Goal: Task Accomplishment & Management: Manage account settings

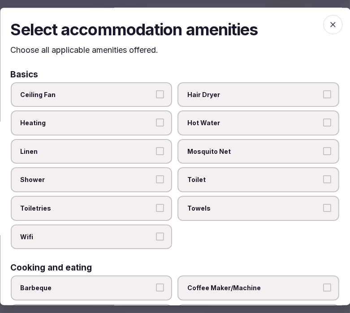
click at [146, 59] on div "Select accommodation amenities Choose all applicable amenities offered. Basics …" at bounding box center [175, 157] width 350 height 298
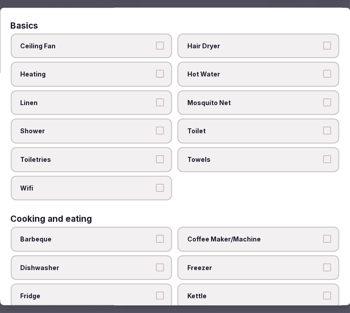
scroll to position [50, 0]
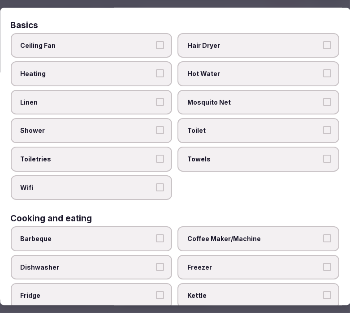
click at [144, 92] on label "Linen" at bounding box center [92, 102] width 162 height 25
click at [156, 98] on button "Linen" at bounding box center [160, 102] width 8 height 8
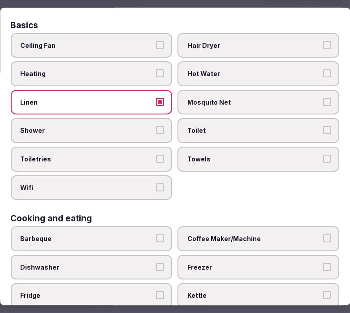
click at [158, 129] on button "Shower" at bounding box center [160, 130] width 8 height 8
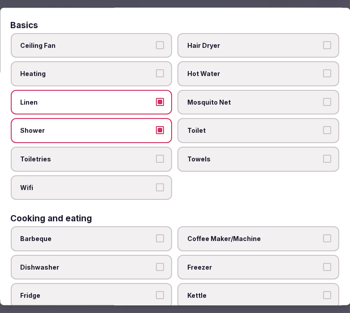
click at [158, 155] on button "Toiletries" at bounding box center [160, 159] width 8 height 8
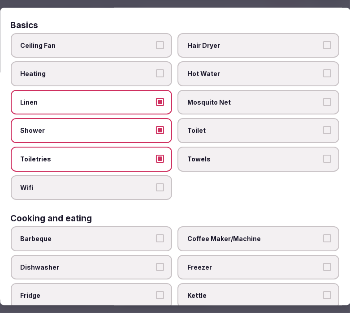
drag, startPoint x: 155, startPoint y: 186, endPoint x: 175, endPoint y: 189, distance: 19.8
click at [155, 189] on label "Wifi" at bounding box center [92, 187] width 162 height 25
click at [156, 189] on button "Wifi" at bounding box center [160, 187] width 8 height 8
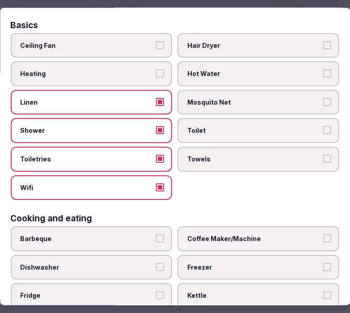
drag, startPoint x: 221, startPoint y: 160, endPoint x: 231, endPoint y: 154, distance: 11.9
click at [221, 160] on label "Towels" at bounding box center [259, 158] width 162 height 25
click at [323, 160] on button "Towels" at bounding box center [327, 159] width 8 height 8
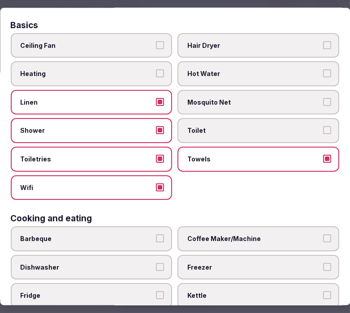
click at [258, 129] on span "Toilet" at bounding box center [254, 130] width 133 height 9
click at [323, 129] on button "Toilet" at bounding box center [327, 130] width 8 height 8
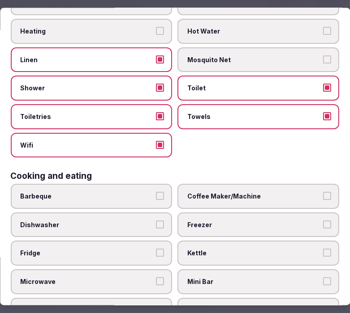
scroll to position [149, 0]
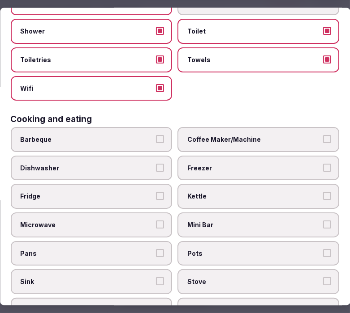
click at [276, 138] on span "Coffee Maker/Machine" at bounding box center [254, 139] width 133 height 9
click at [323, 138] on button "Coffee Maker/Machine" at bounding box center [327, 139] width 8 height 8
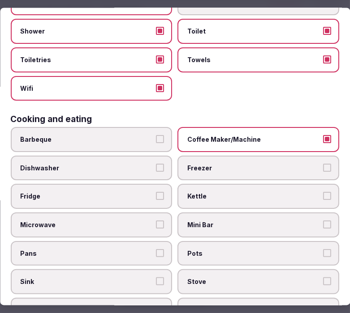
click at [310, 220] on span "Mini Bar" at bounding box center [254, 224] width 133 height 9
click at [323, 220] on button "Mini Bar" at bounding box center [327, 224] width 8 height 8
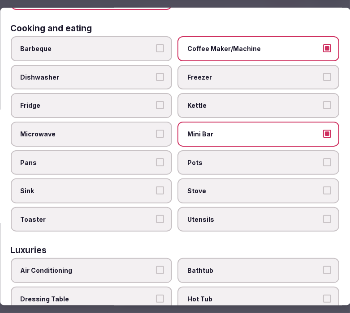
scroll to position [298, 0]
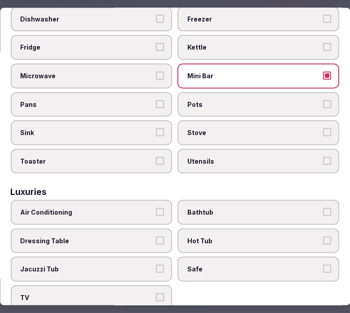
click at [156, 208] on button "Air Conditioning" at bounding box center [160, 212] width 8 height 8
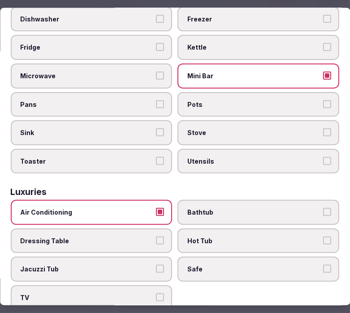
click at [301, 209] on label "Bathtub" at bounding box center [259, 212] width 162 height 25
click at [323, 209] on button "Bathtub" at bounding box center [327, 212] width 8 height 8
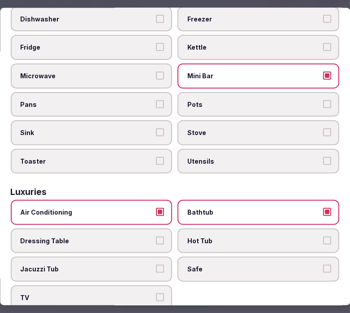
drag, startPoint x: 305, startPoint y: 261, endPoint x: 275, endPoint y: 266, distance: 30.8
click at [305, 265] on span "Safe" at bounding box center [254, 269] width 133 height 9
click at [323, 265] on button "Safe" at bounding box center [327, 269] width 8 height 8
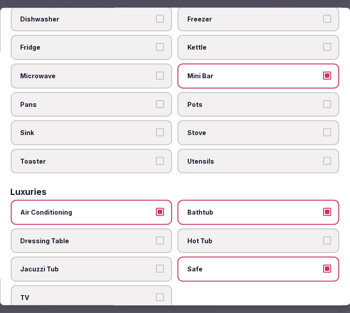
click at [150, 286] on label "TV" at bounding box center [92, 298] width 162 height 25
click at [156, 294] on button "TV" at bounding box center [160, 298] width 8 height 8
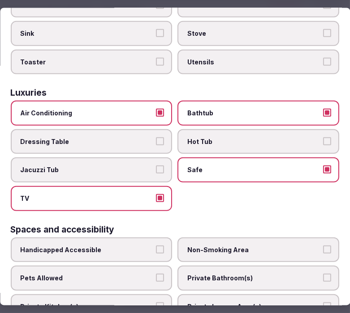
scroll to position [498, 0]
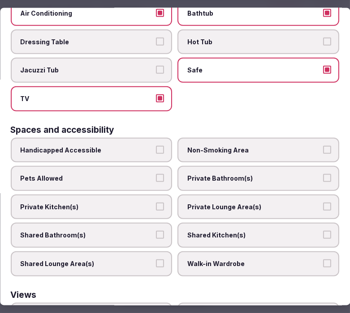
click at [224, 174] on span "Private Bathroom(s)" at bounding box center [254, 178] width 133 height 9
click at [323, 174] on button "Private Bathroom(s)" at bounding box center [327, 178] width 8 height 8
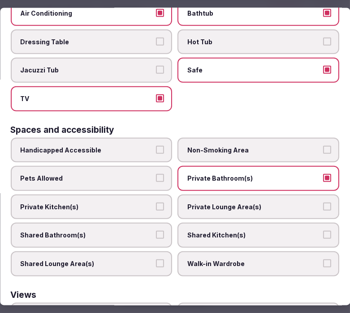
click at [258, 199] on label "Private Lounge Area(s)" at bounding box center [259, 206] width 162 height 25
click at [323, 202] on button "Private Lounge Area(s)" at bounding box center [327, 206] width 8 height 8
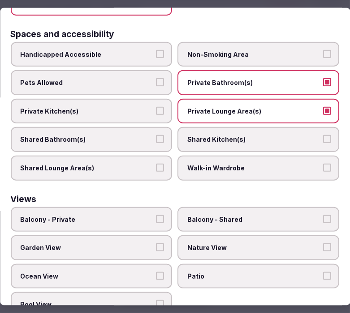
scroll to position [594, 0]
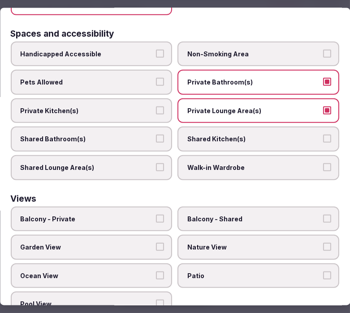
click at [137, 215] on span "Balcony - Private" at bounding box center [87, 219] width 133 height 9
click at [156, 215] on button "Balcony - Private" at bounding box center [160, 219] width 8 height 8
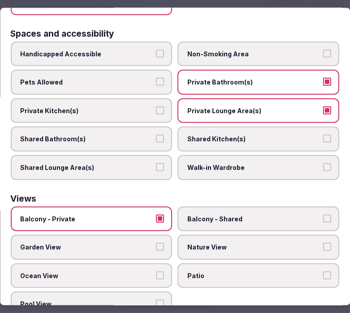
click at [118, 206] on label "Balcony - Private" at bounding box center [92, 218] width 162 height 25
click at [156, 215] on button "Balcony - Private" at bounding box center [160, 219] width 8 height 8
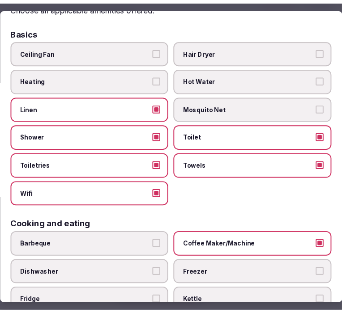
scroll to position [0, 0]
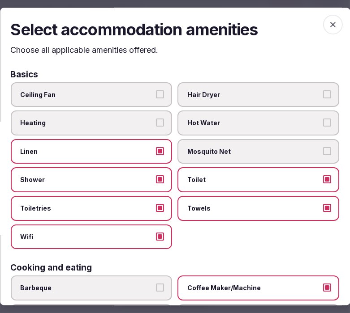
click at [332, 14] on div "Select accommodation amenities Choose all applicable amenities offered. Basics …" at bounding box center [175, 157] width 350 height 298
click at [330, 26] on icon "button" at bounding box center [332, 24] width 5 height 5
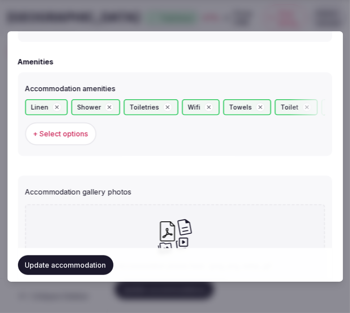
click at [91, 260] on button "Update accommodation" at bounding box center [65, 265] width 95 height 20
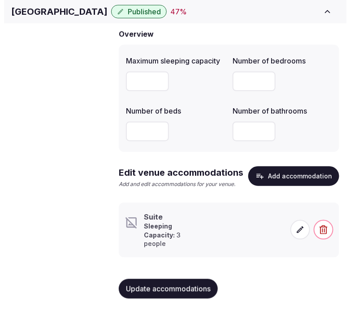
scroll to position [86, 0]
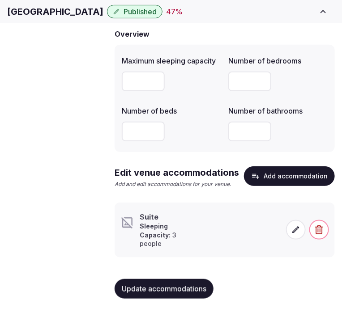
click at [302, 234] on span at bounding box center [296, 230] width 20 height 20
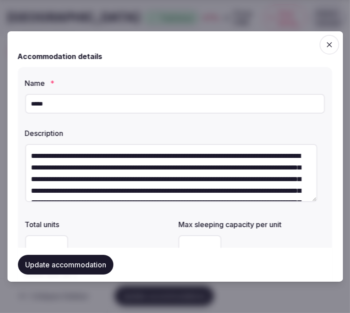
click at [145, 128] on div "Description" at bounding box center [175, 131] width 300 height 13
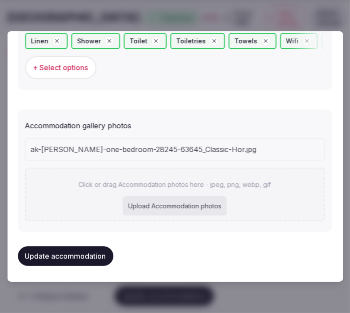
scroll to position [936, 0]
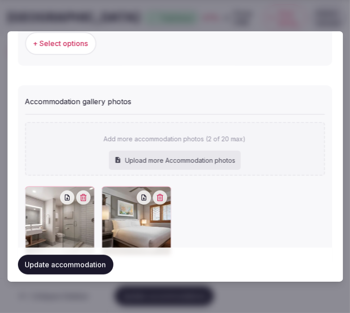
click at [209, 158] on div "Upload more Accommodation photos" at bounding box center [175, 161] width 132 height 20
type input "**********"
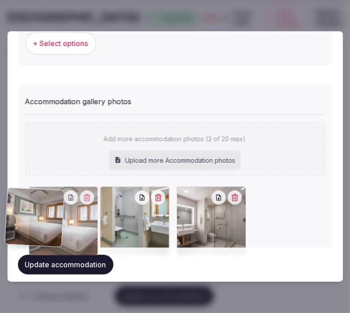
drag, startPoint x: 184, startPoint y: 190, endPoint x: 2, endPoint y: 191, distance: 181.4
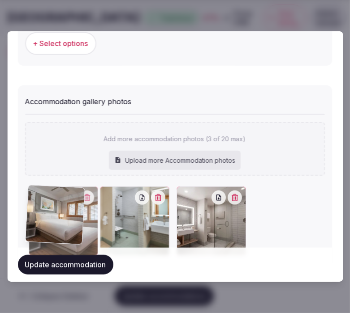
click at [2, 192] on body "Search Popular Destinations Toscana, Italy Riviera Maya, Mexico Indonesia, Bali…" at bounding box center [171, 118] width 342 height 408
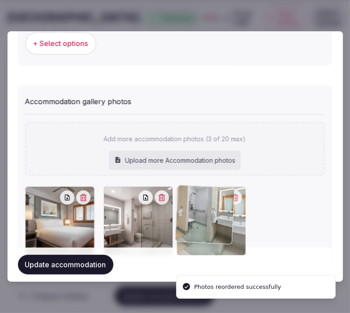
drag, startPoint x: 186, startPoint y: 197, endPoint x: 184, endPoint y: 192, distance: 5.8
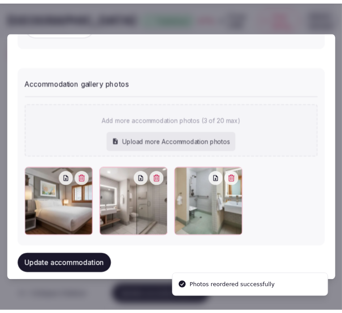
scroll to position [969, 0]
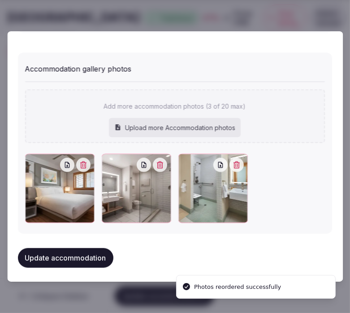
click at [84, 253] on button "Update accommodation" at bounding box center [65, 259] width 95 height 20
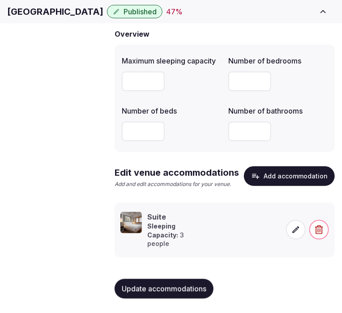
click at [137, 299] on button "Update accommodations" at bounding box center [164, 289] width 99 height 20
click at [155, 294] on span "Update accommodations" at bounding box center [164, 289] width 85 height 9
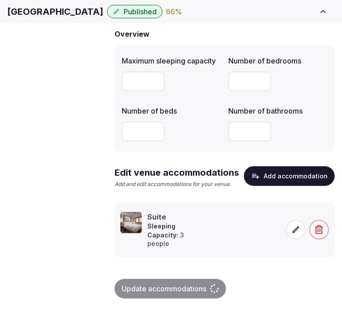
click at [0, 0] on link "Amenities" at bounding box center [0, 0] width 0 height 0
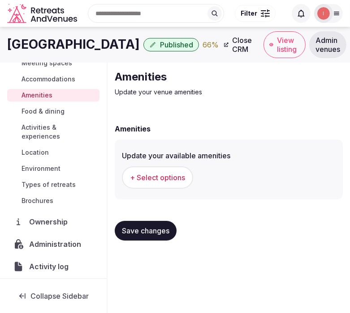
click at [169, 185] on button "+ Select options" at bounding box center [157, 178] width 71 height 22
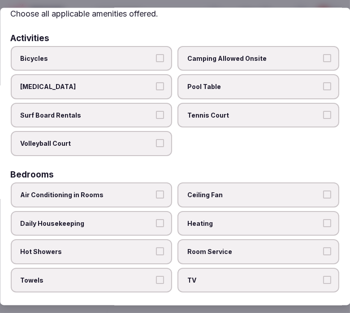
scroll to position [50, 0]
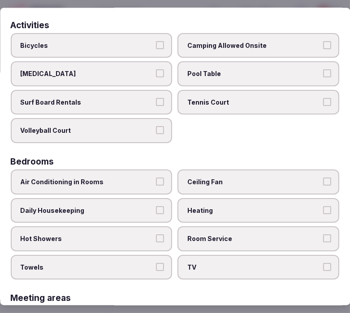
click at [148, 185] on label "Air Conditioning in Rooms" at bounding box center [92, 181] width 162 height 25
click at [156, 185] on button "Air Conditioning in Rooms" at bounding box center [160, 181] width 8 height 8
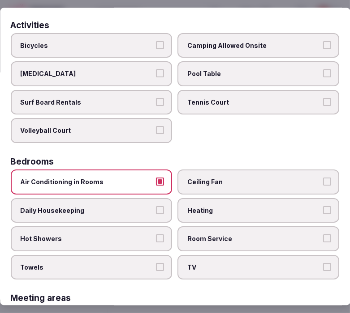
click at [169, 199] on div "Air Conditioning in Rooms Ceiling Fan Daily Housekeeping Heating Hot Showers Ro…" at bounding box center [175, 224] width 328 height 110
click at [157, 209] on label "Daily Housekeeping" at bounding box center [92, 210] width 162 height 25
click at [157, 209] on button "Daily Housekeeping" at bounding box center [160, 210] width 8 height 8
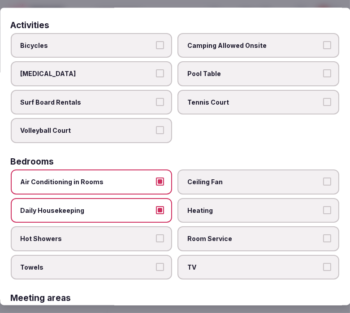
click at [158, 235] on button "Hot Showers" at bounding box center [160, 239] width 8 height 8
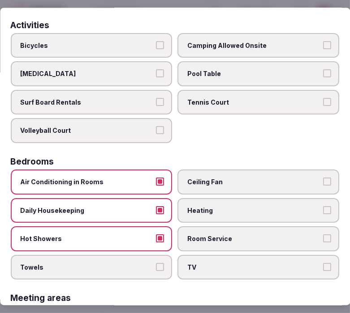
click at [159, 255] on label "Towels" at bounding box center [92, 267] width 162 height 25
click at [159, 263] on button "Towels" at bounding box center [160, 267] width 8 height 8
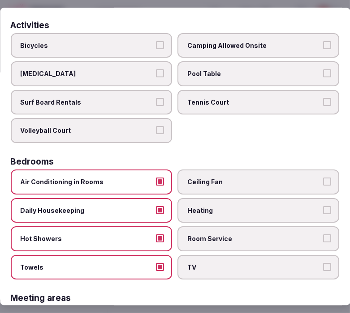
click at [312, 242] on label "Room Service" at bounding box center [259, 239] width 162 height 25
click at [323, 242] on button "Room Service" at bounding box center [327, 239] width 8 height 8
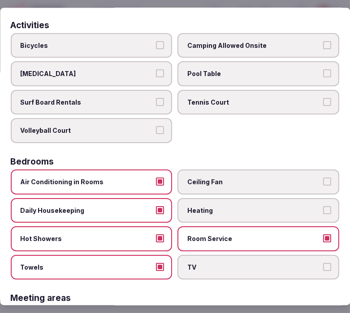
click at [322, 266] on label "TV" at bounding box center [259, 267] width 162 height 25
click at [323, 266] on button "TV" at bounding box center [327, 267] width 8 height 8
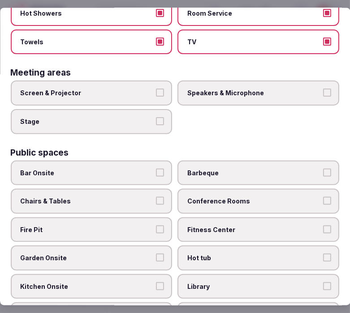
scroll to position [298, 0]
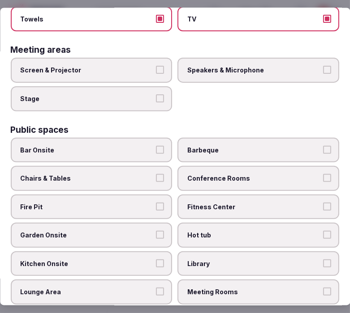
click at [229, 173] on label "Conference Rooms" at bounding box center [259, 178] width 162 height 25
click at [323, 174] on button "Conference Rooms" at bounding box center [327, 178] width 8 height 8
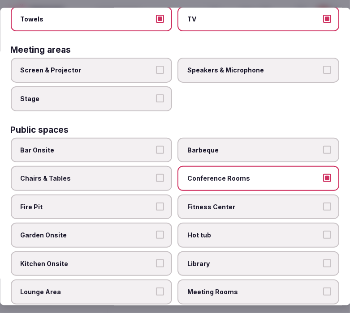
click at [156, 174] on button "Chairs & Tables" at bounding box center [160, 178] width 8 height 8
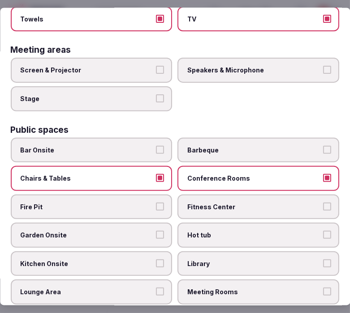
scroll to position [348, 0]
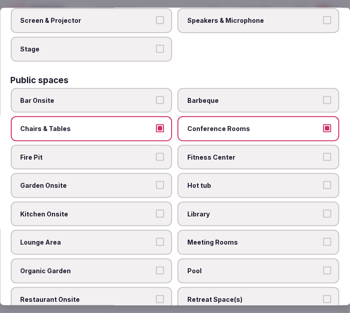
drag, startPoint x: 249, startPoint y: 142, endPoint x: 236, endPoint y: 148, distance: 14.6
click at [249, 153] on span "Fitness Center" at bounding box center [254, 157] width 133 height 9
click at [323, 153] on button "Fitness Center" at bounding box center [327, 157] width 8 height 8
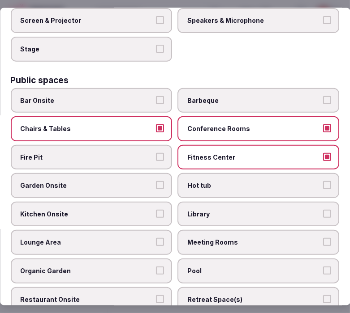
scroll to position [398, 0]
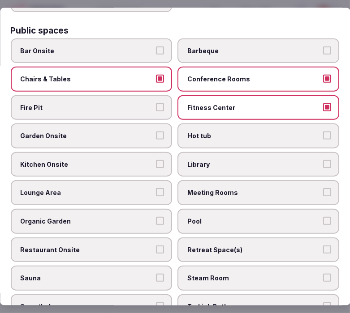
click at [219, 180] on label "Meeting Rooms" at bounding box center [259, 192] width 162 height 25
click at [323, 189] on button "Meeting Rooms" at bounding box center [327, 193] width 8 height 8
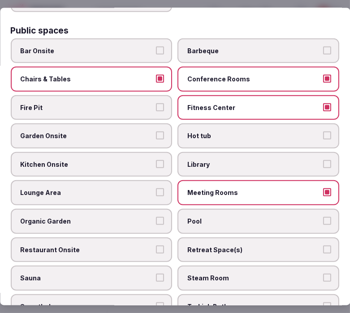
drag, startPoint x: 112, startPoint y: 120, endPoint x: 118, endPoint y: 119, distance: 5.5
click at [113, 124] on label "Garden Onsite" at bounding box center [92, 136] width 162 height 25
click at [156, 132] on button "Garden Onsite" at bounding box center [160, 136] width 8 height 8
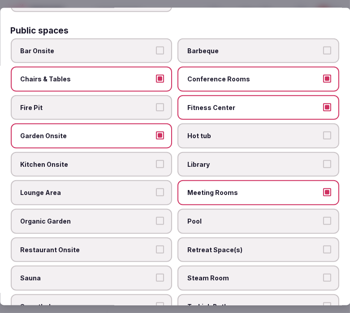
click at [140, 132] on span "Garden Onsite" at bounding box center [87, 136] width 133 height 9
click at [156, 132] on button "Garden Onsite" at bounding box center [160, 136] width 8 height 8
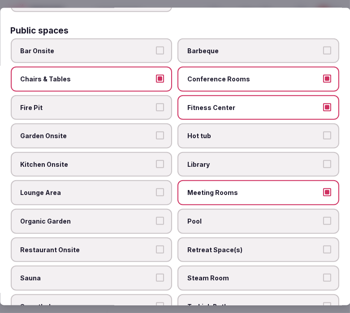
scroll to position [448, 0]
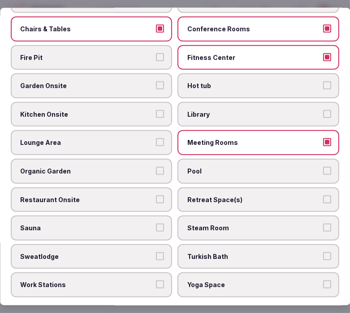
click at [200, 167] on span "Pool" at bounding box center [254, 171] width 133 height 9
click at [323, 167] on button "Pool" at bounding box center [327, 171] width 8 height 8
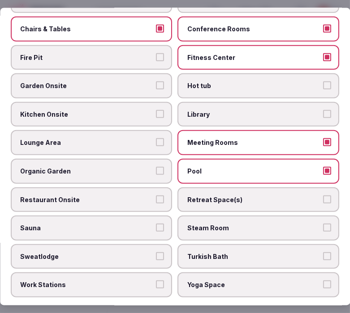
click at [150, 187] on label "Restaurant Onsite" at bounding box center [92, 199] width 162 height 25
click at [156, 195] on button "Restaurant Onsite" at bounding box center [160, 199] width 8 height 8
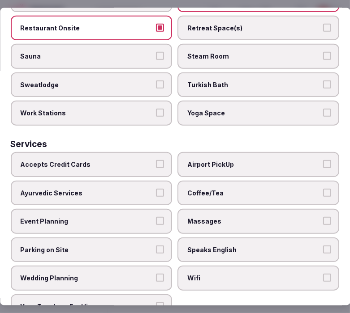
scroll to position [622, 0]
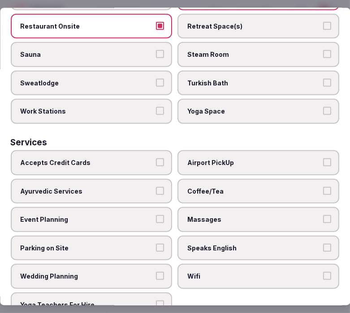
drag, startPoint x: 136, startPoint y: 144, endPoint x: 141, endPoint y: 144, distance: 5.4
click at [137, 159] on span "Accepts Credit Cards" at bounding box center [87, 163] width 133 height 9
click at [156, 159] on button "Accepts Credit Cards" at bounding box center [160, 163] width 8 height 8
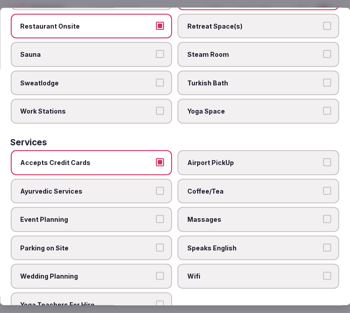
click at [191, 179] on label "Coffee/Tea" at bounding box center [259, 191] width 162 height 25
click at [323, 187] on button "Coffee/Tea" at bounding box center [327, 191] width 8 height 8
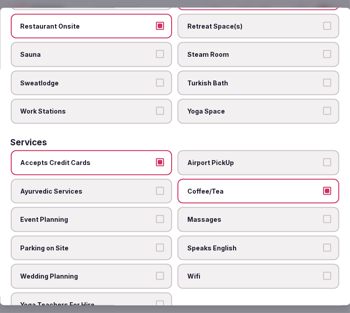
click at [206, 215] on span "Massages" at bounding box center [254, 219] width 133 height 9
click at [323, 215] on button "Massages" at bounding box center [327, 219] width 8 height 8
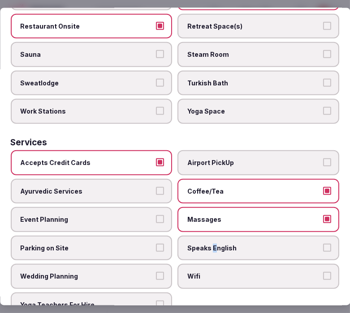
drag, startPoint x: 209, startPoint y: 229, endPoint x: 211, endPoint y: 239, distance: 10.1
click at [207, 244] on span "Speaks English" at bounding box center [254, 248] width 133 height 9
drag, startPoint x: 234, startPoint y: 238, endPoint x: 239, endPoint y: 236, distance: 5.2
click at [237, 236] on label "Speaks English" at bounding box center [259, 248] width 162 height 25
click at [323, 244] on button "Speaks English" at bounding box center [327, 248] width 8 height 8
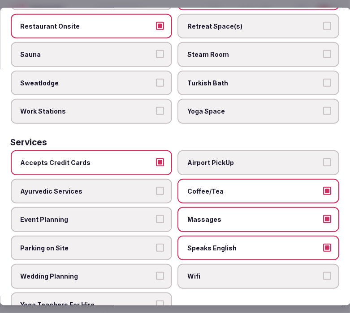
click at [325, 264] on label "Wifi" at bounding box center [259, 276] width 162 height 25
click at [325, 272] on button "Wifi" at bounding box center [327, 276] width 8 height 8
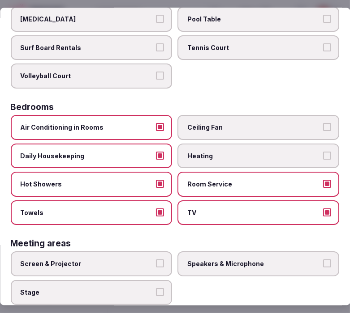
scroll to position [0, 0]
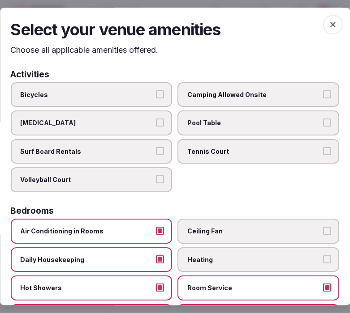
click at [328, 21] on icon "button" at bounding box center [332, 25] width 9 height 9
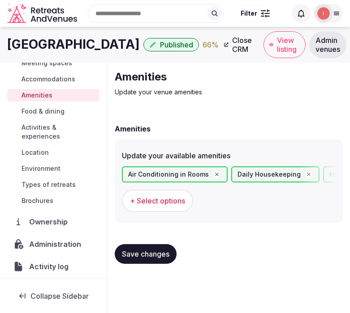
click at [158, 260] on button "Save changes" at bounding box center [146, 255] width 62 height 20
click at [176, 189] on div "Air Conditioning in Rooms Daily Housekeeping Hot Showers Towels Room Service TV…" at bounding box center [229, 190] width 214 height 46
click at [180, 200] on span "+ Select options" at bounding box center [157, 201] width 55 height 10
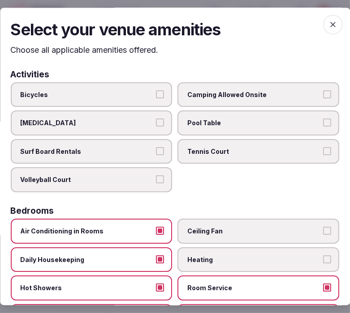
click at [328, 21] on icon "button" at bounding box center [332, 25] width 9 height 9
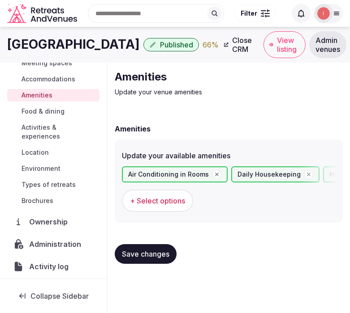
click at [146, 250] on span "Save changes" at bounding box center [145, 254] width 47 height 9
click at [33, 112] on span "Food & dining" at bounding box center [42, 111] width 43 height 9
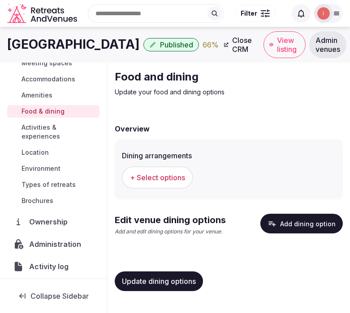
click at [175, 181] on button "+ Select options" at bounding box center [157, 178] width 71 height 22
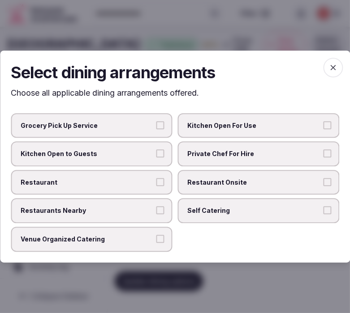
click at [315, 172] on label "Restaurant Onsite" at bounding box center [259, 182] width 162 height 25
click at [323, 178] on button "Restaurant Onsite" at bounding box center [327, 182] width 8 height 8
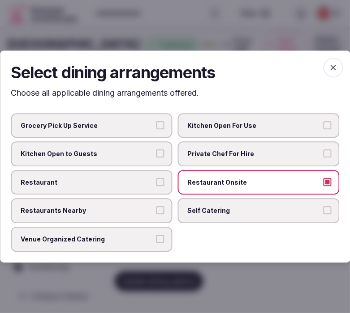
drag, startPoint x: 132, startPoint y: 210, endPoint x: 125, endPoint y: 200, distance: 12.9
click at [127, 204] on label "Restaurants Nearby" at bounding box center [92, 211] width 162 height 25
click at [156, 207] on button "Restaurants Nearby" at bounding box center [160, 211] width 8 height 8
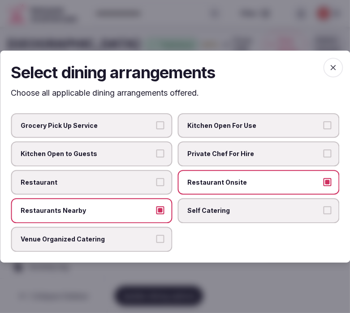
click at [152, 212] on span "Restaurants Nearby" at bounding box center [87, 211] width 133 height 9
click at [156, 212] on button "Restaurants Nearby" at bounding box center [160, 211] width 8 height 8
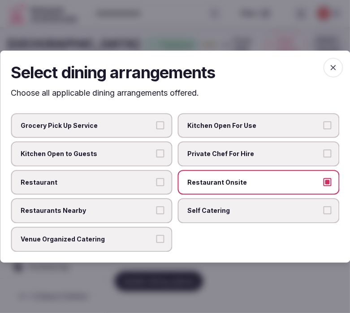
drag, startPoint x: 159, startPoint y: 187, endPoint x: 178, endPoint y: 195, distance: 20.3
click at [159, 187] on label "Restaurant" at bounding box center [92, 182] width 162 height 25
click at [159, 186] on button "Restaurant" at bounding box center [160, 182] width 8 height 8
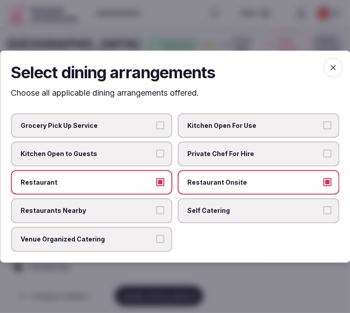
click at [333, 64] on span "button" at bounding box center [333, 68] width 20 height 20
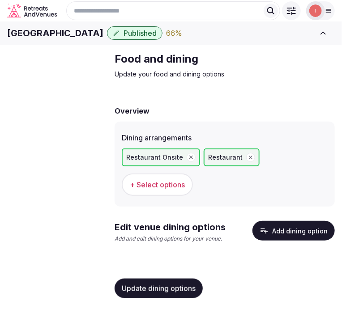
click at [302, 241] on button "Add dining option" at bounding box center [294, 231] width 82 height 20
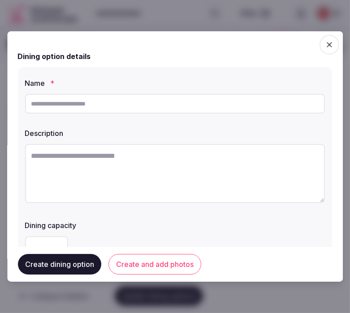
click at [142, 106] on input "text" at bounding box center [175, 104] width 300 height 20
paste input "**********"
type input "**********"
click at [278, 179] on textarea at bounding box center [175, 173] width 300 height 59
paste textarea "**********"
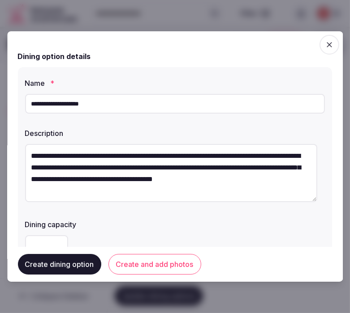
scroll to position [23, 0]
type textarea "**********"
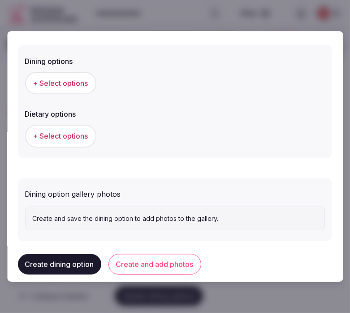
scroll to position [249, 0]
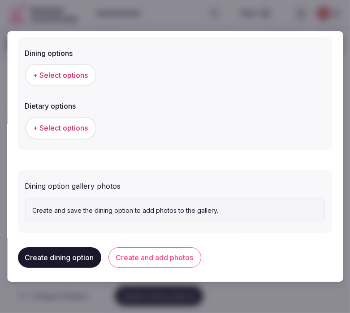
click at [50, 70] on span "+ Select options" at bounding box center [60, 75] width 55 height 10
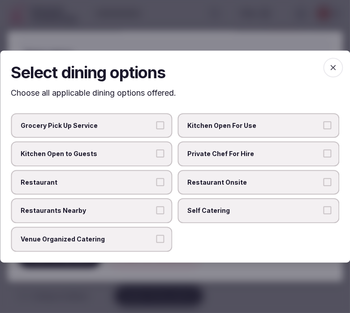
click at [303, 186] on span "Restaurant Onsite" at bounding box center [254, 182] width 133 height 9
click at [323, 186] on button "Restaurant Onsite" at bounding box center [327, 182] width 8 height 8
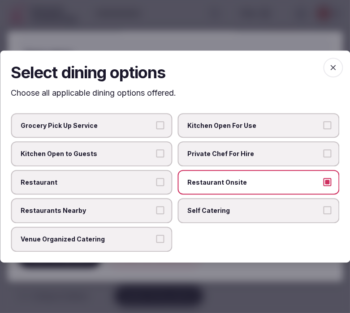
click at [133, 235] on span "Venue Organized Catering" at bounding box center [87, 239] width 133 height 9
click at [156, 235] on button "Venue Organized Catering" at bounding box center [160, 239] width 8 height 8
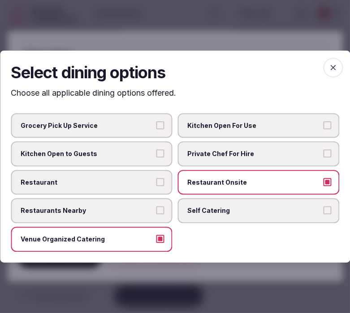
click at [160, 185] on button "Restaurant" at bounding box center [160, 182] width 8 height 8
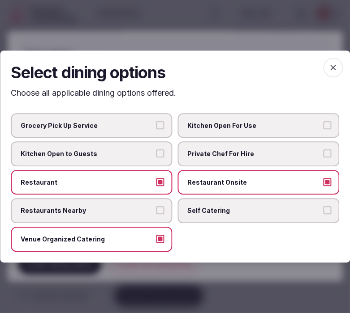
click at [161, 240] on button "Venue Organized Catering" at bounding box center [160, 239] width 8 height 8
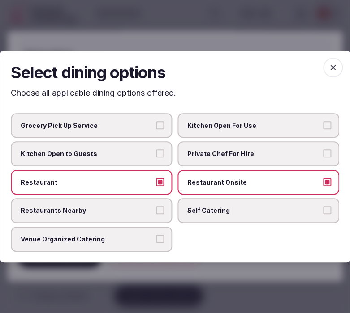
click at [326, 71] on span "button" at bounding box center [333, 68] width 20 height 20
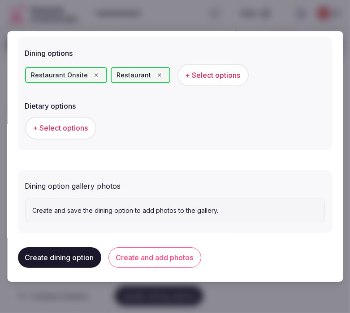
scroll to position [251, 0]
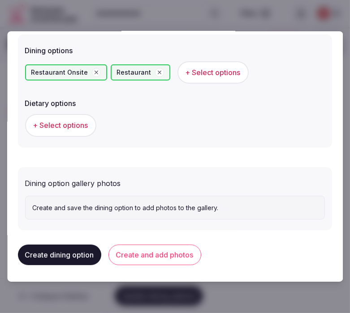
click at [77, 118] on button "+ Select options" at bounding box center [60, 125] width 71 height 22
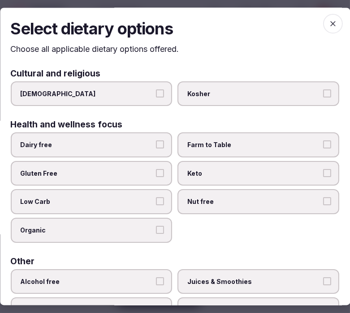
scroll to position [0, 0]
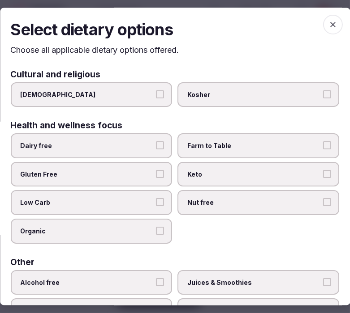
click at [328, 24] on icon "button" at bounding box center [332, 25] width 9 height 9
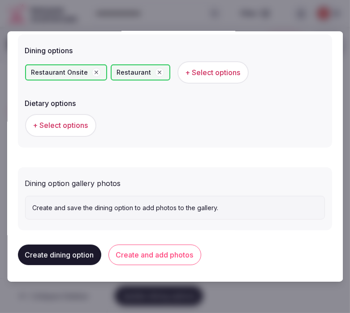
click at [177, 254] on button "Create and add photos" at bounding box center [154, 255] width 93 height 21
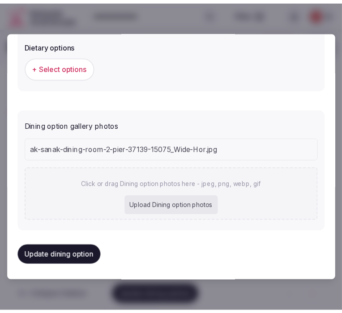
scroll to position [333, 0]
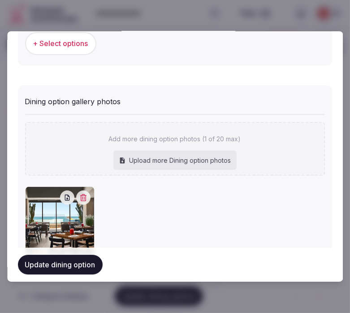
click at [80, 270] on button "Update dining option" at bounding box center [60, 265] width 85 height 20
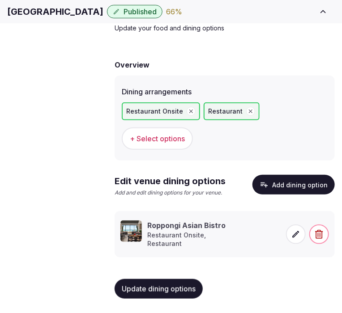
scroll to position [60, 0]
click at [160, 283] on button "Update dining options" at bounding box center [159, 289] width 88 height 20
click at [0, 0] on span "Activities & experiences" at bounding box center [0, 0] width 0 height 0
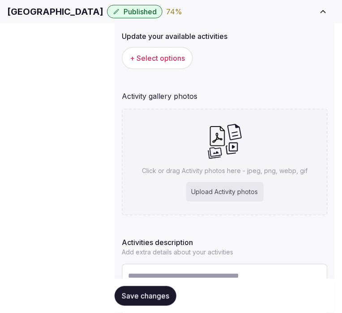
scroll to position [149, 0]
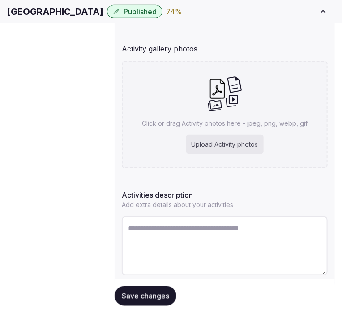
click at [176, 236] on textarea at bounding box center [225, 246] width 206 height 59
paste textarea "**********"
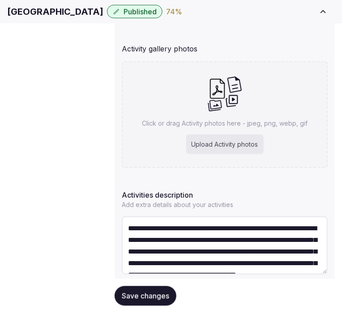
scroll to position [16, 0]
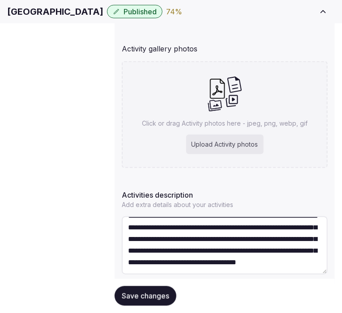
type textarea "**********"
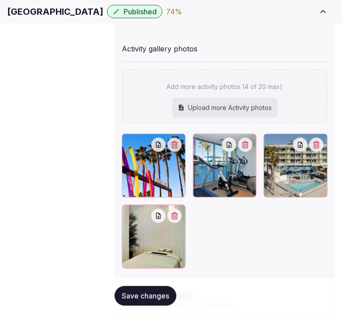
click at [270, 106] on div "Add more activity photos (4 of 20 max) Upload more Activity photos" at bounding box center [225, 96] width 206 height 54
click at [274, 116] on div "Upload more Activity photos" at bounding box center [224, 108] width 105 height 20
type input "**********"
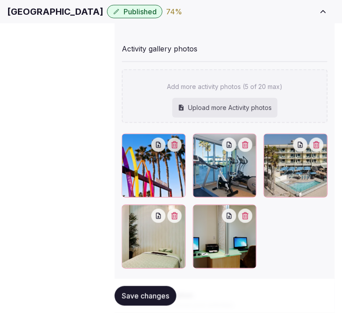
click at [167, 294] on span "Save changes" at bounding box center [145, 296] width 47 height 9
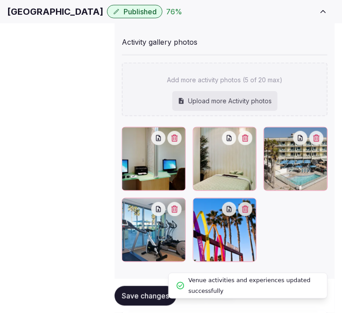
scroll to position [199, 0]
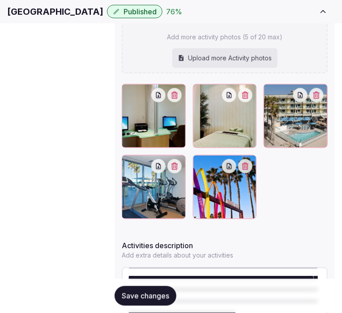
click at [142, 290] on button "Save changes" at bounding box center [146, 297] width 62 height 20
click at [150, 268] on textarea "**********" at bounding box center [225, 297] width 206 height 58
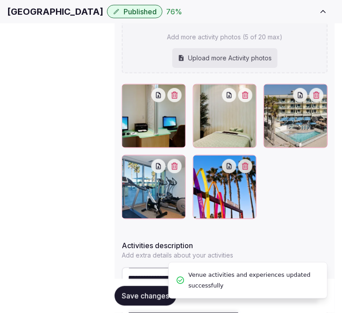
type textarea "**********"
click at [132, 296] on span "Save changes" at bounding box center [145, 296] width 47 height 9
click at [0, 0] on span "Location" at bounding box center [0, 0] width 0 height 0
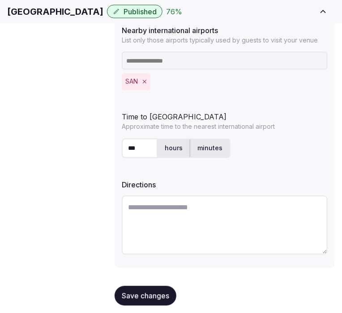
scroll to position [311, 0]
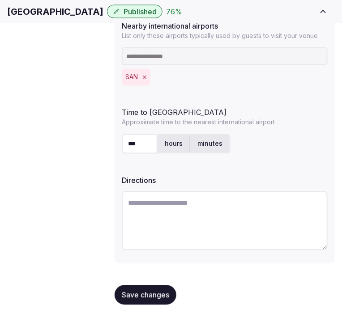
click at [0, 0] on span "Environment" at bounding box center [0, 0] width 0 height 0
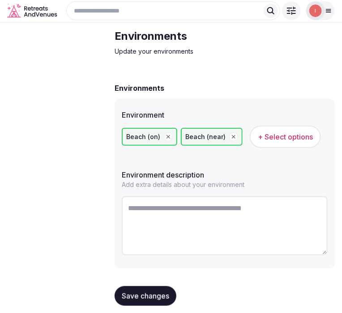
scroll to position [43, 0]
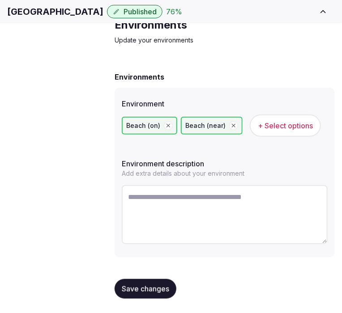
click at [142, 289] on span "Save changes" at bounding box center [145, 289] width 47 height 9
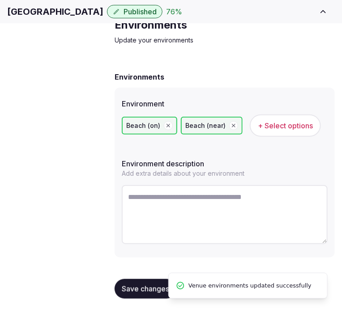
click at [0, 0] on span "Types of retreats" at bounding box center [0, 0] width 0 height 0
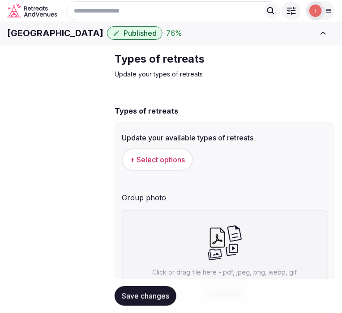
click at [186, 167] on div "+ Select options" at bounding box center [225, 160] width 206 height 22
click at [36, 39] on h1 "Pier South Resort" at bounding box center [55, 33] width 96 height 13
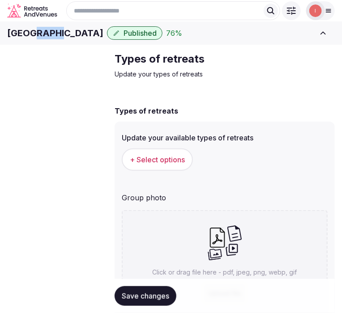
click at [44, 39] on h1 "Pier South Resort" at bounding box center [55, 33] width 96 height 13
copy div "Pier South Resort"
click at [0, 0] on span "Activities & experiences" at bounding box center [0, 0] width 0 height 0
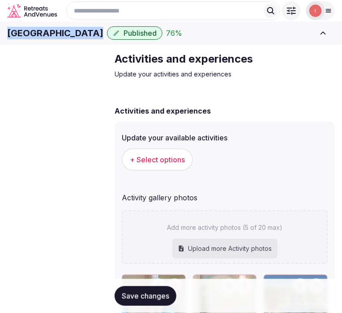
click at [178, 165] on span "+ Select options" at bounding box center [157, 160] width 55 height 10
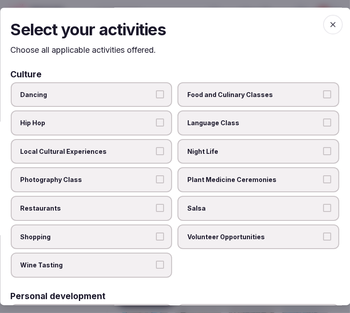
click at [146, 147] on span "Local Cultural Experiences" at bounding box center [87, 151] width 133 height 9
click at [156, 147] on button "Local Cultural Experiences" at bounding box center [160, 151] width 8 height 8
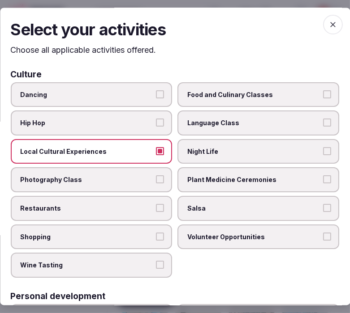
click at [206, 151] on span "Night Life" at bounding box center [254, 151] width 133 height 9
click at [323, 151] on button "Night Life" at bounding box center [327, 151] width 8 height 8
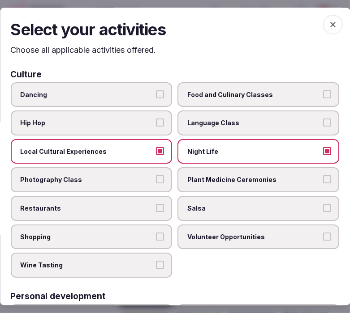
click at [156, 205] on button "Restaurants" at bounding box center [160, 208] width 8 height 8
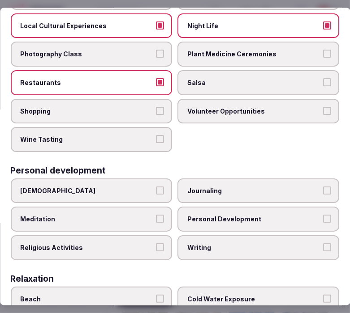
scroll to position [149, 0]
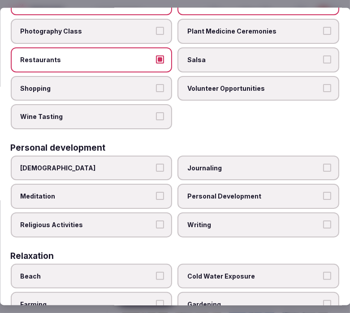
click at [156, 220] on button "Religious Activities" at bounding box center [160, 224] width 8 height 8
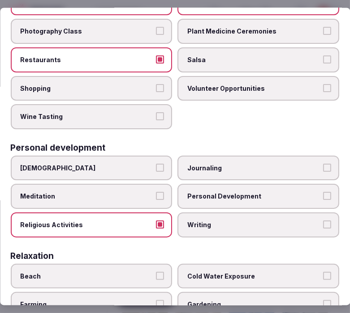
click at [232, 192] on span "Personal Development" at bounding box center [254, 196] width 133 height 9
click at [323, 192] on button "Personal Development" at bounding box center [327, 196] width 8 height 8
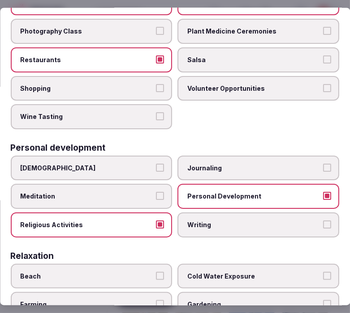
click at [149, 214] on label "Religious Activities" at bounding box center [92, 224] width 162 height 25
click at [156, 220] on button "Religious Activities" at bounding box center [160, 224] width 8 height 8
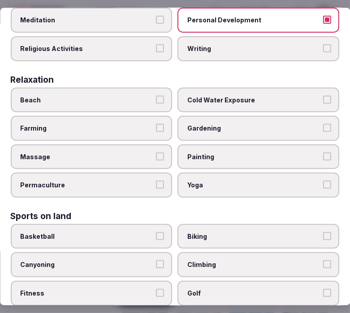
scroll to position [348, 0]
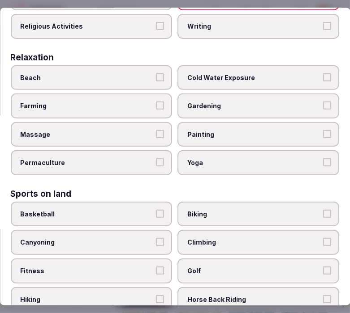
click at [136, 130] on span "Massage" at bounding box center [87, 134] width 133 height 9
click at [156, 130] on button "Massage" at bounding box center [160, 134] width 8 height 8
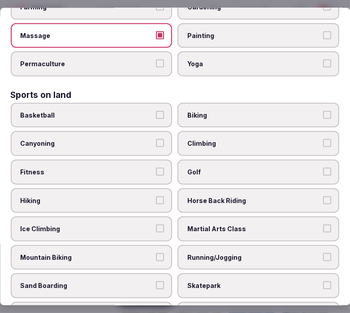
scroll to position [448, 0]
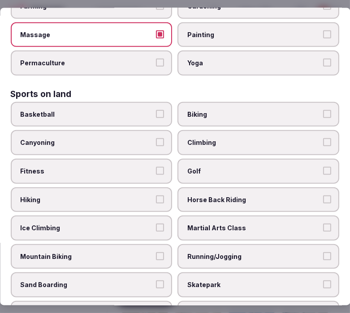
click at [142, 167] on span "Fitness" at bounding box center [87, 171] width 133 height 9
click at [156, 167] on button "Fitness" at bounding box center [160, 171] width 8 height 8
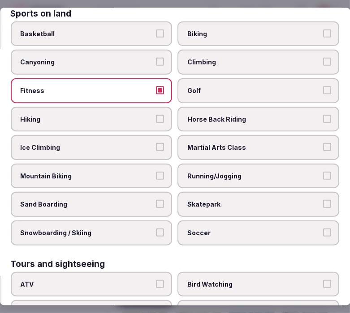
scroll to position [647, 0]
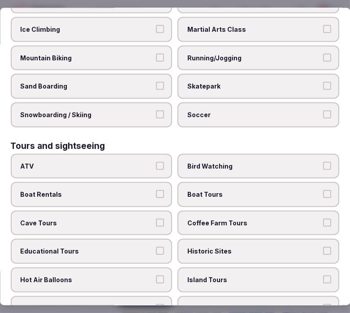
click at [249, 247] on span "Historic Sites" at bounding box center [254, 251] width 133 height 9
click at [323, 247] on button "Historic Sites" at bounding box center [327, 251] width 8 height 8
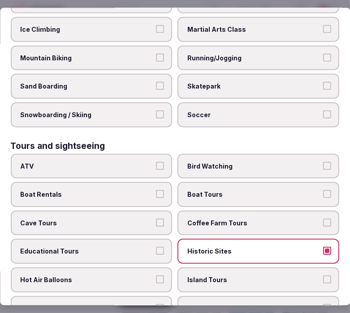
click at [251, 247] on span "Historic Sites" at bounding box center [254, 251] width 133 height 9
click at [323, 247] on button "Historic Sites" at bounding box center [327, 251] width 8 height 8
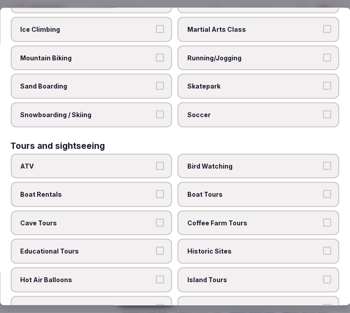
drag, startPoint x: 239, startPoint y: 251, endPoint x: 240, endPoint y: 245, distance: 5.9
click at [239, 268] on label "Island Tours" at bounding box center [259, 280] width 162 height 25
click at [323, 276] on button "Island Tours" at bounding box center [327, 280] width 8 height 8
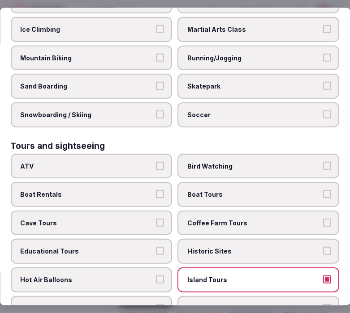
click at [240, 244] on div "ATV Bird Watching Boat Rentals Boat Tours Cave Tours Coffee Farm Tours Educatio…" at bounding box center [175, 266] width 328 height 224
click at [249, 247] on span "Historic Sites" at bounding box center [254, 251] width 133 height 9
click at [323, 247] on button "Historic Sites" at bounding box center [327, 251] width 8 height 8
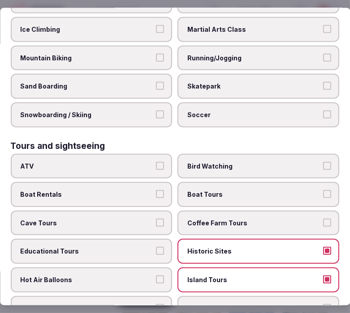
click at [256, 268] on label "Island Tours" at bounding box center [259, 280] width 162 height 25
click at [323, 276] on button "Island Tours" at bounding box center [327, 280] width 8 height 8
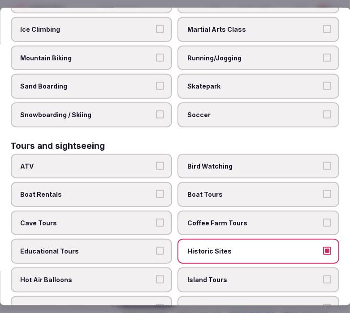
click at [308, 296] on label "Walking Tour" at bounding box center [259, 308] width 162 height 25
click at [323, 304] on button "Walking Tour" at bounding box center [327, 308] width 8 height 8
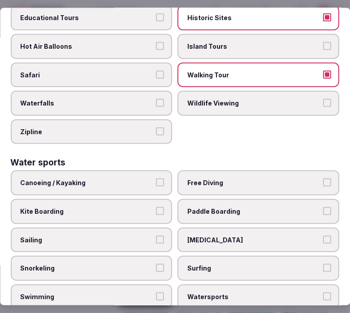
scroll to position [893, 0]
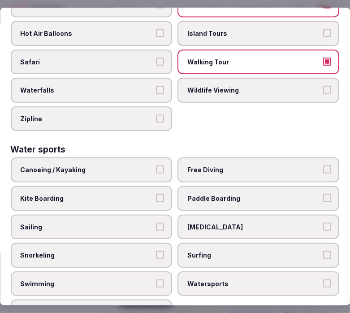
click at [151, 271] on label "Swimming" at bounding box center [92, 283] width 162 height 25
click at [156, 279] on button "Swimming" at bounding box center [160, 283] width 8 height 8
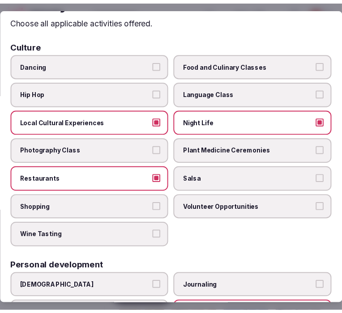
scroll to position [0, 0]
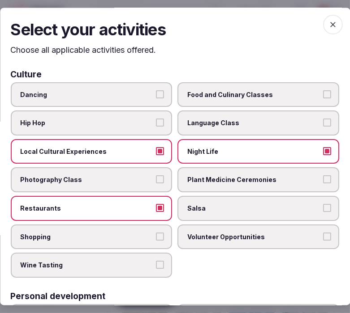
click at [320, 34] on h2 "Select your activities" at bounding box center [175, 30] width 328 height 22
click at [328, 21] on icon "button" at bounding box center [332, 25] width 9 height 9
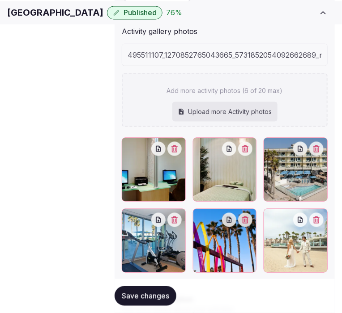
scroll to position [249, 0]
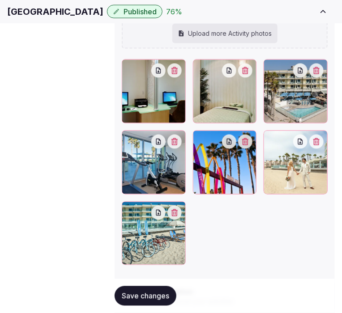
click at [152, 296] on span "Save changes" at bounding box center [145, 296] width 47 height 9
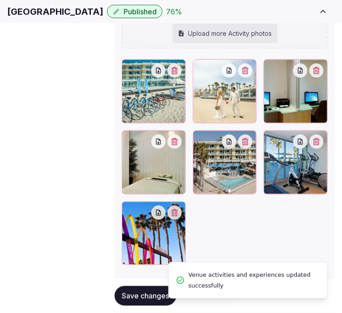
click at [0, 0] on span "Types of retreats" at bounding box center [0, 0] width 0 height 0
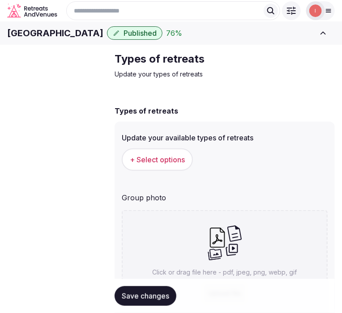
click at [176, 165] on span "+ Select options" at bounding box center [157, 160] width 55 height 10
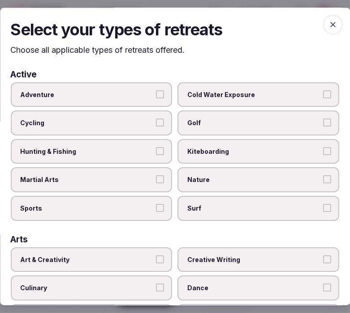
click at [139, 91] on span "Adventure" at bounding box center [87, 94] width 133 height 9
click at [156, 91] on button "Adventure" at bounding box center [160, 94] width 8 height 8
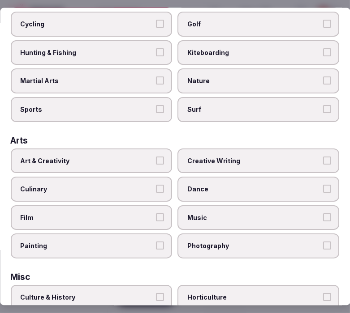
click at [151, 150] on label "Art & Creativity" at bounding box center [92, 160] width 162 height 25
click at [156, 156] on button "Art & Creativity" at bounding box center [160, 160] width 8 height 8
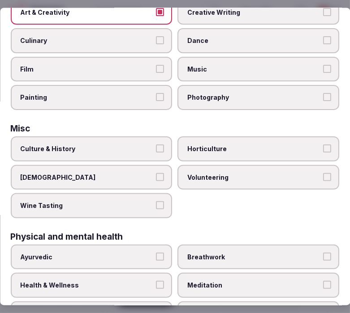
scroll to position [249, 0]
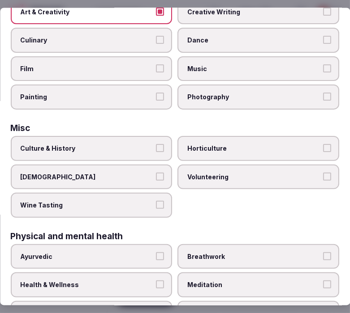
click at [146, 136] on label "Culture & History" at bounding box center [92, 148] width 162 height 25
click at [156, 144] on button "Culture & History" at bounding box center [160, 148] width 8 height 8
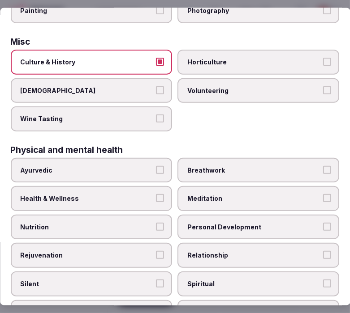
scroll to position [348, 0]
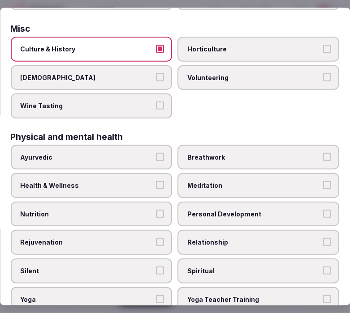
click at [161, 173] on label "Health & Wellness" at bounding box center [92, 185] width 162 height 25
click at [161, 181] on button "Health & Wellness" at bounding box center [160, 185] width 8 height 8
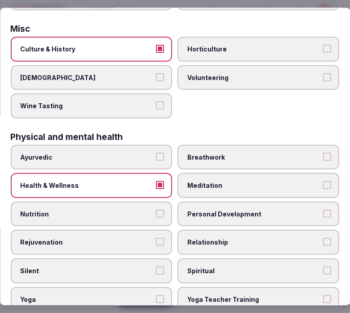
click at [216, 210] on span "Personal Development" at bounding box center [254, 214] width 133 height 9
click at [323, 210] on button "Personal Development" at bounding box center [327, 214] width 8 height 8
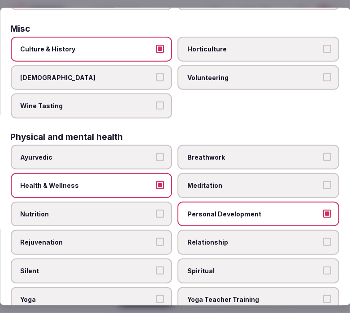
click at [226, 238] on span "Relationship" at bounding box center [254, 242] width 133 height 9
click at [323, 238] on button "Relationship" at bounding box center [327, 242] width 8 height 8
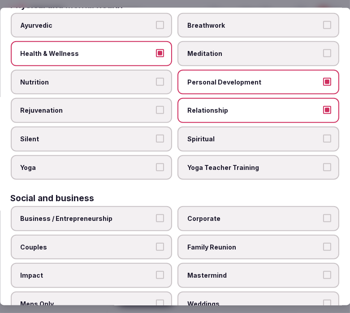
scroll to position [511, 0]
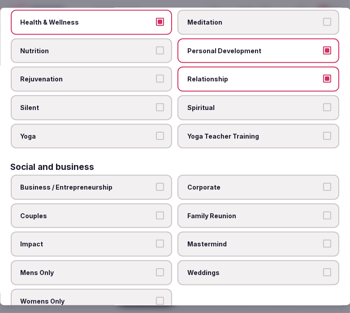
click at [150, 175] on label "Business / Entrepreneurship" at bounding box center [92, 187] width 162 height 25
click at [156, 183] on button "Business / Entrepreneurship" at bounding box center [160, 187] width 8 height 8
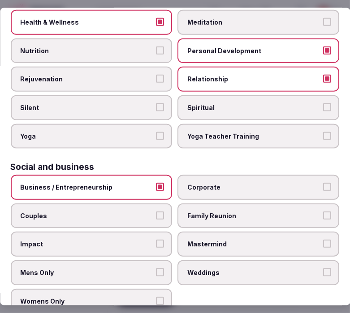
click at [200, 243] on div "Business / Entrepreneurship Corporate Couples Family Reunion Impact Mastermind …" at bounding box center [175, 244] width 328 height 139
drag, startPoint x: 216, startPoint y: 249, endPoint x: 218, endPoint y: 245, distance: 5.0
click at [218, 261] on label "Weddings" at bounding box center [259, 273] width 162 height 25
click at [323, 269] on button "Weddings" at bounding box center [327, 273] width 8 height 8
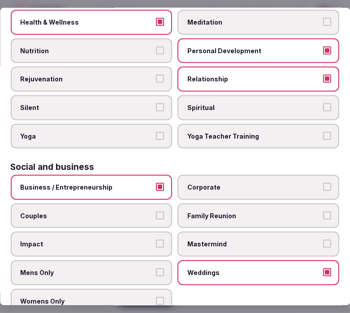
click at [230, 178] on label "Corporate" at bounding box center [259, 187] width 162 height 25
click at [323, 183] on button "Corporate" at bounding box center [327, 187] width 8 height 8
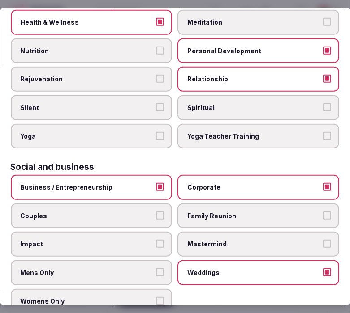
drag, startPoint x: 233, startPoint y: 196, endPoint x: 193, endPoint y: 190, distance: 40.7
click at [228, 203] on label "Family Reunion" at bounding box center [259, 215] width 162 height 25
click at [323, 211] on button "Family Reunion" at bounding box center [327, 215] width 8 height 8
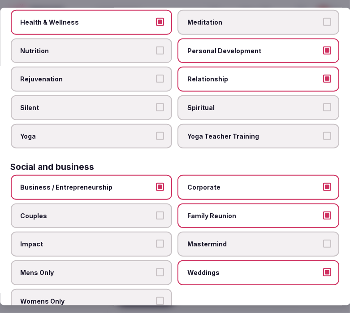
click at [141, 203] on label "Couples" at bounding box center [92, 215] width 162 height 25
click at [156, 211] on button "Couples" at bounding box center [160, 215] width 8 height 8
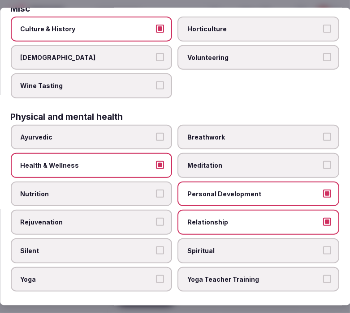
scroll to position [262, 0]
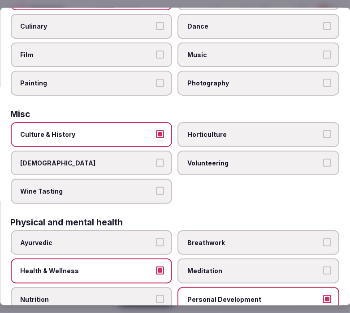
click at [193, 184] on div "Culture & History Horticulture LGBTQ Volunteering Wine Tasting" at bounding box center [175, 163] width 328 height 82
drag, startPoint x: 185, startPoint y: 187, endPoint x: 189, endPoint y: 195, distance: 9.0
click at [185, 186] on div "Culture & History Horticulture LGBTQ Volunteering Wine Tasting" at bounding box center [175, 163] width 328 height 82
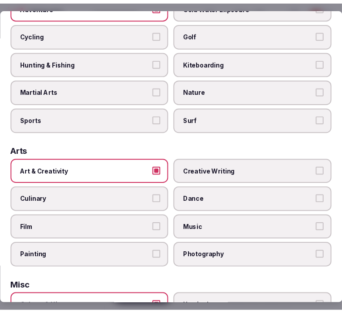
scroll to position [0, 0]
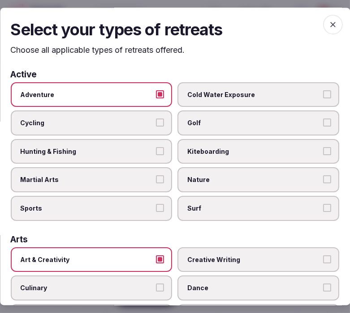
drag, startPoint x: 320, startPoint y: 26, endPoint x: 311, endPoint y: 36, distance: 13.7
click at [323, 28] on span "button" at bounding box center [333, 25] width 20 height 20
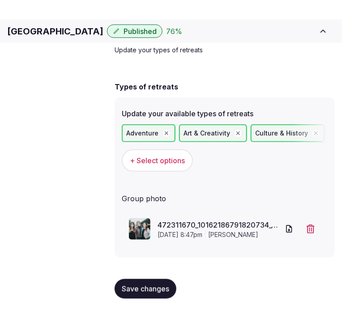
scroll to position [38, 0]
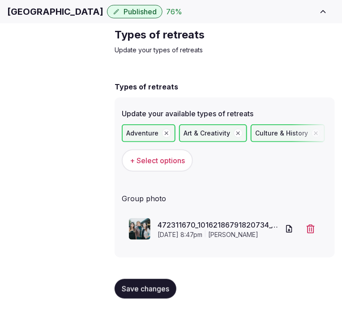
click at [158, 290] on span "Save changes" at bounding box center [145, 289] width 47 height 9
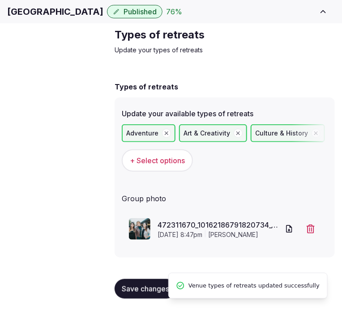
scroll to position [82, 0]
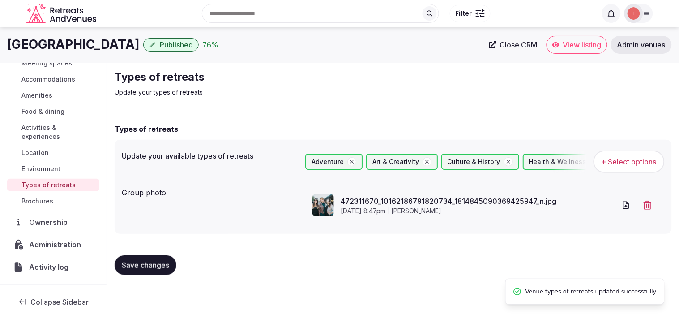
click at [349, 42] on span "Close CRM" at bounding box center [519, 44] width 38 height 9
click at [158, 271] on button "Save changes" at bounding box center [146, 265] width 62 height 20
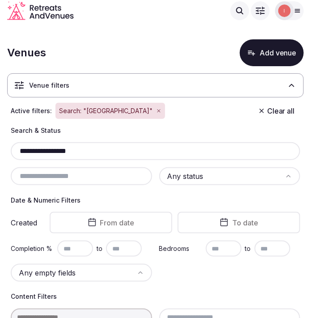
drag, startPoint x: 86, startPoint y: 143, endPoint x: 53, endPoint y: 155, distance: 35.7
click at [31, 148] on div "**********" at bounding box center [156, 151] width 290 height 18
click at [53, 157] on div "**********" at bounding box center [156, 151] width 290 height 18
click at [53, 155] on input "**********" at bounding box center [155, 151] width 283 height 11
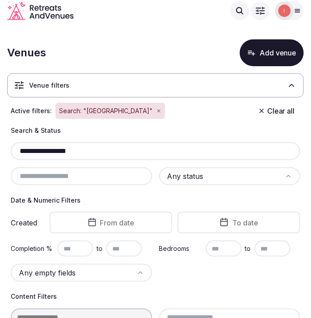
click at [53, 155] on input "**********" at bounding box center [155, 151] width 283 height 11
click at [52, 149] on input "**********" at bounding box center [155, 151] width 283 height 11
paste input "**********"
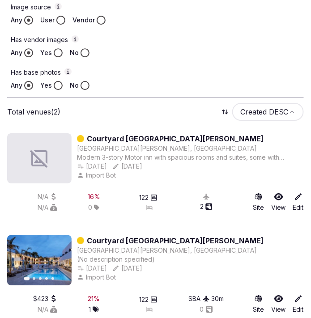
scroll to position [448, 0]
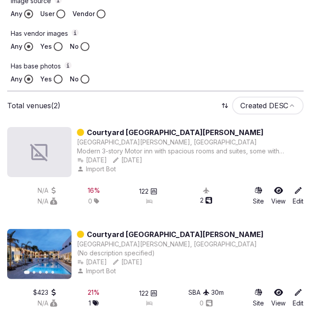
type input "**********"
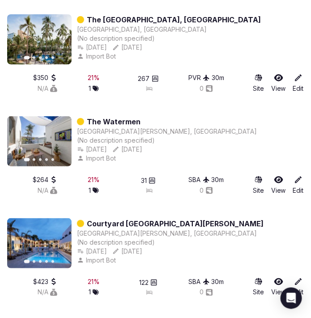
scroll to position [5069, 0]
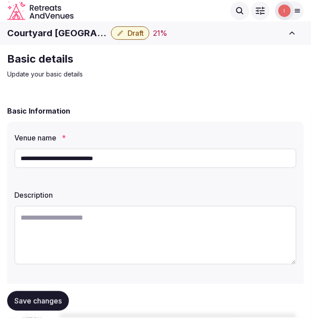
click at [56, 31] on h1 "Courtyard [GEOGRAPHIC_DATA][PERSON_NAME]" at bounding box center [57, 33] width 100 height 13
click at [56, 31] on h1 "Courtyard Santa Barbara Downtown" at bounding box center [57, 33] width 100 height 13
copy div "Courtyard Santa Barbara Downtown"
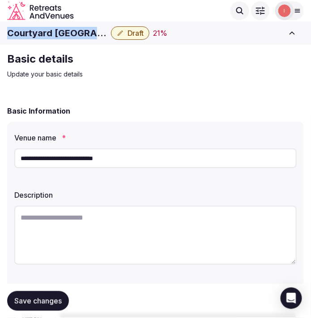
copy div "Courtyard Santa Barbara Downtown"
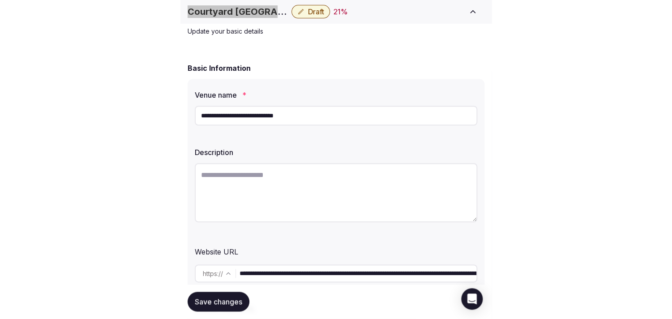
scroll to position [99, 0]
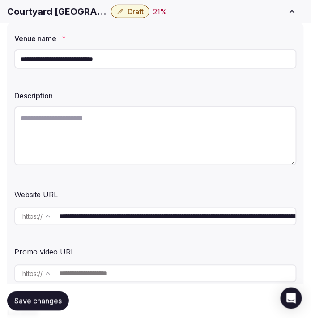
click at [130, 219] on input "**********" at bounding box center [177, 217] width 237 height 18
click at [131, 219] on input "**********" at bounding box center [177, 217] width 237 height 18
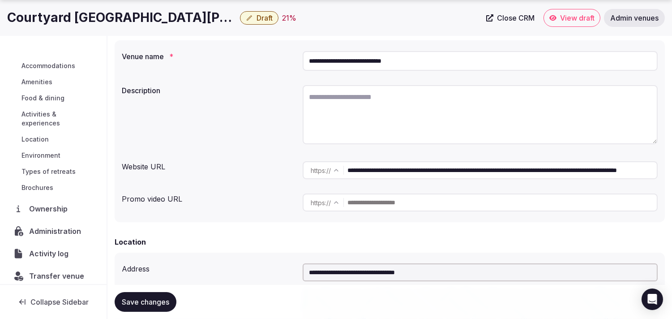
scroll to position [126, 0]
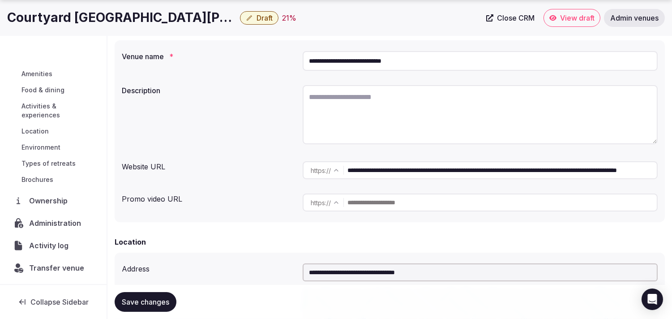
click at [56, 220] on span "Administration" at bounding box center [57, 223] width 56 height 11
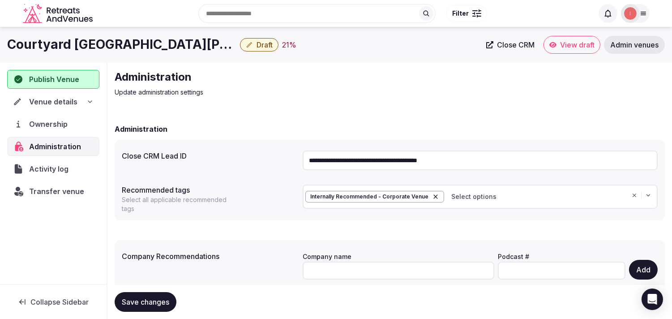
click at [311, 162] on input "**********" at bounding box center [480, 160] width 355 height 20
click at [58, 189] on span "Transfer venue" at bounding box center [56, 191] width 55 height 11
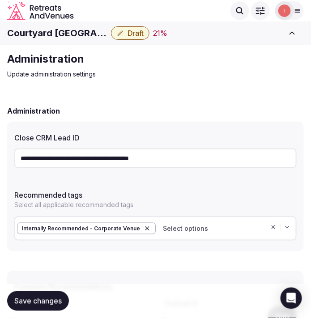
click at [65, 41] on div "Courtyard Santa Barbara Downtown Draft 21 % Close CRM View draft Admin venues" at bounding box center [155, 33] width 311 height 20
click at [69, 31] on h1 "Courtyard Santa Barbara Downtown" at bounding box center [57, 33] width 100 height 13
copy div "Courtyard Santa Barbara Downtown"
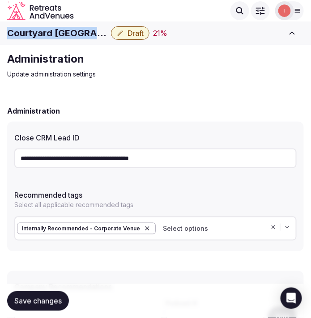
copy div "Courtyard Santa Barbara Downtown"
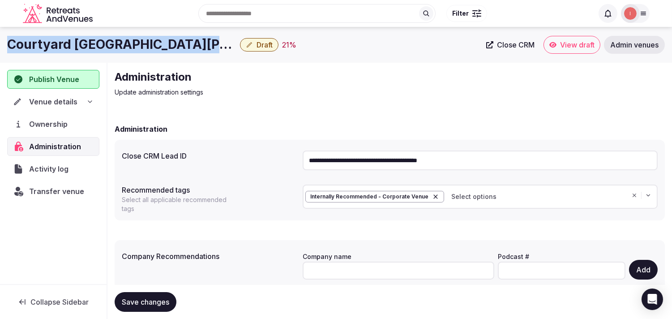
click at [63, 103] on span "Venue details" at bounding box center [53, 101] width 48 height 11
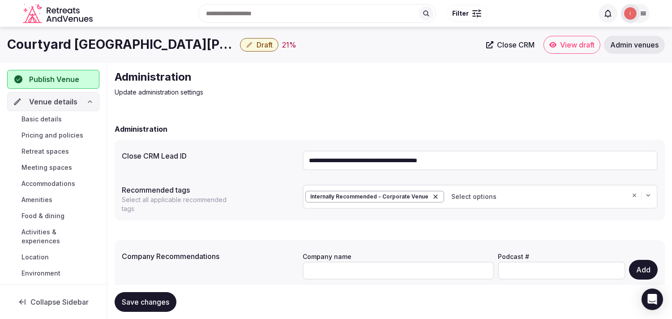
click at [34, 116] on span "Basic details" at bounding box center [41, 119] width 40 height 9
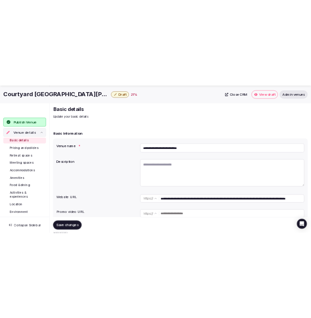
scroll to position [99, 0]
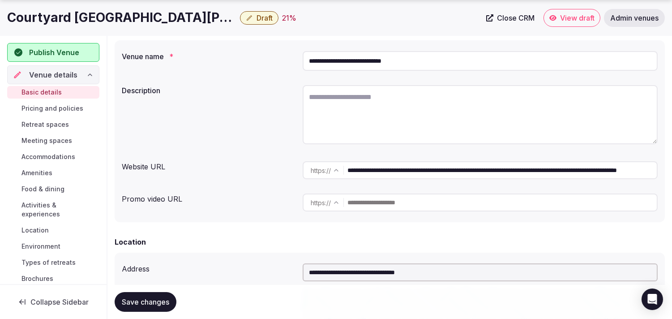
click at [311, 171] on input "**********" at bounding box center [502, 170] width 309 height 18
click at [311, 178] on input "**********" at bounding box center [502, 170] width 309 height 18
click at [311, 176] on input "**********" at bounding box center [502, 170] width 309 height 18
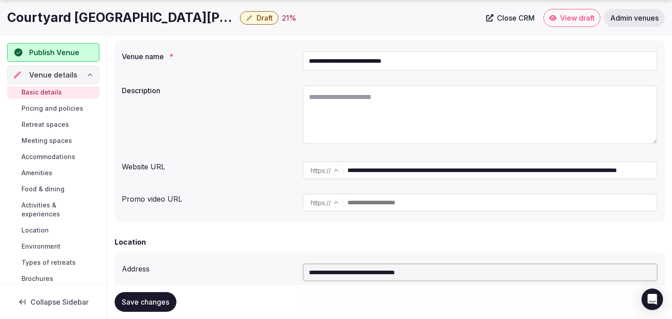
click at [311, 176] on input "**********" at bounding box center [502, 170] width 309 height 18
click at [311, 167] on input "**********" at bounding box center [502, 170] width 309 height 18
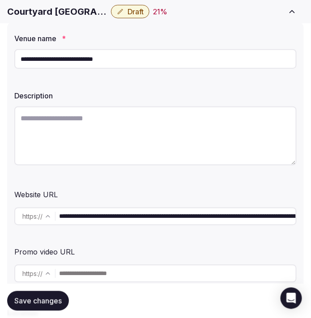
drag, startPoint x: 123, startPoint y: 87, endPoint x: 116, endPoint y: 86, distance: 6.8
click at [119, 87] on div "Description" at bounding box center [155, 93] width 283 height 13
click at [232, 30] on div "Venue name *" at bounding box center [155, 36] width 283 height 13
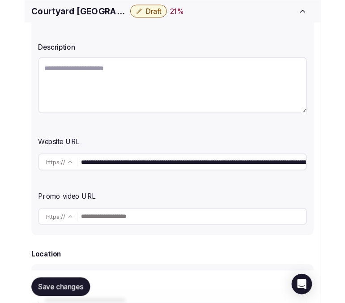
scroll to position [149, 0]
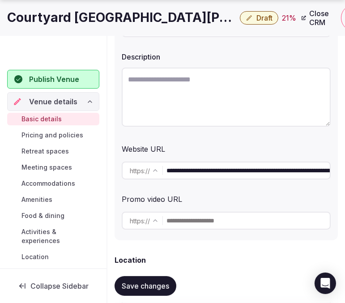
drag, startPoint x: 191, startPoint y: 137, endPoint x: 200, endPoint y: 109, distance: 29.9
click at [193, 133] on div "**********" at bounding box center [226, 116] width 223 height 250
click at [207, 90] on textarea at bounding box center [226, 97] width 209 height 59
paste textarea "**********"
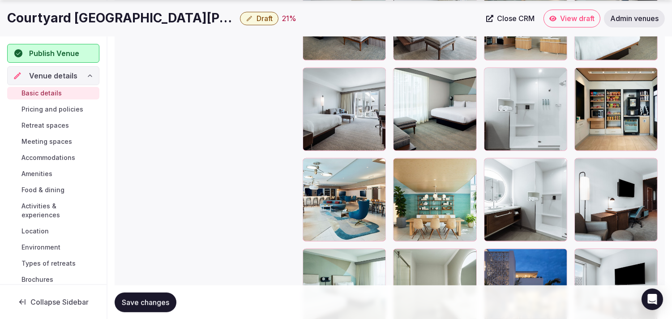
scroll to position [1176, 0]
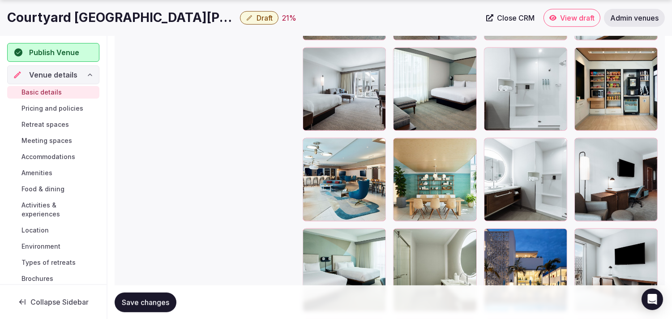
type textarea "**********"
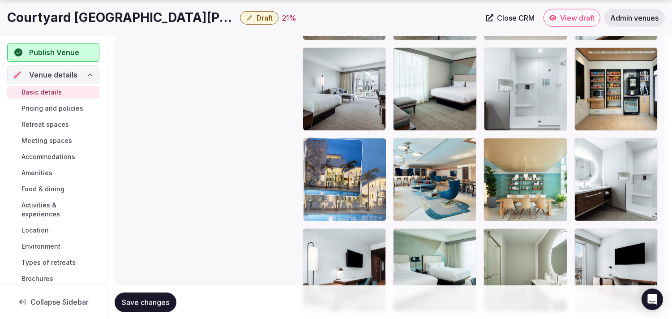
drag, startPoint x: 365, startPoint y: 182, endPoint x: 335, endPoint y: 162, distance: 36.5
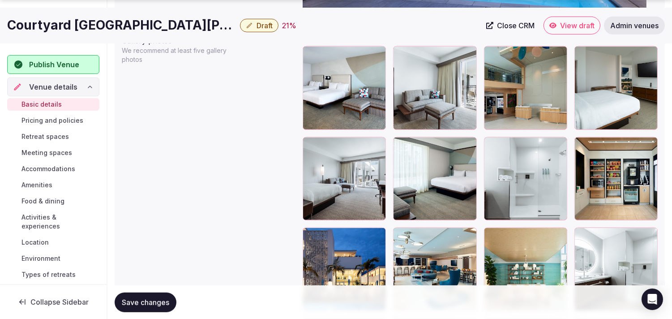
scroll to position [1126, 0]
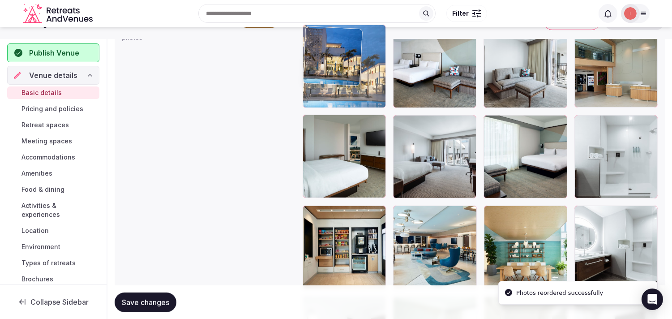
drag, startPoint x: 312, startPoint y: 193, endPoint x: 333, endPoint y: 30, distance: 164.4
click at [311, 30] on body "**********" at bounding box center [336, 31] width 672 height 2279
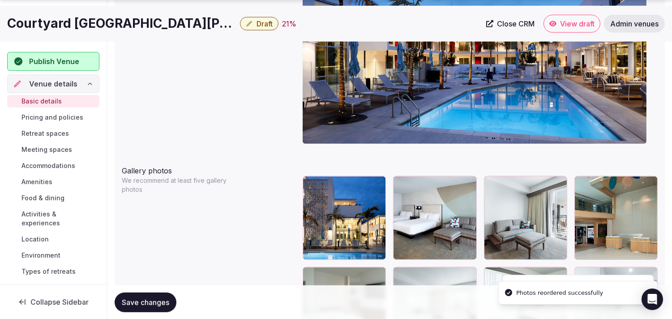
scroll to position [1056, 0]
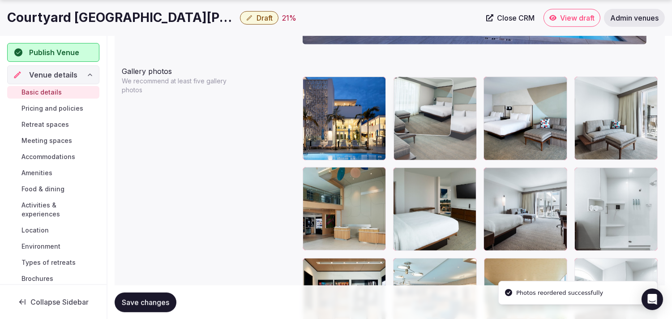
drag, startPoint x: 489, startPoint y: 173, endPoint x: 441, endPoint y: 115, distance: 75.3
click at [311, 110] on body "**********" at bounding box center [336, 83] width 672 height 2279
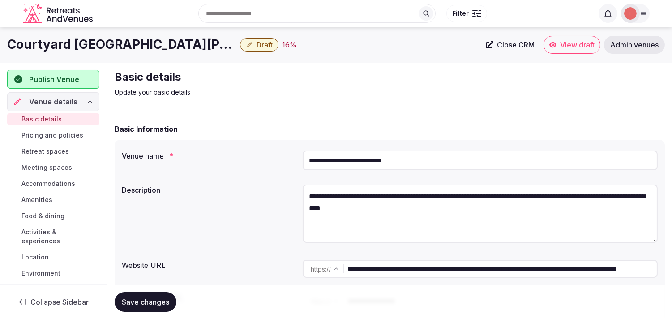
click at [311, 42] on span "Close CRM" at bounding box center [516, 44] width 38 height 9
click at [257, 43] on span "Draft" at bounding box center [265, 44] width 16 height 9
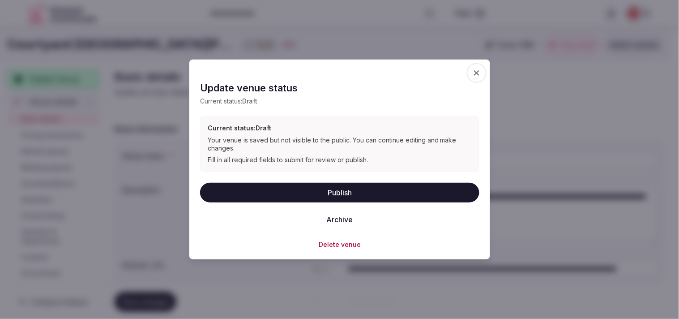
click at [311, 214] on button "Archive" at bounding box center [339, 219] width 41 height 20
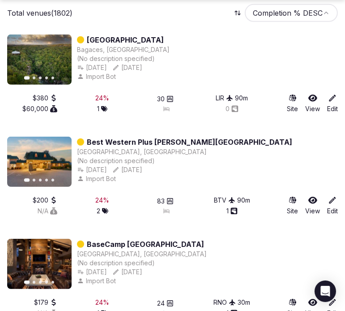
scroll to position [597, 0]
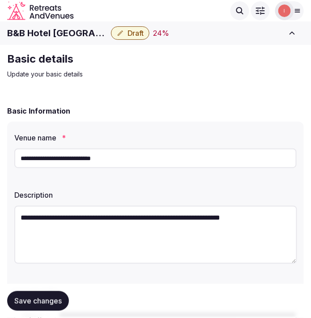
click at [67, 32] on h1 "B&B Hotel [GEOGRAPHIC_DATA] [GEOGRAPHIC_DATA]" at bounding box center [57, 33] width 100 height 13
click at [67, 33] on h1 "B&B Hotel [GEOGRAPHIC_DATA] [GEOGRAPHIC_DATA]" at bounding box center [57, 33] width 100 height 13
click at [67, 33] on h1 "B&B Hotel Paris Rosny-sous-Bois" at bounding box center [57, 33] width 100 height 13
drag, startPoint x: 67, startPoint y: 33, endPoint x: 52, endPoint y: 32, distance: 15.3
click at [52, 32] on h1 "B&B Hotel Paris Rosny-sous-Bois" at bounding box center [57, 33] width 100 height 13
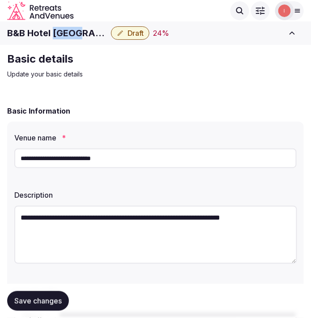
click at [52, 33] on h1 "B&B Hotel Paris Rosny-sous-Bois" at bounding box center [57, 33] width 100 height 13
click at [52, 34] on h1 "B&B Hotel Paris Rosny-sous-Bois" at bounding box center [57, 33] width 100 height 13
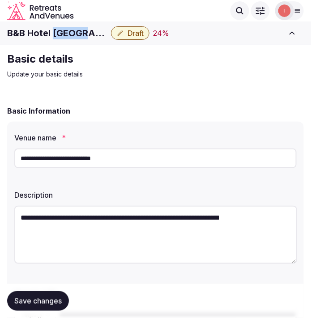
click at [52, 34] on h1 "B&B Hotel Paris Rosny-sous-Bois" at bounding box center [57, 33] width 100 height 13
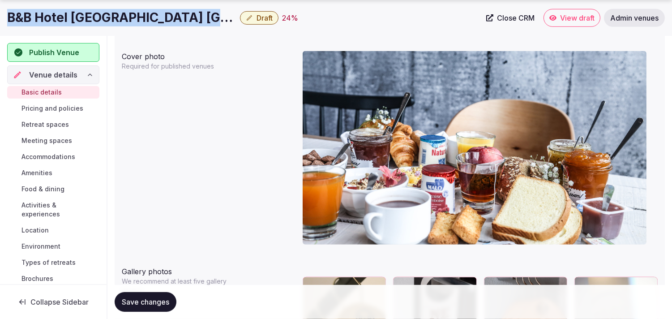
scroll to position [951, 0]
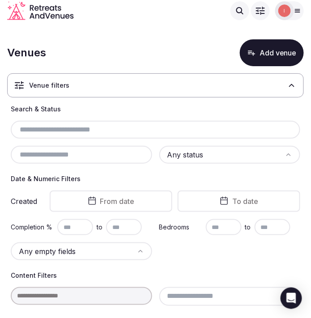
click at [62, 131] on input "text" at bounding box center [155, 130] width 283 height 11
paste input "**********"
type input "**********"
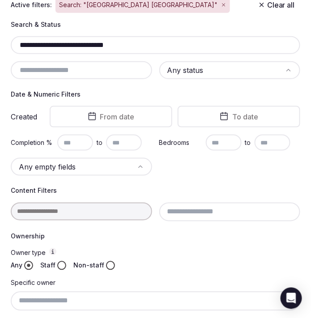
scroll to position [149, 0]
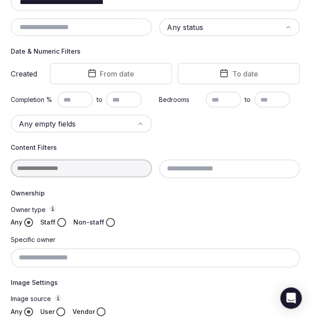
click at [69, 194] on h4 "Ownership" at bounding box center [156, 193] width 290 height 9
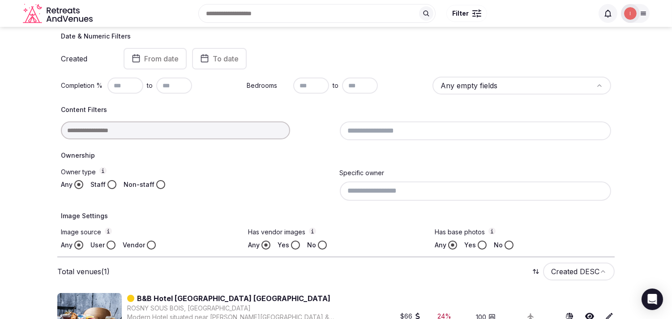
scroll to position [82, 0]
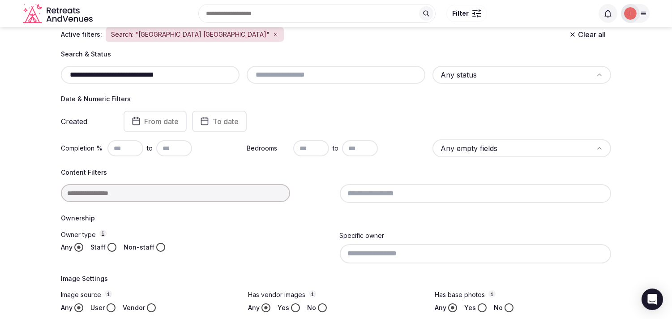
drag, startPoint x: 195, startPoint y: 72, endPoint x: 64, endPoint y: 65, distance: 130.5
click at [64, 66] on div "**********" at bounding box center [150, 75] width 179 height 18
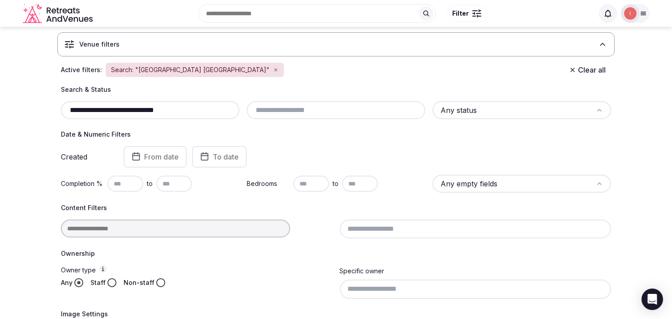
scroll to position [0, 0]
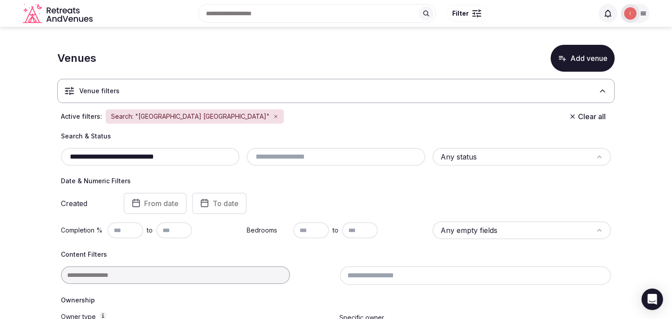
drag, startPoint x: 191, startPoint y: 157, endPoint x: 30, endPoint y: 159, distance: 161.7
click at [30, 159] on section "**********" at bounding box center [336, 264] width 672 height 475
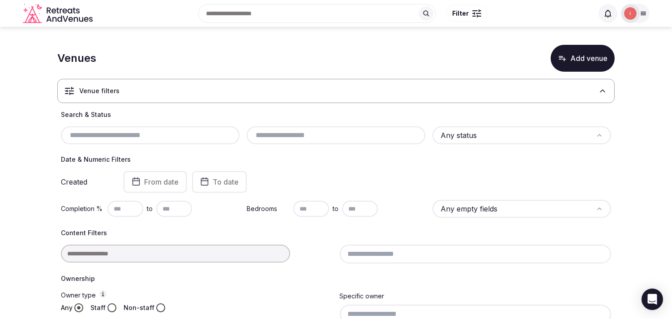
paste input "**********"
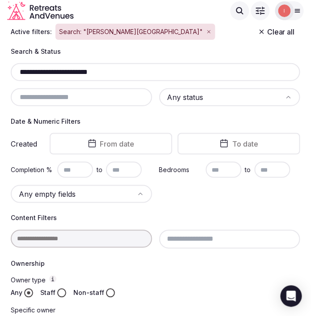
scroll to position [32, 0]
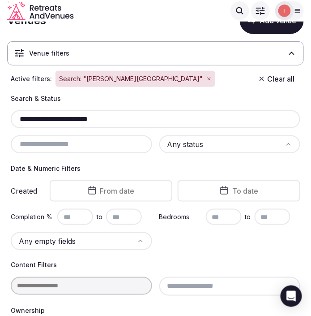
drag, startPoint x: 127, startPoint y: 115, endPoint x: -21, endPoint y: 113, distance: 148.3
click at [0, 113] on html "**********" at bounding box center [155, 126] width 311 height 316
paste input "****"
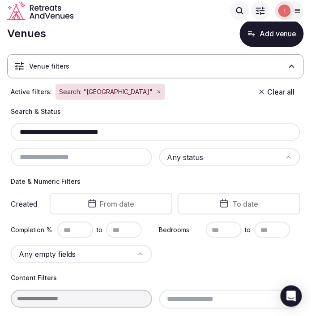
scroll to position [62, 0]
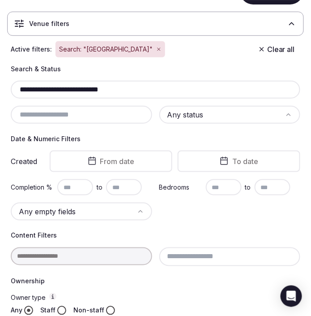
click at [95, 93] on input "**********" at bounding box center [155, 89] width 283 height 11
paste input "text"
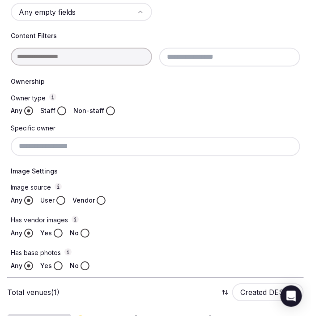
scroll to position [361, 0]
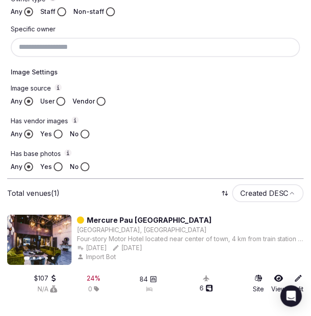
type input "**********"
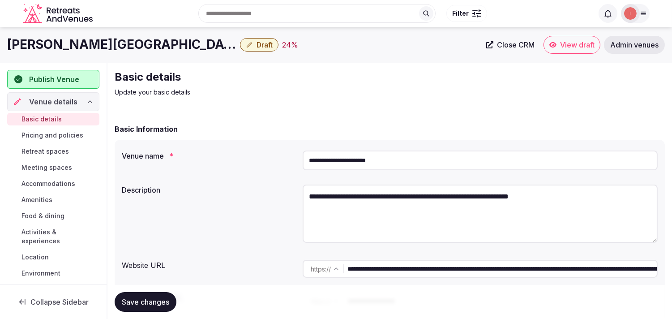
click at [118, 39] on h1 "Mercure Nancy Centre Gare" at bounding box center [121, 44] width 229 height 17
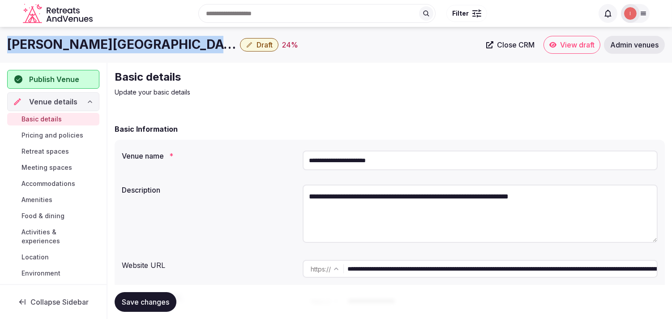
click at [118, 39] on h1 "Mercure Nancy Centre Gare" at bounding box center [121, 44] width 229 height 17
copy div "Mercure Nancy Centre Gare"
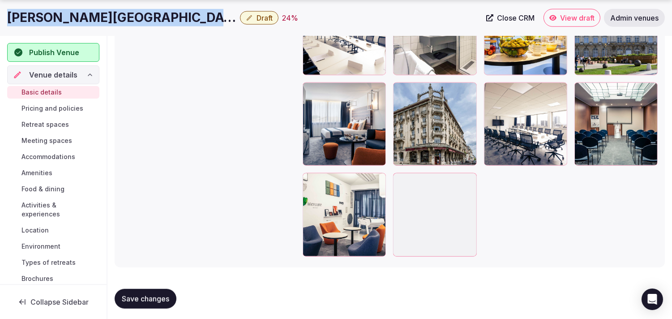
scroll to position [1947, 0]
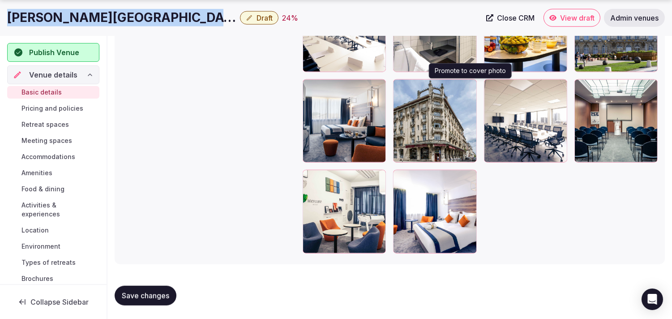
click at [469, 87] on icon "button" at bounding box center [467, 88] width 7 height 7
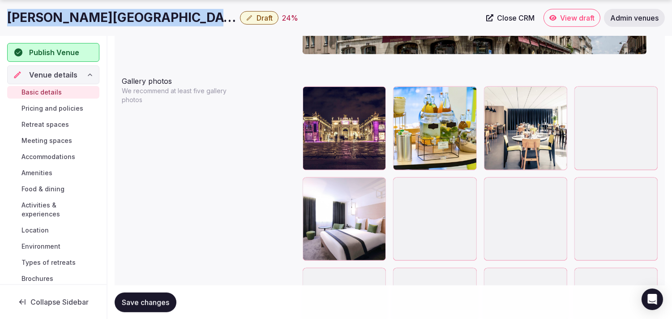
scroll to position [1052, 0]
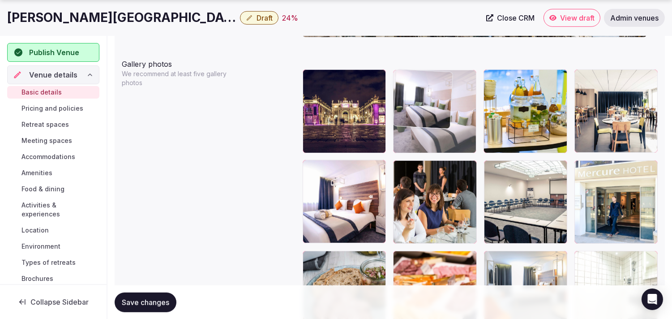
drag, startPoint x: 312, startPoint y: 168, endPoint x: 421, endPoint y: 94, distance: 132.3
click at [411, 94] on body "**********" at bounding box center [336, 81] width 672 height 2267
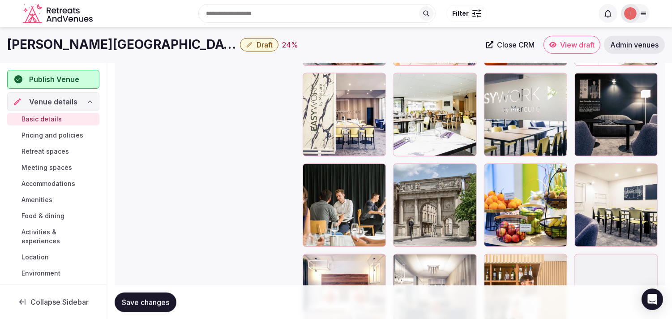
scroll to position [1301, 0]
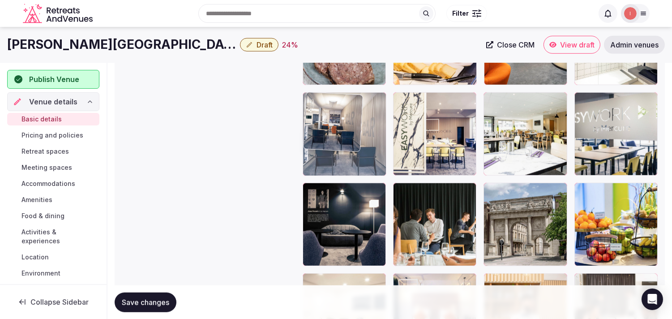
drag, startPoint x: 399, startPoint y: 279, endPoint x: 316, endPoint y: 130, distance: 170.4
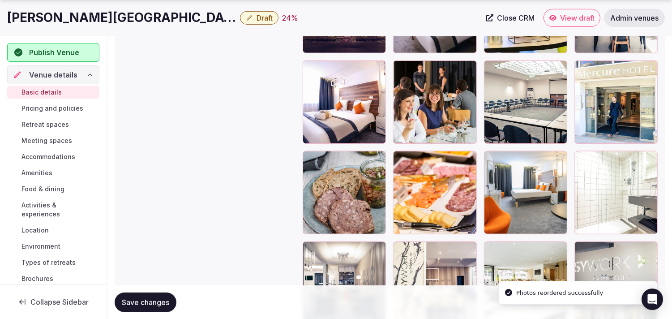
scroll to position [1201, 0]
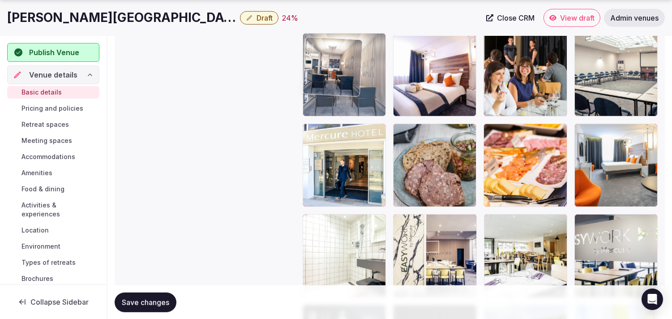
drag, startPoint x: 310, startPoint y: 76, endPoint x: 357, endPoint y: 72, distance: 47.2
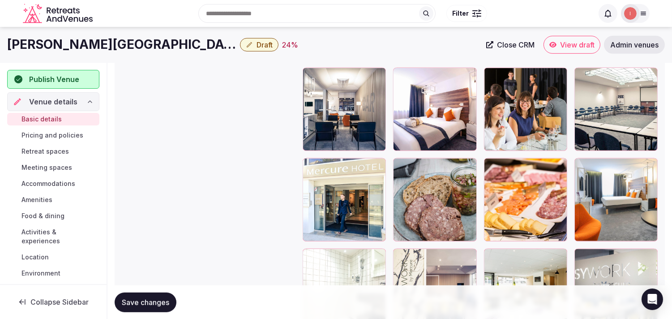
scroll to position [1026, 0]
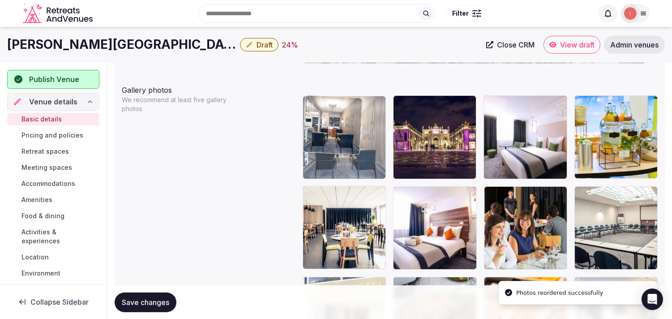
drag, startPoint x: 309, startPoint y: 191, endPoint x: 318, endPoint y: 125, distance: 67.3
click at [318, 125] on body "**********" at bounding box center [336, 107] width 672 height 2267
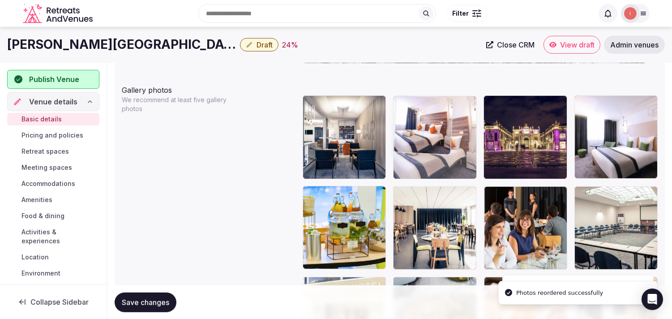
drag, startPoint x: 399, startPoint y: 192, endPoint x: 401, endPoint y: 126, distance: 65.9
click at [400, 119] on body "**********" at bounding box center [336, 107] width 672 height 2267
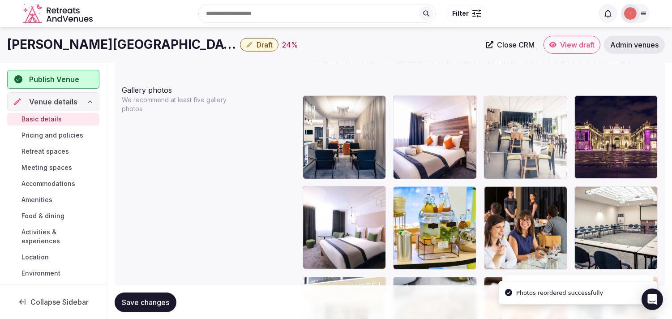
drag, startPoint x: 401, startPoint y: 194, endPoint x: 514, endPoint y: 131, distance: 129.5
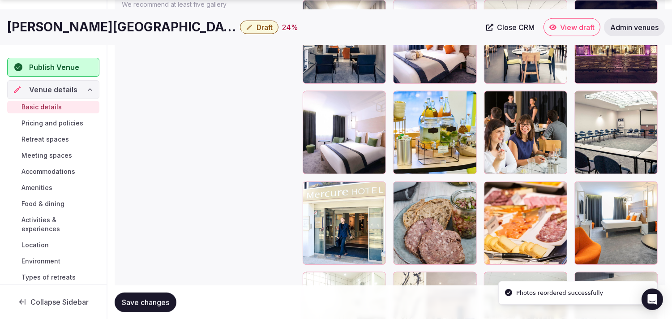
scroll to position [1125, 0]
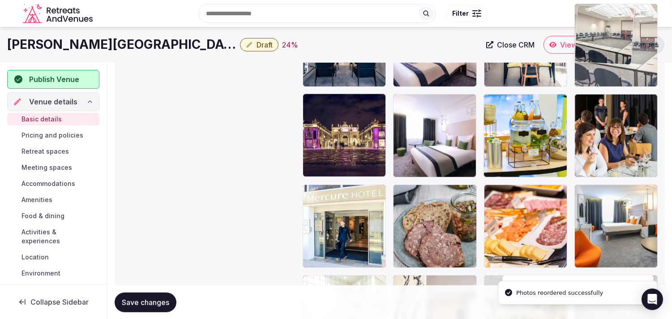
drag, startPoint x: 588, startPoint y: 96, endPoint x: 580, endPoint y: 56, distance: 40.4
click at [585, 54] on body "**********" at bounding box center [336, 15] width 672 height 2267
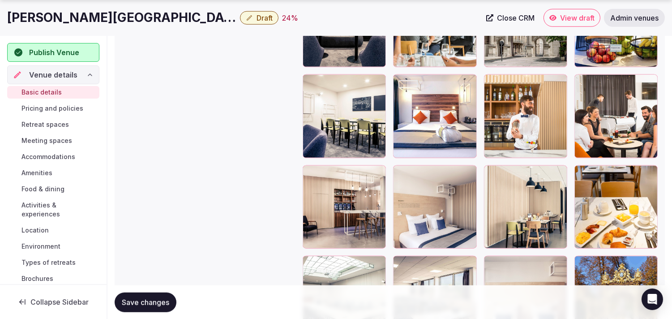
scroll to position [1514, 0]
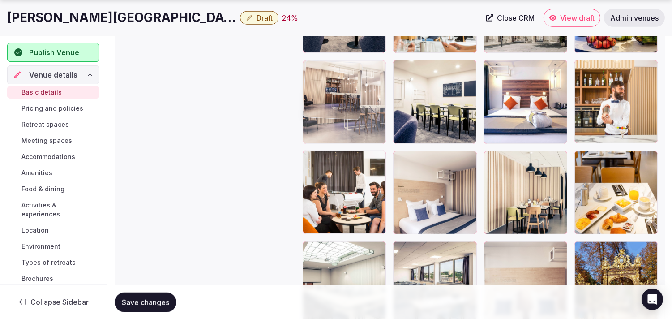
drag, startPoint x: 308, startPoint y: 151, endPoint x: 334, endPoint y: 72, distance: 83.4
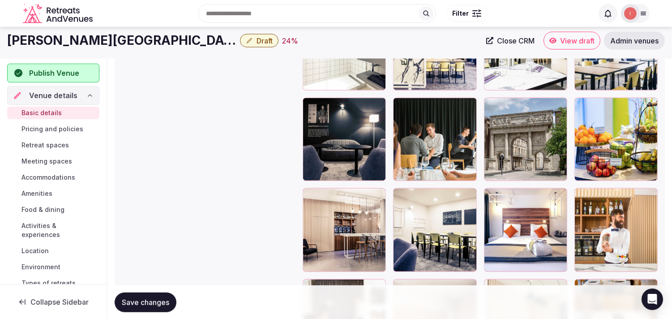
scroll to position [1364, 0]
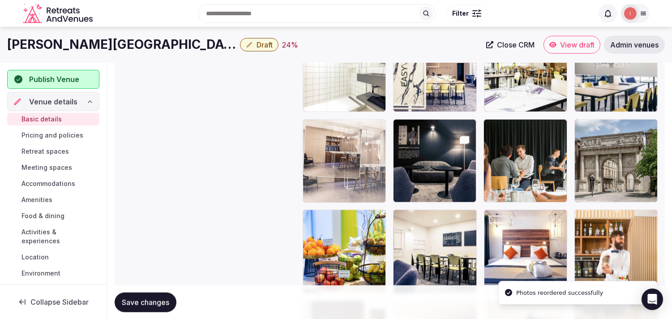
drag, startPoint x: 303, startPoint y: 145, endPoint x: 308, endPoint y: 133, distance: 12.8
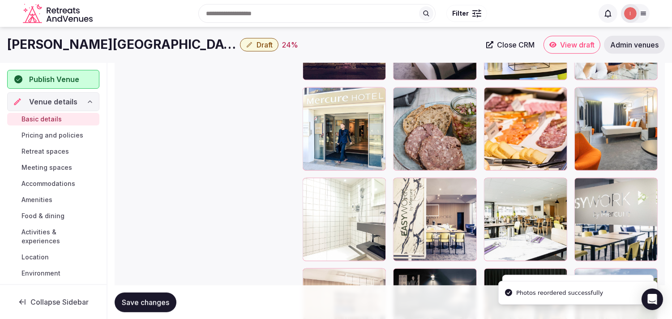
scroll to position [1314, 0]
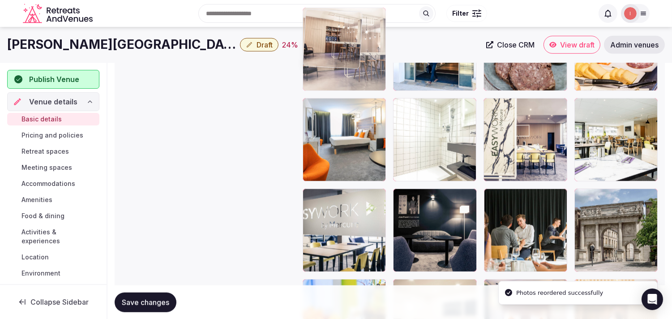
drag, startPoint x: 310, startPoint y: 170, endPoint x: 323, endPoint y: 60, distance: 110.9
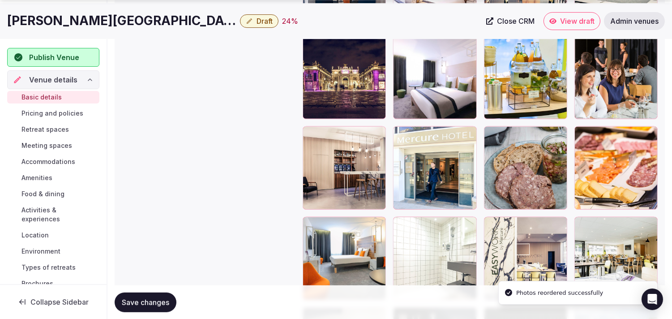
scroll to position [1193, 0]
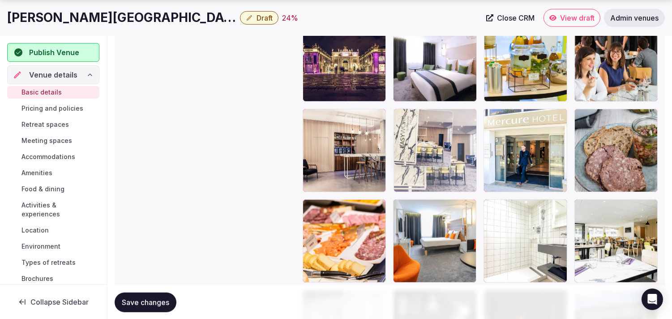
drag, startPoint x: 495, startPoint y: 204, endPoint x: 385, endPoint y: 106, distance: 147.2
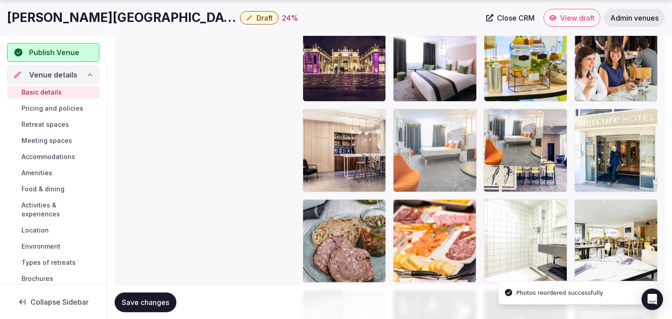
drag, startPoint x: 397, startPoint y: 207, endPoint x: 500, endPoint y: 125, distance: 132.2
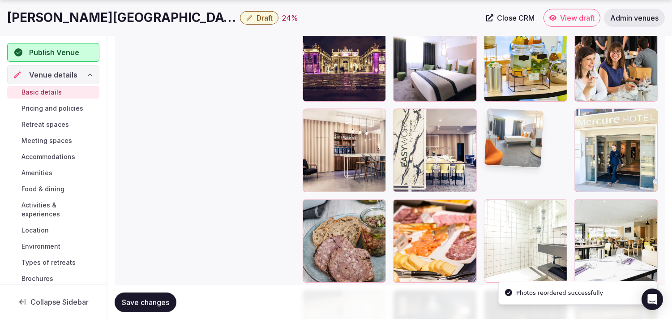
click at [502, 125] on img at bounding box center [513, 137] width 59 height 59
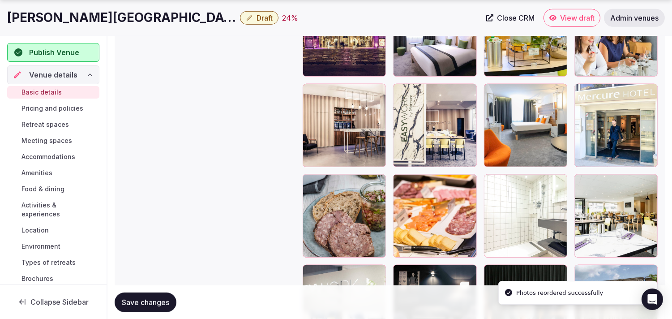
scroll to position [1243, 0]
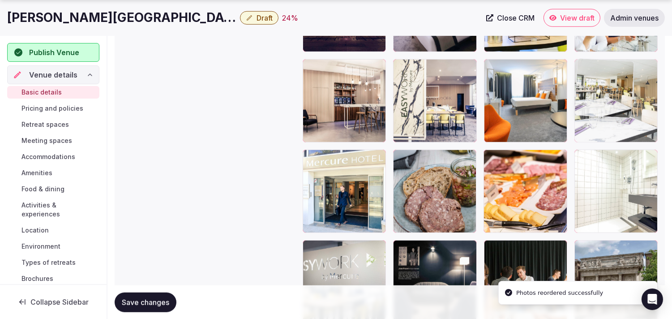
drag, startPoint x: 584, startPoint y: 155, endPoint x: 597, endPoint y: 87, distance: 68.9
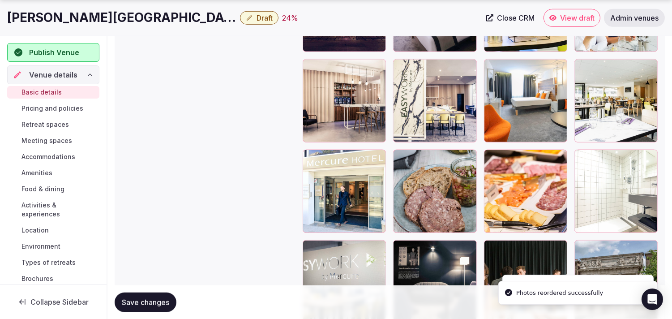
click at [163, 296] on button "Save changes" at bounding box center [146, 302] width 62 height 20
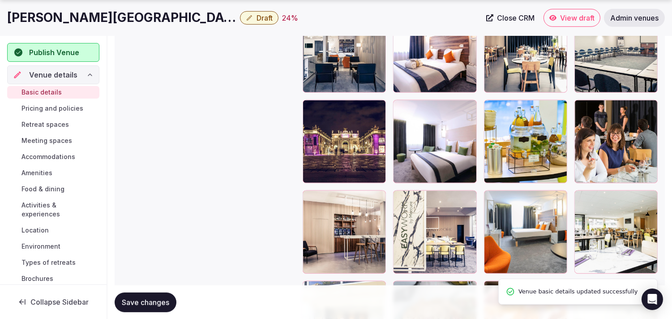
scroll to position [1144, 0]
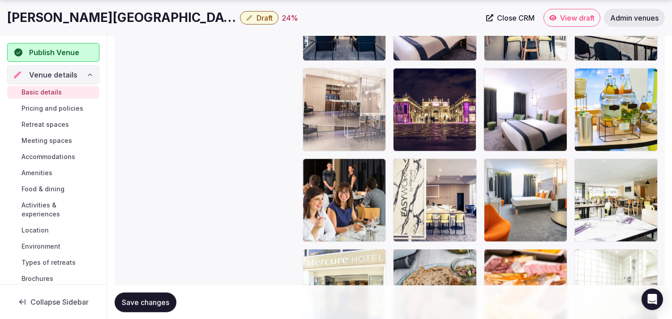
drag, startPoint x: 308, startPoint y: 165, endPoint x: 331, endPoint y: 84, distance: 83.9
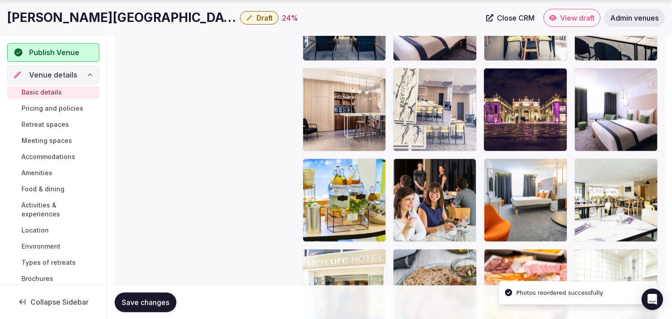
drag, startPoint x: 399, startPoint y: 164, endPoint x: 429, endPoint y: 86, distance: 83.5
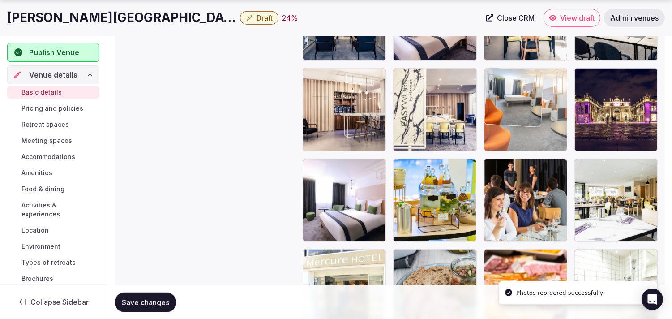
drag, startPoint x: 494, startPoint y: 163, endPoint x: 498, endPoint y: 78, distance: 84.8
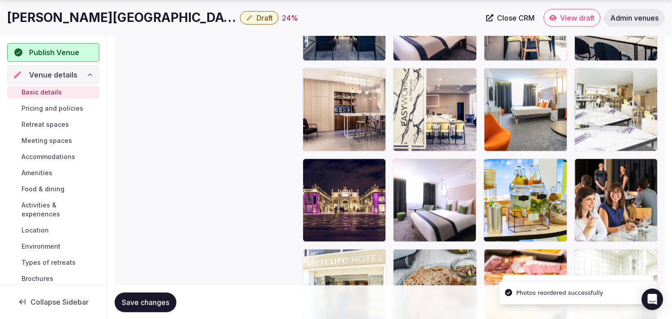
drag, startPoint x: 585, startPoint y: 160, endPoint x: 546, endPoint y: 115, distance: 59.4
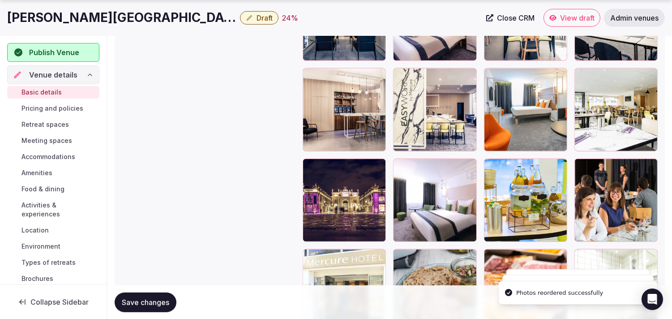
click at [135, 302] on span "Save changes" at bounding box center [145, 301] width 47 height 9
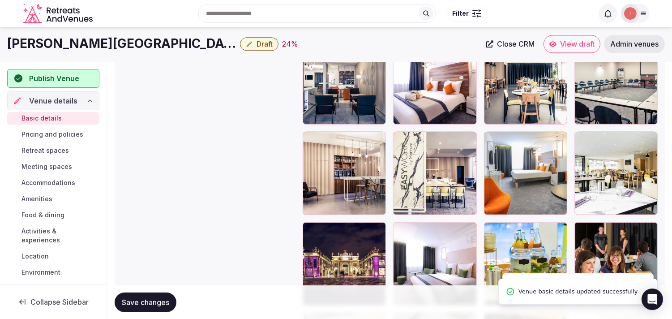
scroll to position [1044, 0]
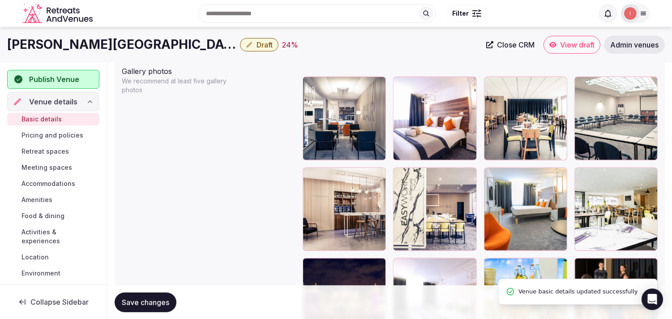
click at [139, 305] on button "Save changes" at bounding box center [146, 302] width 62 height 20
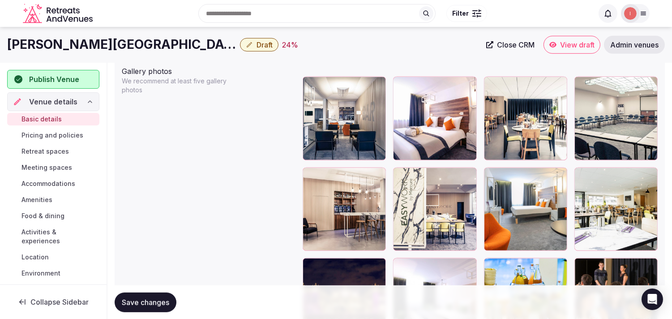
click at [65, 136] on span "Pricing and policies" at bounding box center [52, 135] width 62 height 9
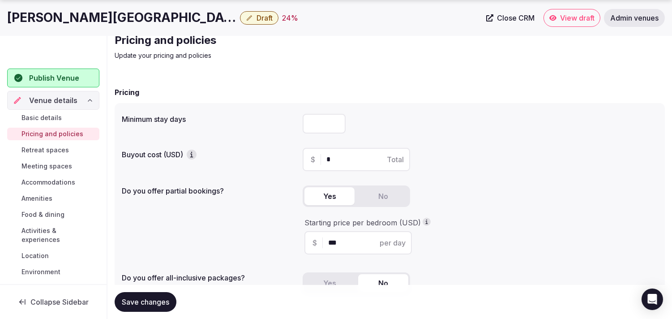
scroll to position [249, 0]
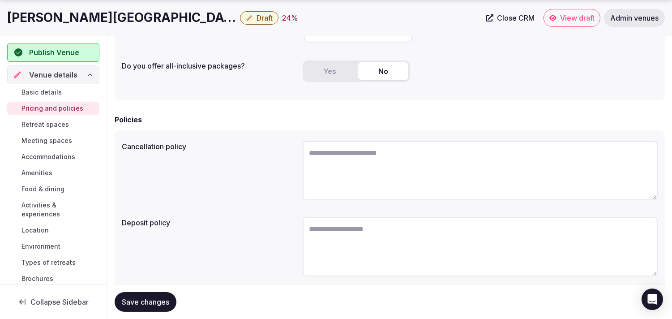
click at [257, 21] on span "Draft" at bounding box center [265, 17] width 16 height 9
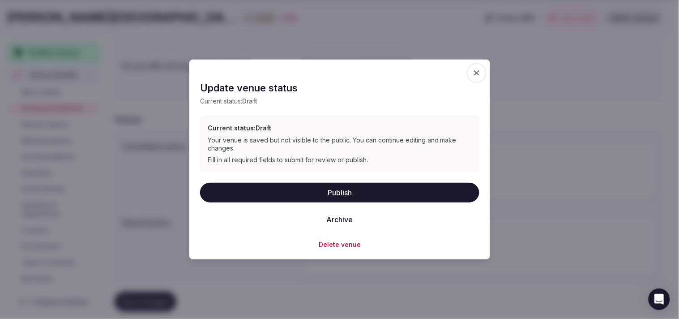
click at [352, 190] on button "Publish" at bounding box center [339, 192] width 279 height 20
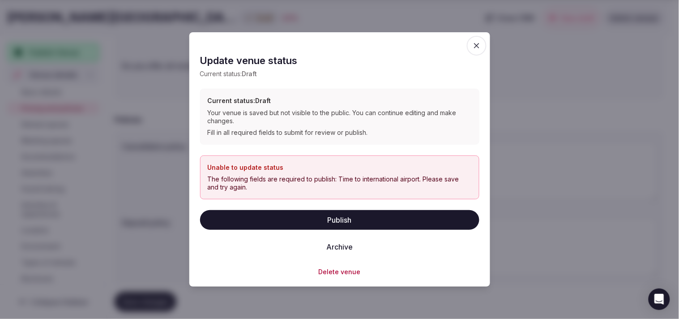
drag, startPoint x: 477, startPoint y: 45, endPoint x: 465, endPoint y: 43, distance: 11.9
click at [475, 43] on icon "button" at bounding box center [476, 45] width 9 height 9
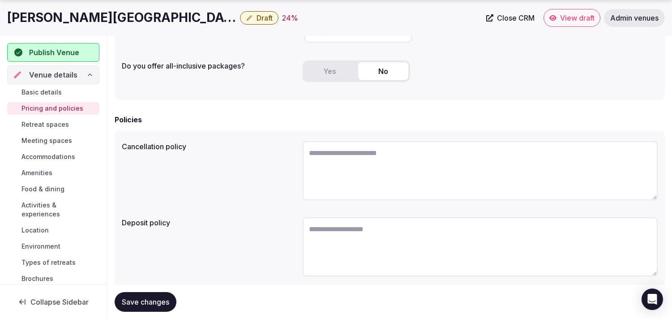
click at [46, 95] on span "Basic details" at bounding box center [41, 92] width 40 height 9
click at [112, 19] on h1 "Mercure Nancy Centre Gare" at bounding box center [121, 17] width 229 height 17
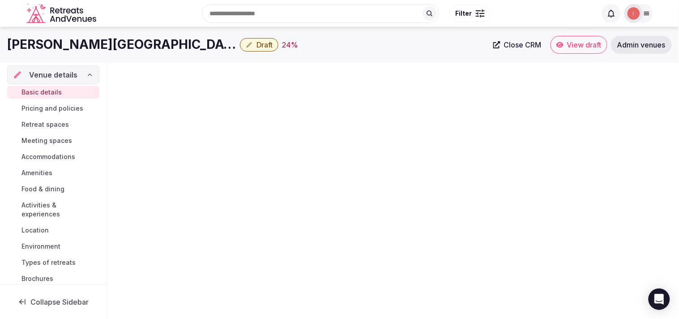
click at [112, 19] on body "Search Popular Destinations Toscana, Italy Riviera Maya, Mexico Indonesia, Bali…" at bounding box center [339, 159] width 679 height 319
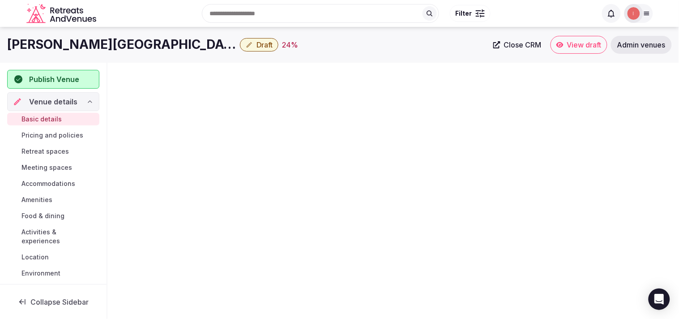
click at [112, 19] on div "Search Popular Destinations Toscana, Italy Riviera Maya, Mexico Indonesia, Bali…" at bounding box center [348, 13] width 497 height 39
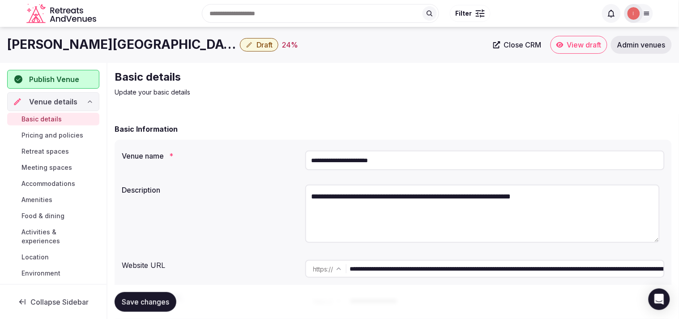
click at [108, 39] on h1 "Mercure Nancy Centre Gare" at bounding box center [121, 44] width 229 height 17
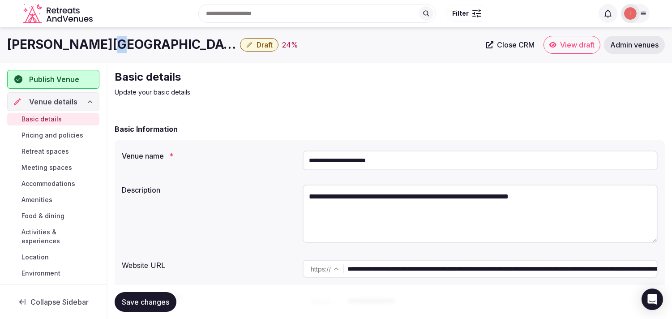
click at [108, 39] on h1 "Mercure Nancy Centre Gare" at bounding box center [121, 44] width 229 height 17
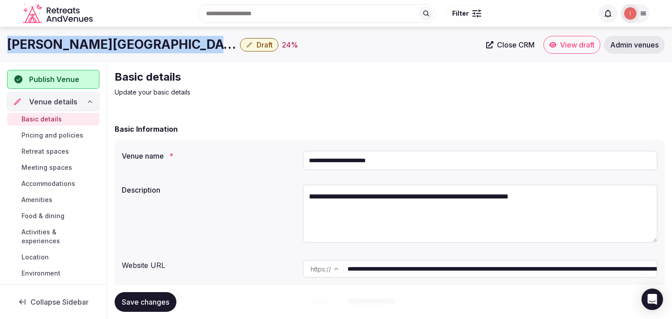
click at [108, 39] on h1 "Mercure Nancy Centre Gare" at bounding box center [121, 44] width 229 height 17
copy div "Mercure Nancy Centre Gare"
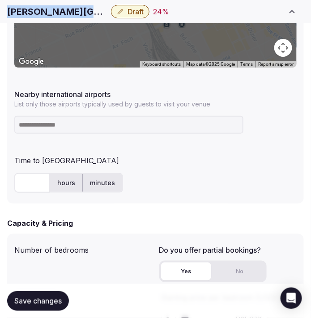
scroll to position [547, 0]
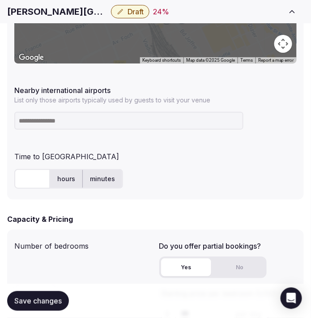
click at [106, 126] on input at bounding box center [128, 121] width 229 height 18
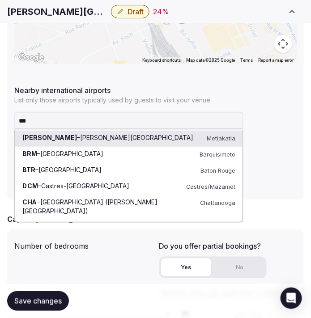
type input "****"
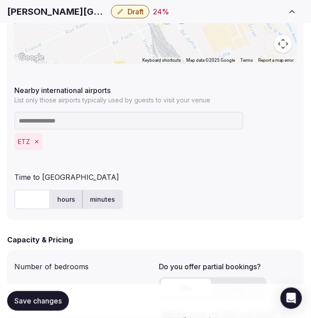
click at [24, 202] on input "text" at bounding box center [32, 200] width 36 height 20
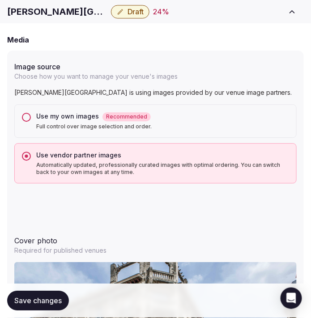
scroll to position [945, 0]
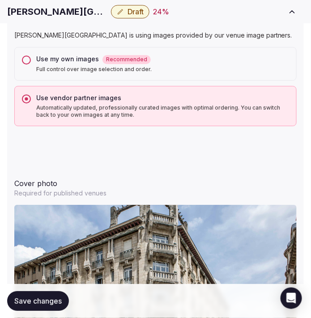
type input "**"
click at [47, 301] on span "Save changes" at bounding box center [37, 301] width 47 height 9
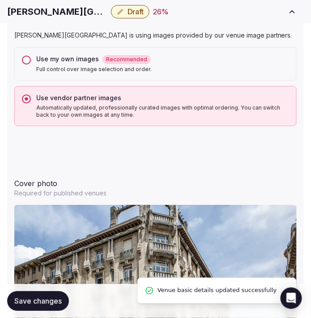
click at [58, 304] on span "Save changes" at bounding box center [37, 301] width 47 height 9
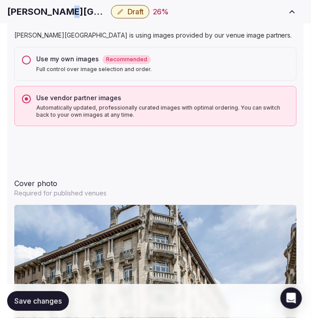
click at [65, 14] on h1 "Mercure Nancy Centre Gare" at bounding box center [57, 11] width 100 height 13
click at [134, 9] on span "Draft" at bounding box center [136, 11] width 16 height 9
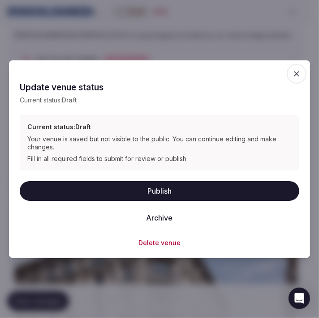
click at [170, 193] on button "Publish" at bounding box center [159, 191] width 279 height 20
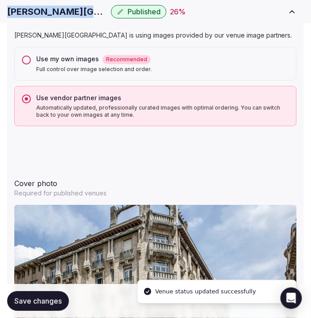
copy div "Mercure Nancy Centre Gare"
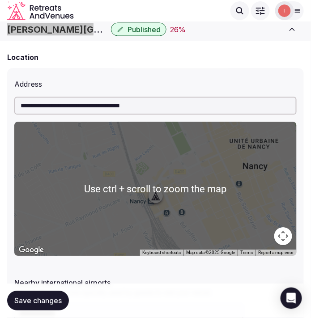
scroll to position [249, 0]
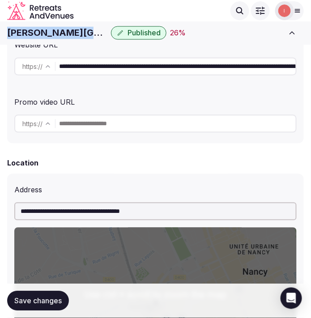
click at [157, 208] on input "**********" at bounding box center [155, 212] width 283 height 18
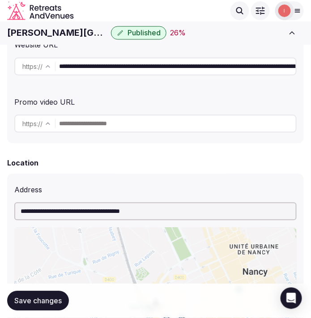
click at [157, 208] on input "**********" at bounding box center [155, 212] width 283 height 18
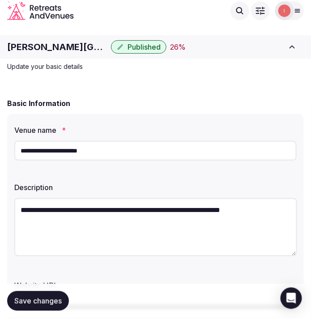
scroll to position [0, 0]
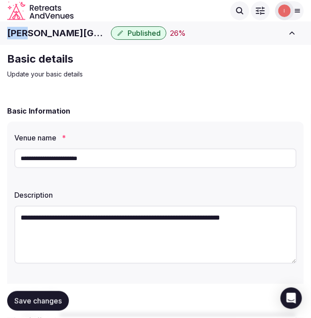
drag, startPoint x: 33, startPoint y: 26, endPoint x: -67, endPoint y: 33, distance: 100.1
click at [0, 33] on html "**********" at bounding box center [155, 159] width 311 height 318
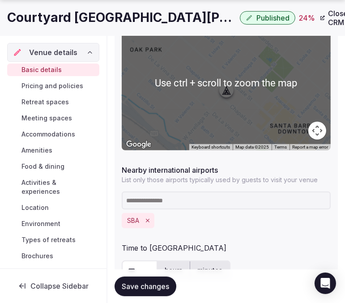
scroll to position [547, 0]
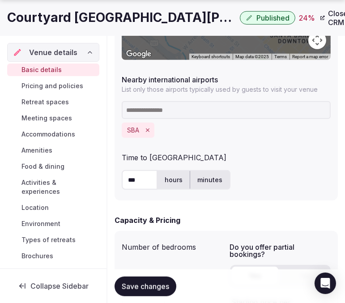
click at [219, 105] on input at bounding box center [226, 110] width 209 height 18
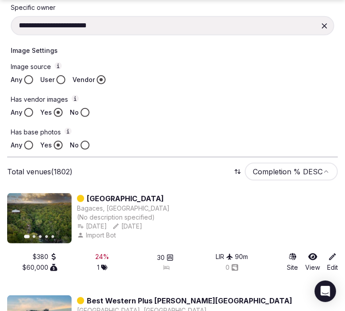
scroll to position [508, 0]
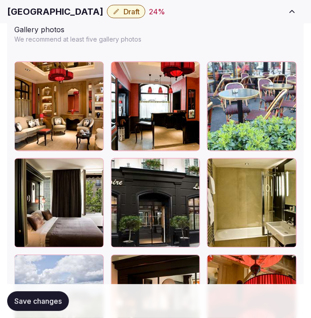
scroll to position [1493, 0]
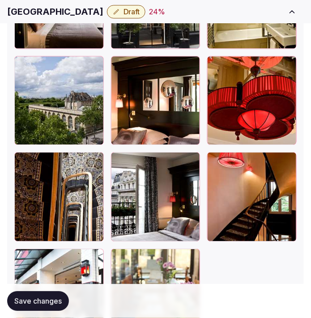
click at [132, 15] on span "Draft" at bounding box center [132, 11] width 16 height 9
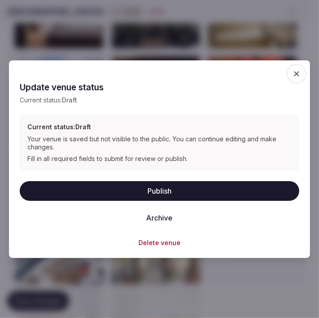
click at [162, 184] on button "Publish" at bounding box center [159, 191] width 279 height 20
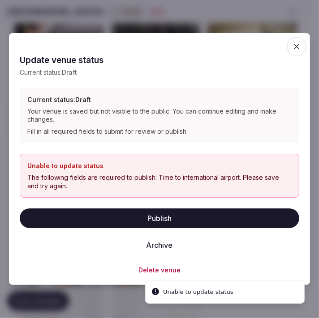
click at [296, 44] on icon "button" at bounding box center [296, 46] width 9 height 9
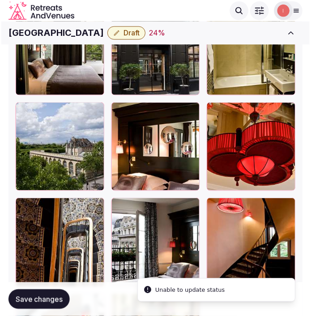
scroll to position [1344, 0]
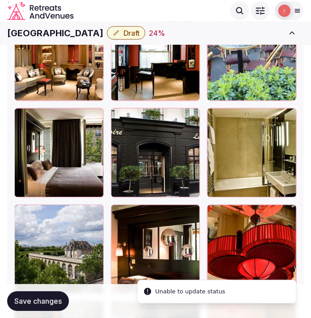
click at [28, 42] on div "Hotel [GEOGRAPHIC_DATA] Draft 24 % Close CRM View draft Admin venues" at bounding box center [155, 33] width 311 height 20
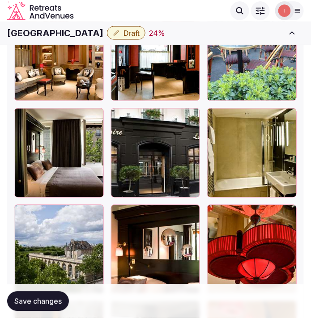
click at [30, 33] on h1 "[GEOGRAPHIC_DATA]" at bounding box center [55, 33] width 96 height 13
copy div "[GEOGRAPHIC_DATA]"
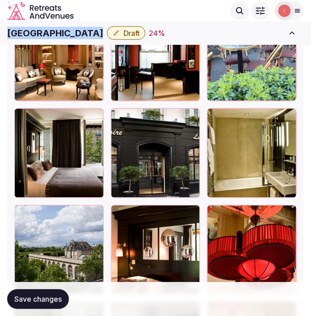
copy div "[GEOGRAPHIC_DATA]"
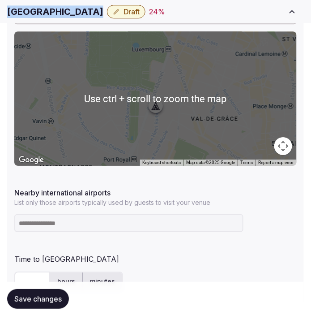
scroll to position [498, 0]
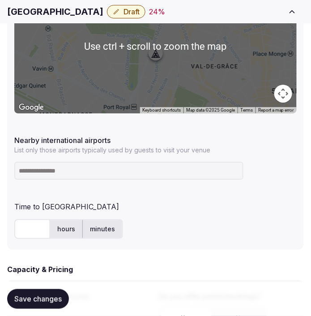
click at [107, 168] on input at bounding box center [128, 171] width 229 height 18
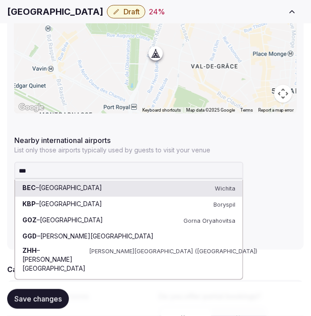
drag, startPoint x: 89, startPoint y: 168, endPoint x: 84, endPoint y: 165, distance: 5.5
click at [84, 165] on input "***" at bounding box center [128, 171] width 229 height 18
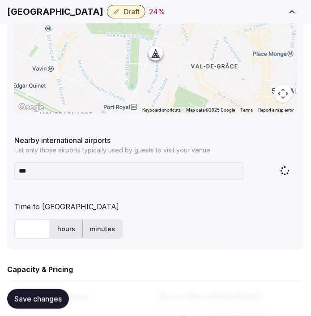
type input "****"
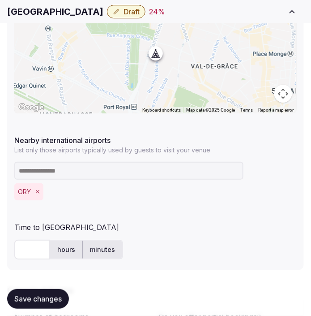
click at [23, 253] on input "text" at bounding box center [32, 250] width 36 height 20
type input "**"
click at [33, 303] on button "Save changes" at bounding box center [38, 299] width 62 height 20
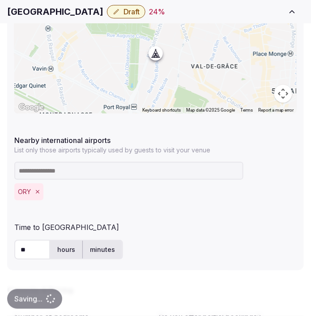
click at [126, 12] on button "Draft" at bounding box center [126, 11] width 39 height 13
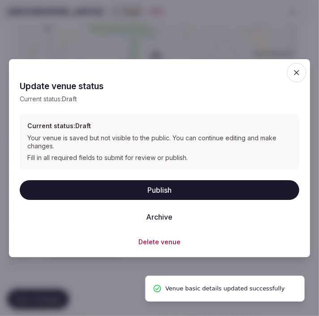
click at [148, 187] on button "Publish" at bounding box center [159, 190] width 279 height 20
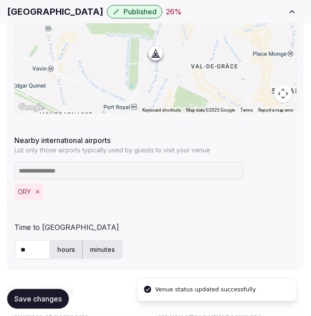
click at [73, 7] on h1 "[GEOGRAPHIC_DATA]" at bounding box center [55, 11] width 96 height 13
click at [73, 8] on h1 "[GEOGRAPHIC_DATA]" at bounding box center [55, 11] width 96 height 13
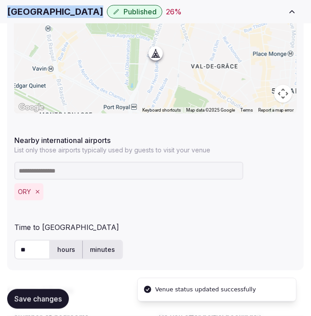
click at [73, 9] on h1 "[GEOGRAPHIC_DATA]" at bounding box center [55, 11] width 96 height 13
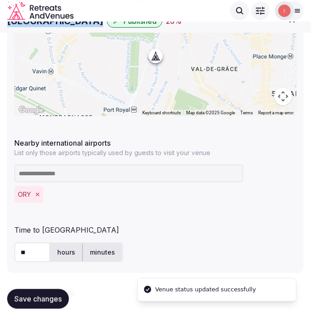
click at [73, 9] on icon "Retreats and Venues company logo" at bounding box center [40, 10] width 67 height 19
click at [73, 10] on icon "Retreats and Venues company logo" at bounding box center [40, 10] width 67 height 19
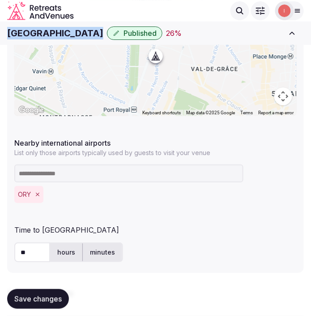
copy div "[GEOGRAPHIC_DATA]"
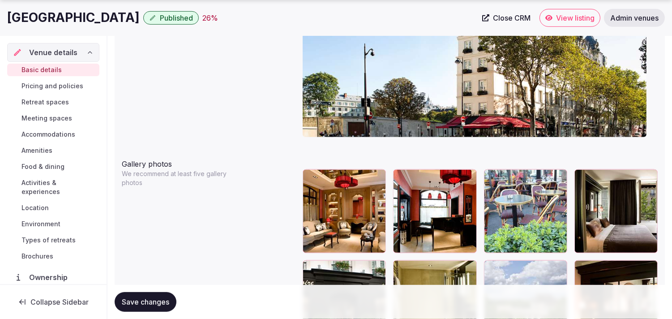
scroll to position [986, 0]
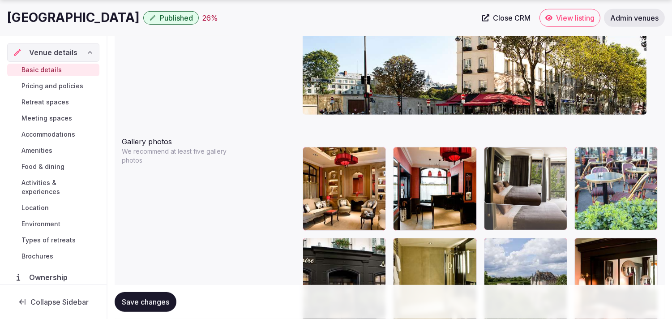
drag, startPoint x: 583, startPoint y: 152, endPoint x: 512, endPoint y: 160, distance: 71.2
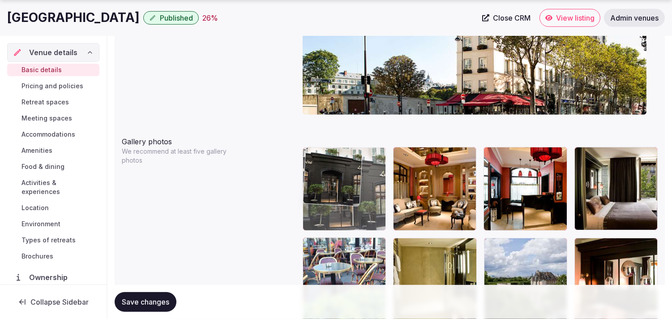
drag, startPoint x: 318, startPoint y: 202, endPoint x: 323, endPoint y: 175, distance: 26.8
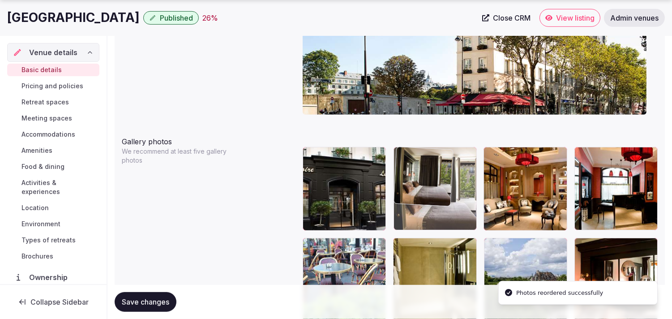
drag, startPoint x: 588, startPoint y: 157, endPoint x: 454, endPoint y: 141, distance: 134.4
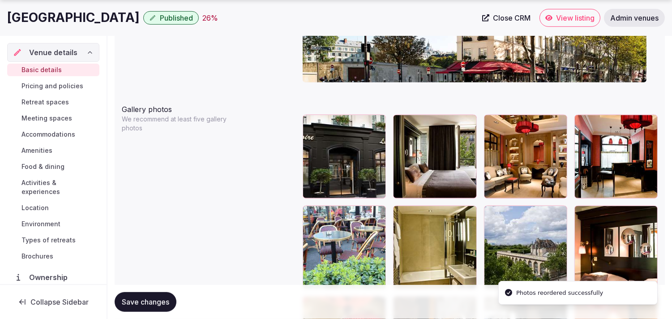
scroll to position [1035, 0]
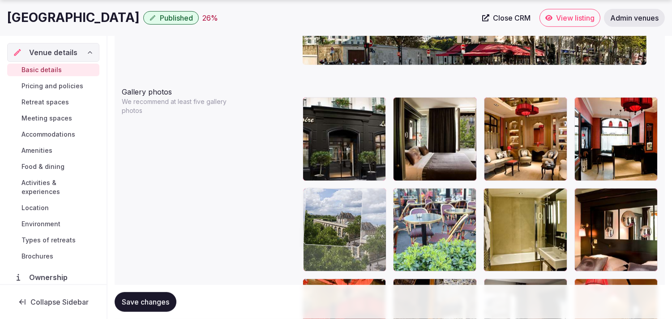
drag, startPoint x: 494, startPoint y: 195, endPoint x: 351, endPoint y: 197, distance: 143.8
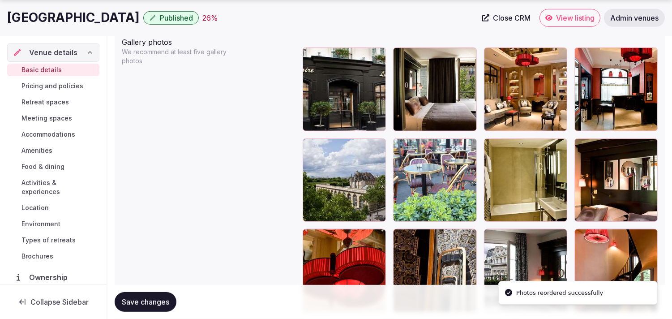
scroll to position [1135, 0]
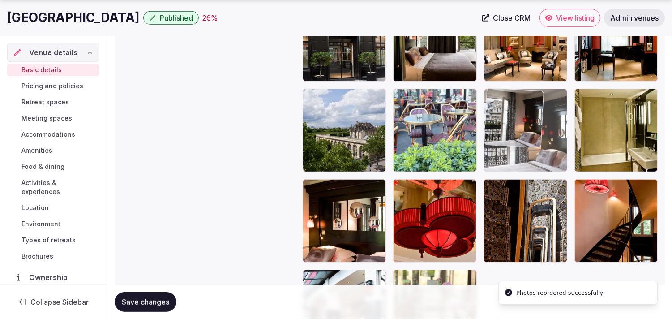
drag, startPoint x: 493, startPoint y: 184, endPoint x: 489, endPoint y: 132, distance: 52.5
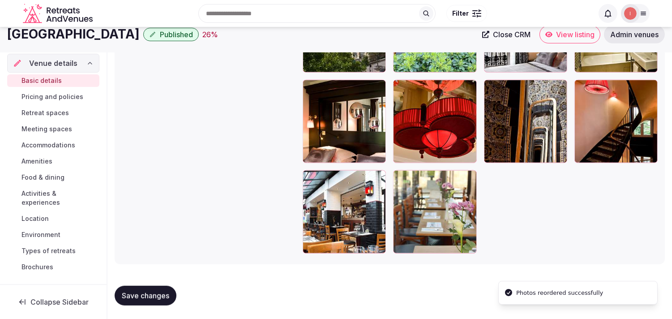
scroll to position [1185, 0]
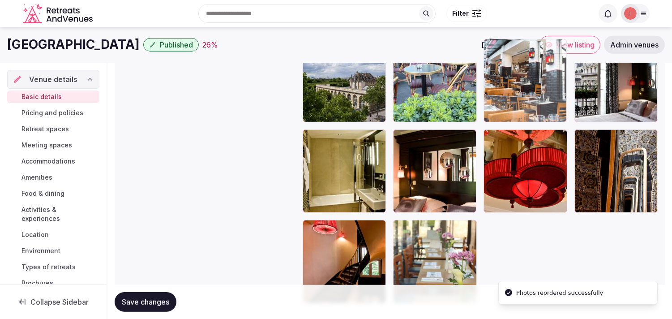
drag, startPoint x: 307, startPoint y: 227, endPoint x: 523, endPoint y: 83, distance: 260.0
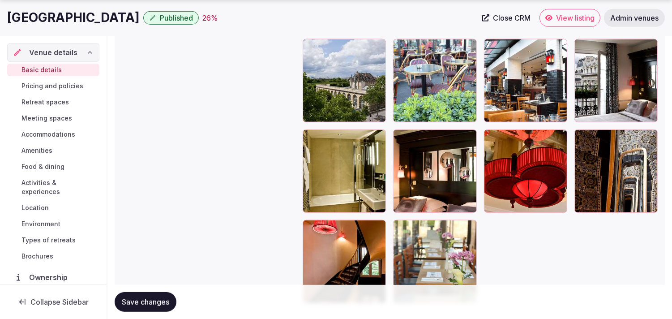
click at [135, 316] on div "Save changes" at bounding box center [390, 302] width 550 height 34
click at [134, 296] on button "Save changes" at bounding box center [146, 302] width 62 height 20
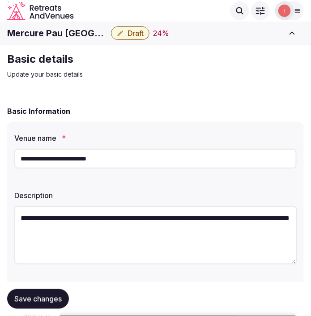
click at [61, 30] on h1 "Mercure Pau [GEOGRAPHIC_DATA]" at bounding box center [57, 33] width 100 height 13
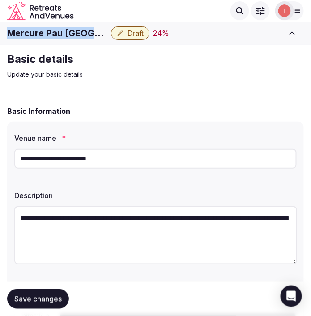
copy div "Mercure Pau [GEOGRAPHIC_DATA]"
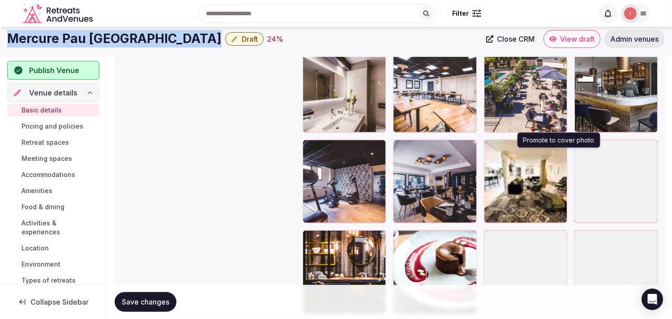
scroll to position [1327, 0]
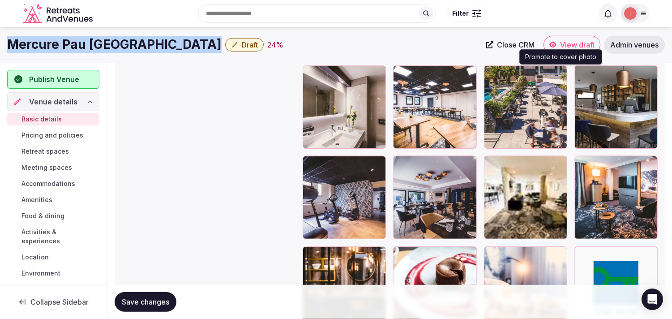
click at [311, 76] on button "button" at bounding box center [558, 74] width 11 height 11
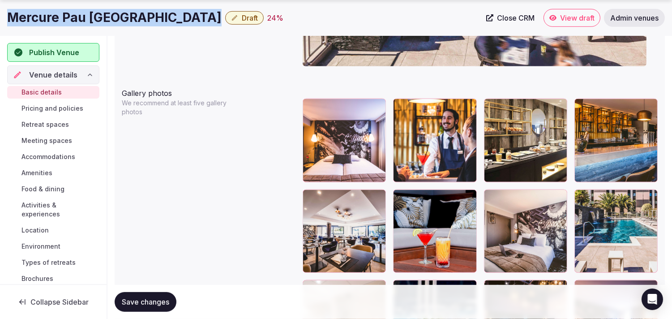
scroll to position [1029, 0]
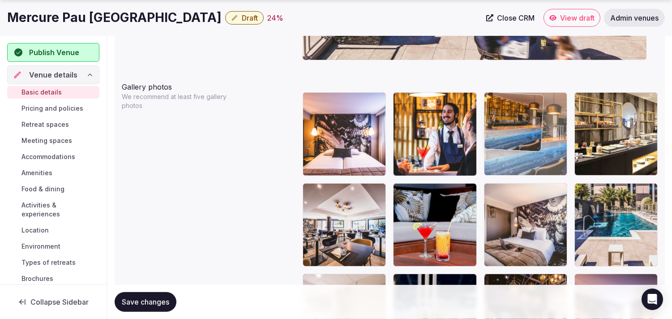
drag, startPoint x: 580, startPoint y: 100, endPoint x: 533, endPoint y: 104, distance: 46.3
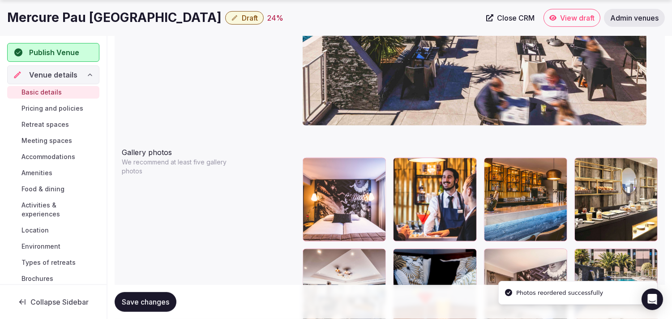
scroll to position [979, 0]
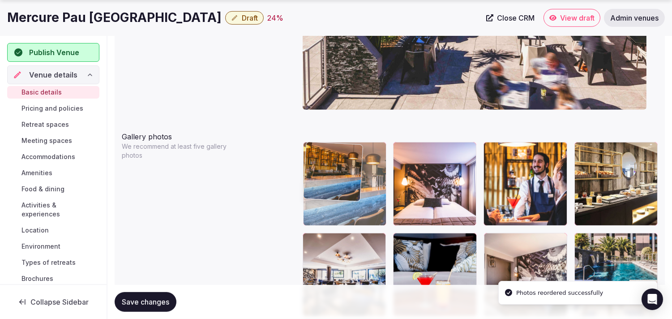
drag, startPoint x: 377, startPoint y: 156, endPoint x: 359, endPoint y: 163, distance: 19.3
click at [311, 167] on body "**********" at bounding box center [336, 18] width 672 height 1995
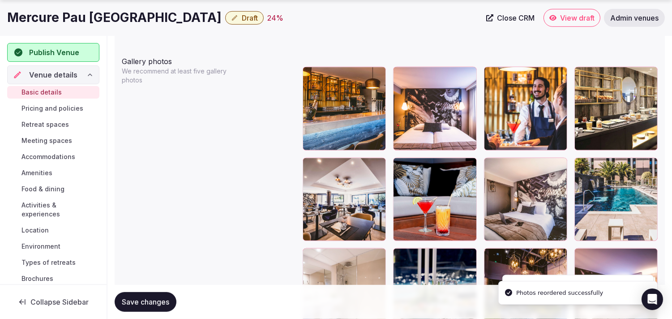
scroll to position [1078, 0]
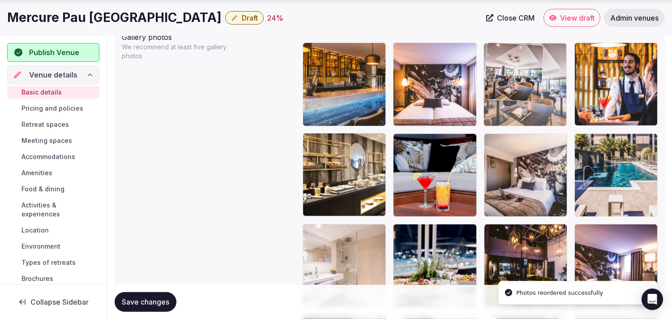
drag, startPoint x: 309, startPoint y: 143, endPoint x: 509, endPoint y: 76, distance: 210.3
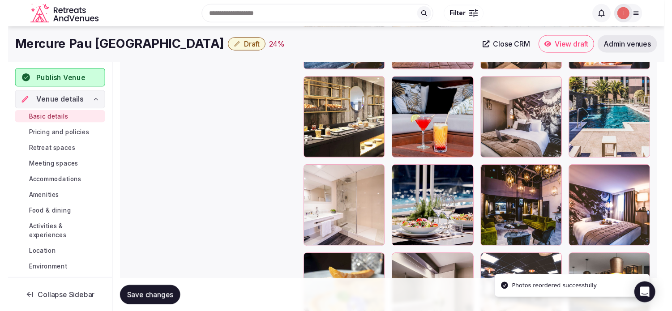
scroll to position [1129, 0]
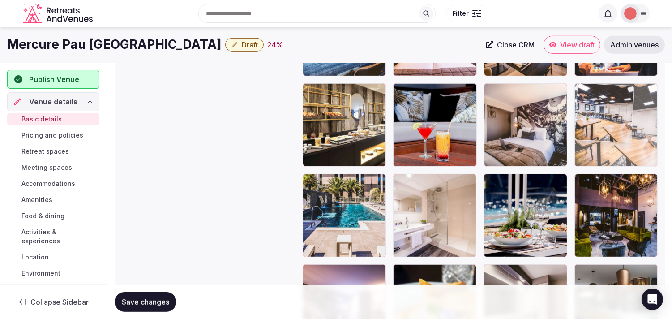
drag, startPoint x: 489, startPoint y: 270, endPoint x: 590, endPoint y: 86, distance: 210.1
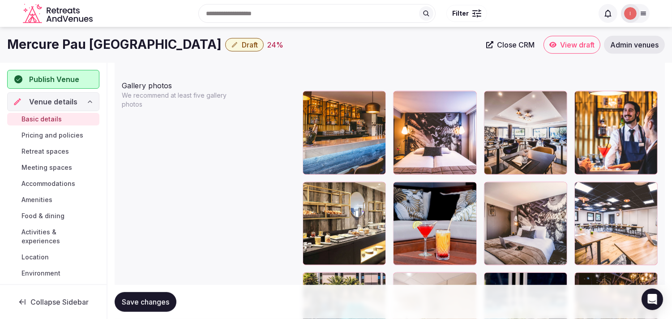
scroll to position [1029, 0]
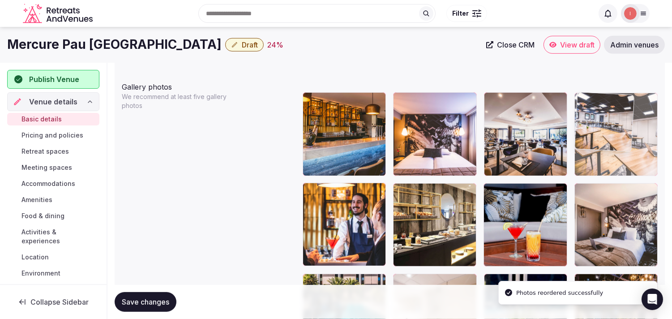
drag, startPoint x: 582, startPoint y: 193, endPoint x: 584, endPoint y: 125, distance: 68.5
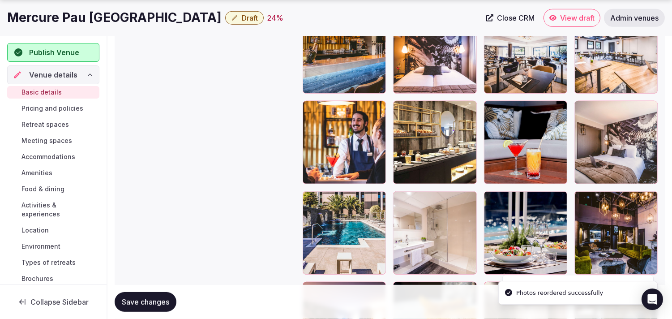
scroll to position [1129, 0]
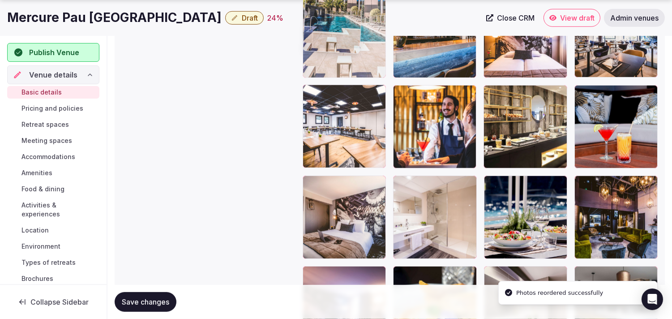
drag, startPoint x: 312, startPoint y: 186, endPoint x: 348, endPoint y: 98, distance: 95.1
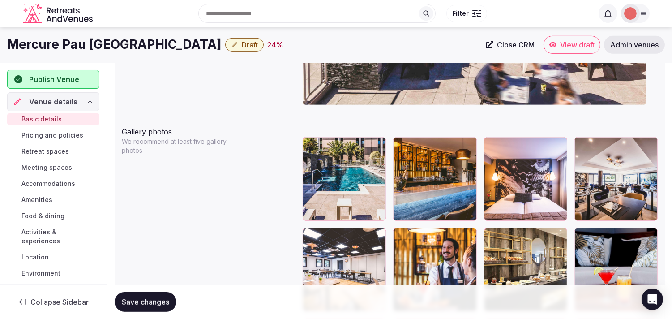
scroll to position [1027, 0]
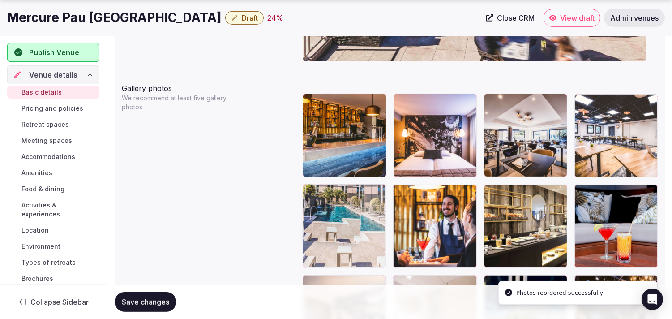
drag, startPoint x: 315, startPoint y: 105, endPoint x: 318, endPoint y: 178, distance: 72.6
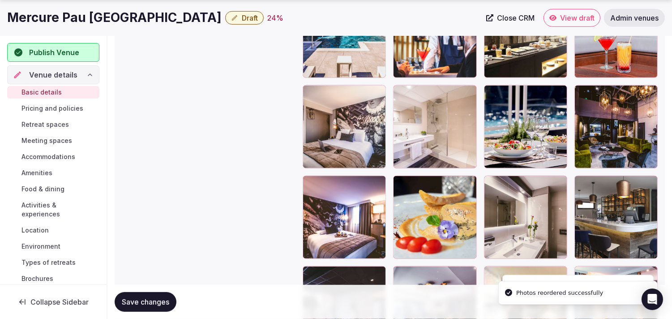
scroll to position [1226, 0]
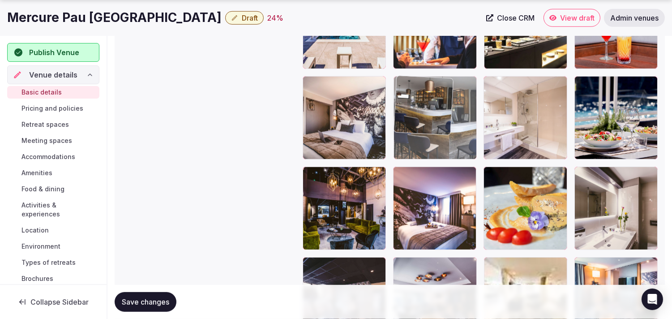
drag, startPoint x: 585, startPoint y: 174, endPoint x: 412, endPoint y: 113, distance: 183.3
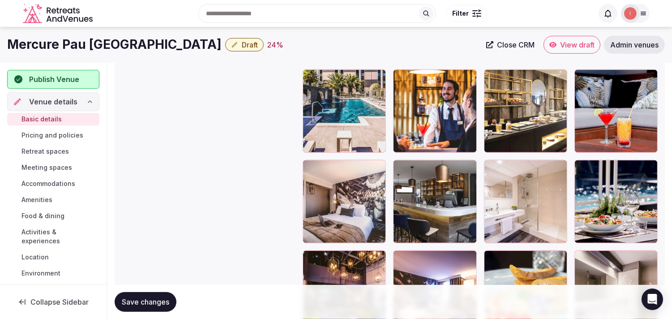
scroll to position [1127, 0]
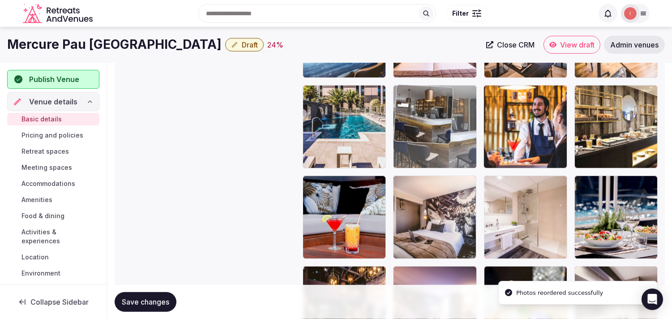
drag, startPoint x: 402, startPoint y: 184, endPoint x: 411, endPoint y: 144, distance: 41.0
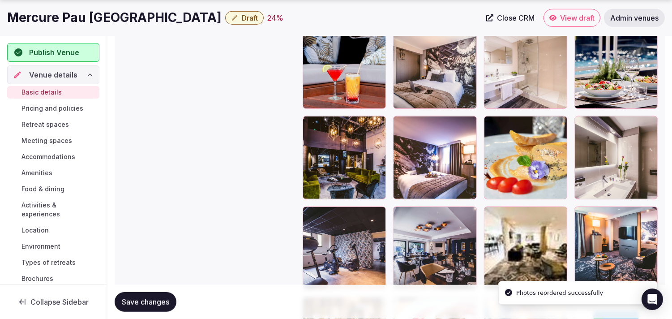
scroll to position [1326, 0]
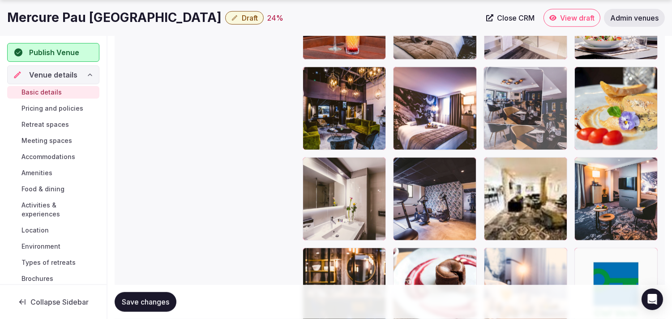
drag, startPoint x: 401, startPoint y: 161, endPoint x: 514, endPoint y: 91, distance: 132.7
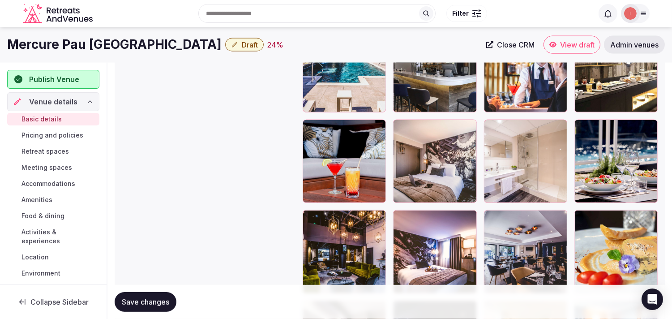
scroll to position [1176, 0]
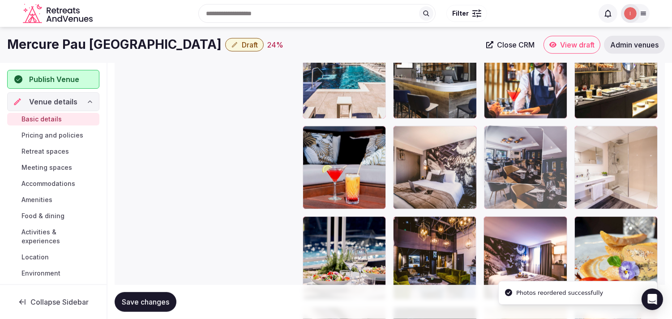
drag, startPoint x: 491, startPoint y: 220, endPoint x: 506, endPoint y: 157, distance: 64.9
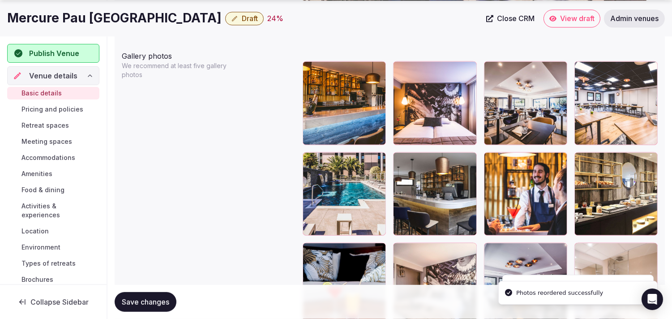
scroll to position [1077, 0]
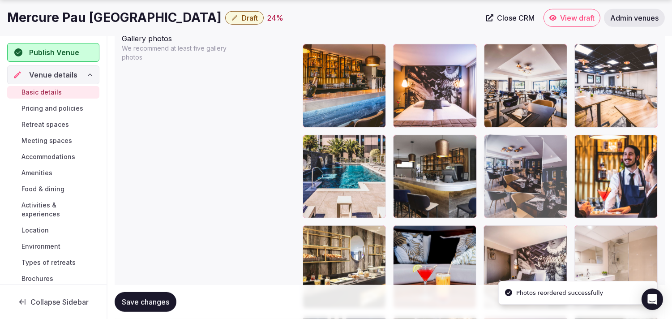
drag, startPoint x: 494, startPoint y: 232, endPoint x: 507, endPoint y: 141, distance: 91.7
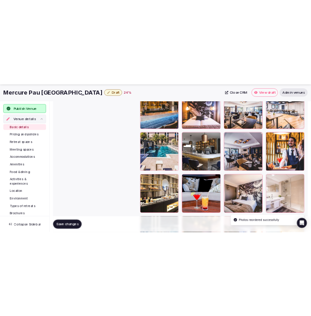
scroll to position [1127, 0]
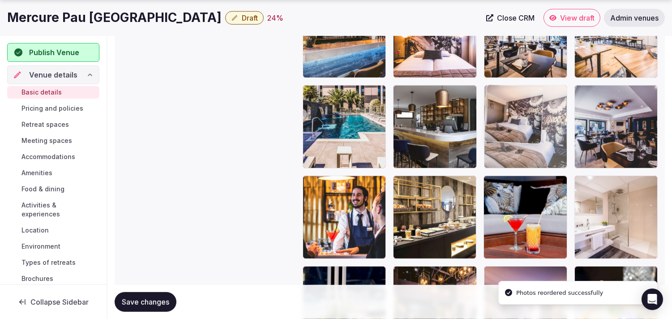
drag, startPoint x: 490, startPoint y: 180, endPoint x: 472, endPoint y: 133, distance: 50.7
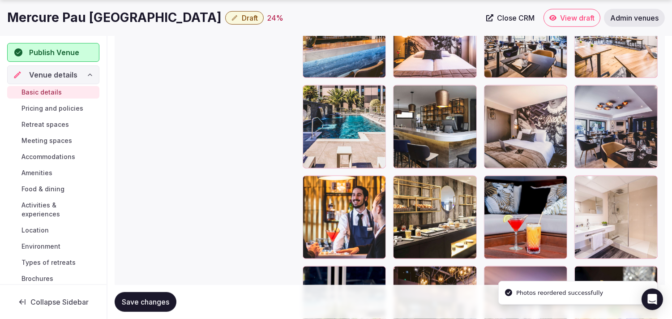
click at [145, 298] on span "Save changes" at bounding box center [145, 301] width 47 height 9
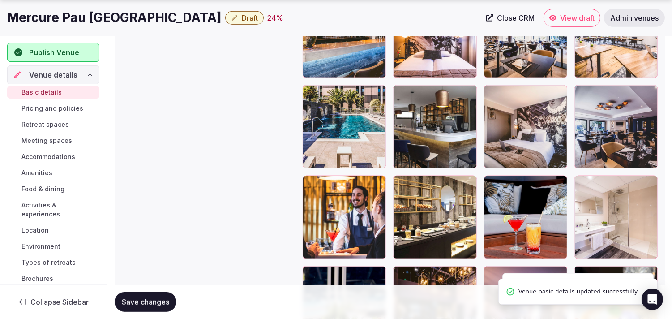
click at [154, 18] on h1 "Mercure Pau [GEOGRAPHIC_DATA]" at bounding box center [114, 17] width 215 height 17
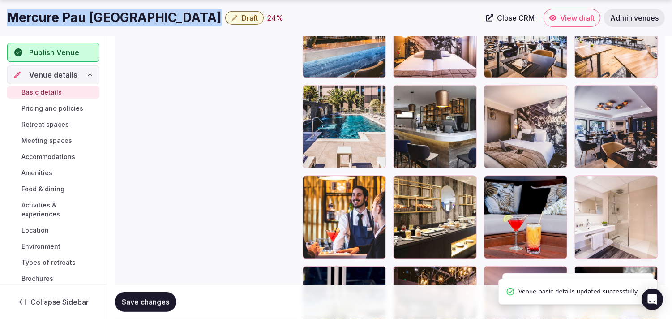
click at [154, 18] on h1 "Mercure Pau [GEOGRAPHIC_DATA]" at bounding box center [114, 17] width 215 height 17
copy div "Mercure Pau [GEOGRAPHIC_DATA]"
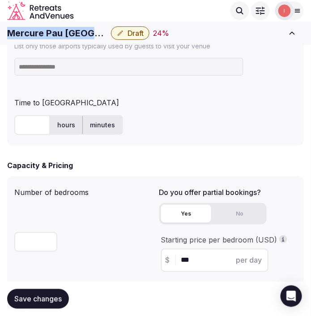
scroll to position [480, 0]
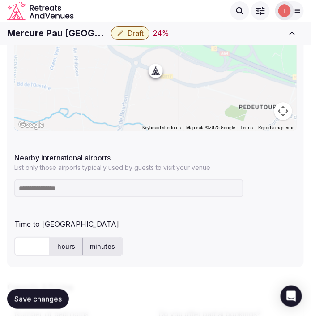
click at [77, 193] on input at bounding box center [128, 188] width 229 height 18
paste input "***"
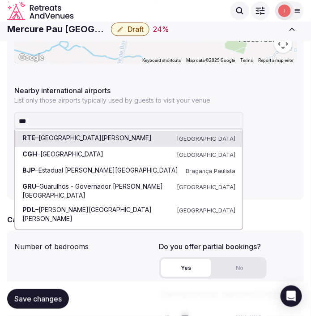
scroll to position [530, 0]
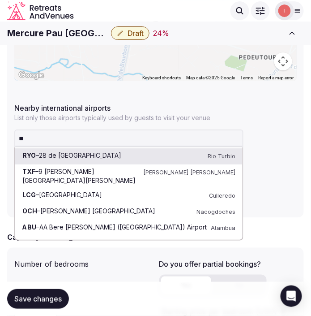
type input "***"
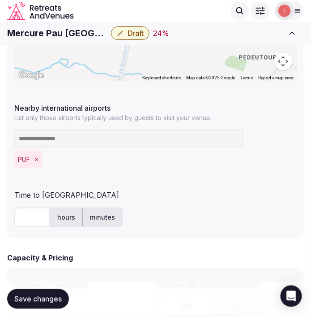
click at [24, 213] on input "text" at bounding box center [32, 217] width 36 height 20
type input "**"
click at [19, 297] on span "Save changes" at bounding box center [37, 298] width 47 height 9
click at [37, 291] on button "Save changes" at bounding box center [38, 299] width 62 height 20
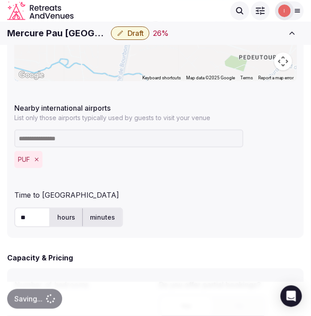
click at [128, 34] on span "Draft" at bounding box center [136, 33] width 16 height 9
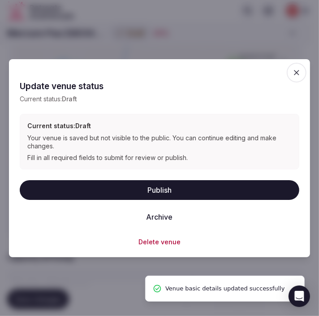
drag, startPoint x: 141, startPoint y: 187, endPoint x: 137, endPoint y: 183, distance: 6.0
click at [139, 186] on button "Publish" at bounding box center [159, 190] width 279 height 20
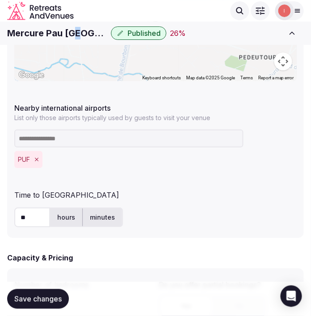
click at [77, 30] on h1 "Mercure Pau [GEOGRAPHIC_DATA]" at bounding box center [57, 33] width 100 height 13
click at [77, 31] on h1 "Mercure Pau [GEOGRAPHIC_DATA]" at bounding box center [57, 33] width 100 height 13
copy div "Mercure Pau [GEOGRAPHIC_DATA]"
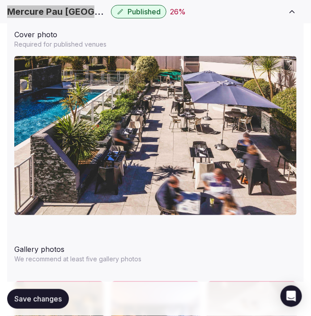
scroll to position [1144, 0]
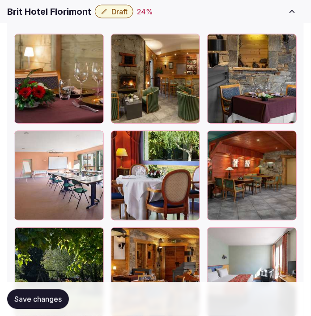
scroll to position [1324, 0]
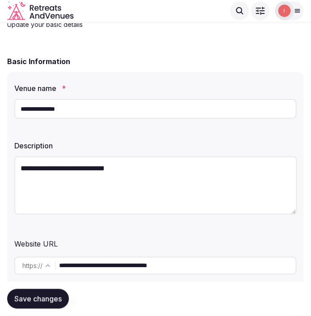
scroll to position [50, 0]
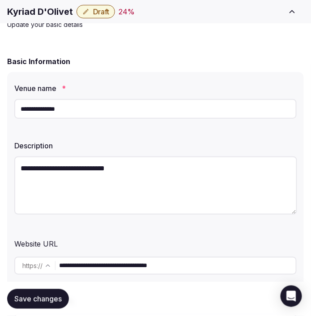
click at [46, 101] on input "**********" at bounding box center [155, 109] width 283 height 20
click at [47, 102] on input "**********" at bounding box center [155, 109] width 283 height 20
drag, startPoint x: 47, startPoint y: 102, endPoint x: 204, endPoint y: 144, distance: 162.7
click at [242, 135] on div "**********" at bounding box center [155, 207] width 297 height 270
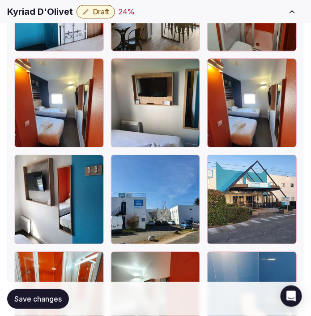
scroll to position [2090, 0]
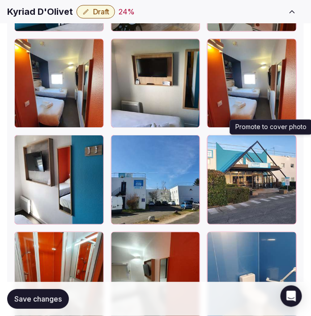
click at [290, 145] on icon "button" at bounding box center [287, 143] width 7 height 7
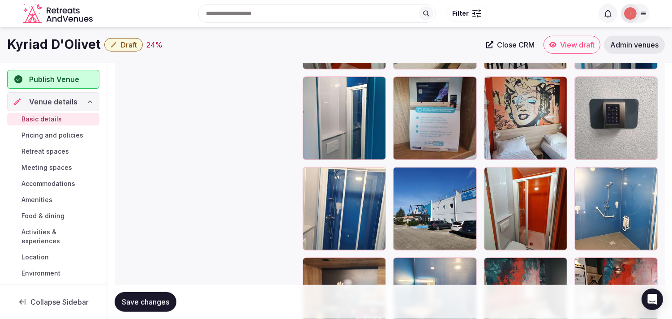
scroll to position [1194, 0]
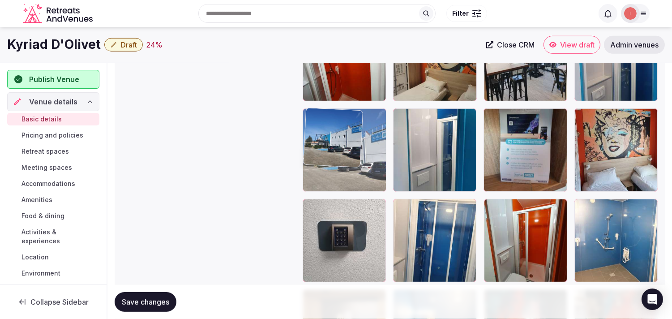
drag, startPoint x: 402, startPoint y: 202, endPoint x: 327, endPoint y: 138, distance: 98.8
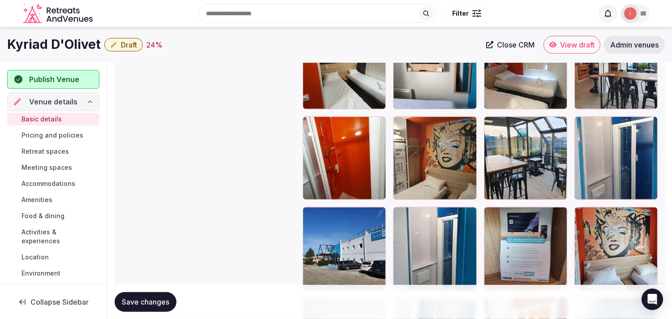
scroll to position [1095, 0]
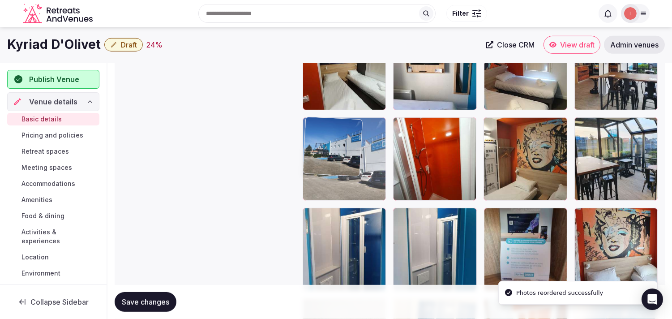
drag, startPoint x: 310, startPoint y: 220, endPoint x: 343, endPoint y: 111, distance: 113.6
click at [311, 112] on body "**********" at bounding box center [336, 83] width 672 height 2357
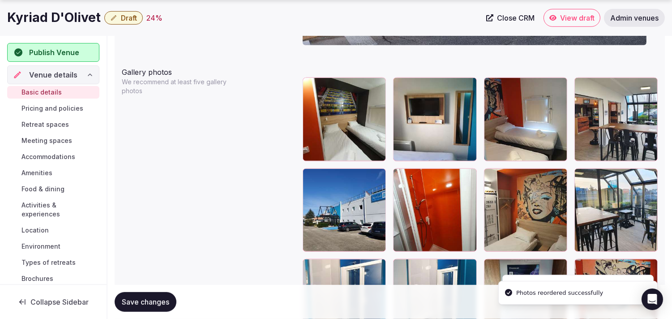
scroll to position [1045, 0]
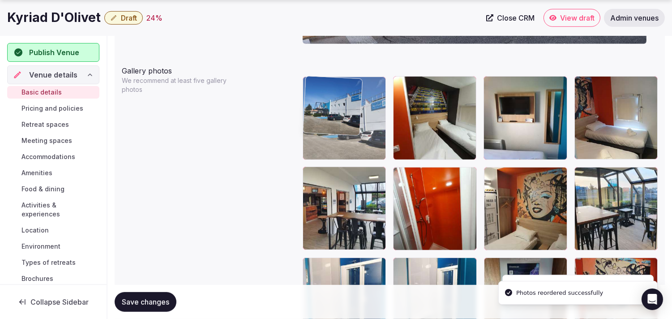
drag, startPoint x: 314, startPoint y: 171, endPoint x: 350, endPoint y: 84, distance: 94.0
click at [311, 84] on body "**********" at bounding box center [336, 133] width 672 height 2357
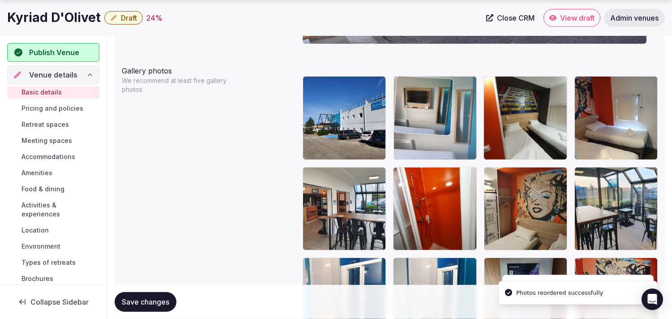
drag, startPoint x: 495, startPoint y: 83, endPoint x: 435, endPoint y: 98, distance: 61.4
click at [311, 98] on body "**********" at bounding box center [336, 133] width 672 height 2357
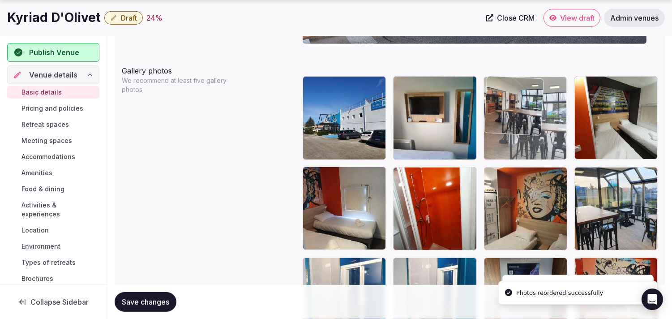
drag, startPoint x: 437, startPoint y: 144, endPoint x: 503, endPoint y: 99, distance: 80.9
click at [311, 99] on body "**********" at bounding box center [336, 133] width 672 height 2357
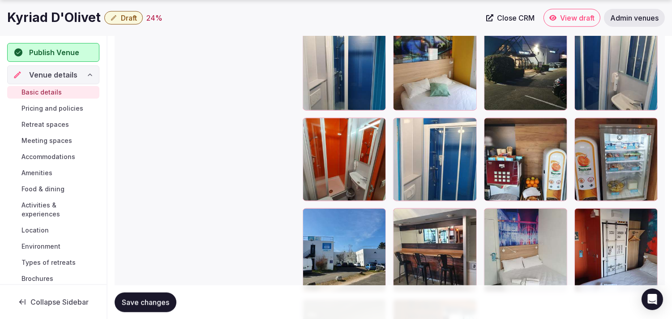
scroll to position [1940, 0]
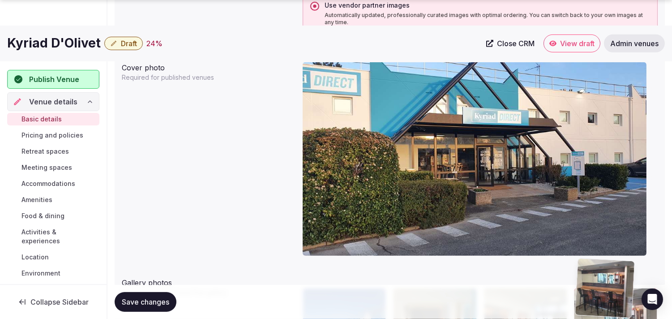
drag, startPoint x: 402, startPoint y: 182, endPoint x: 571, endPoint y: 293, distance: 201.8
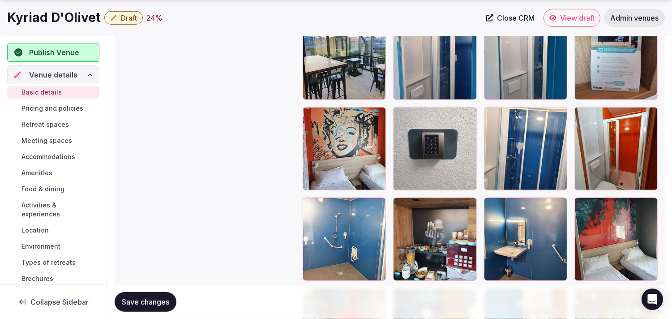
scroll to position [1310, 0]
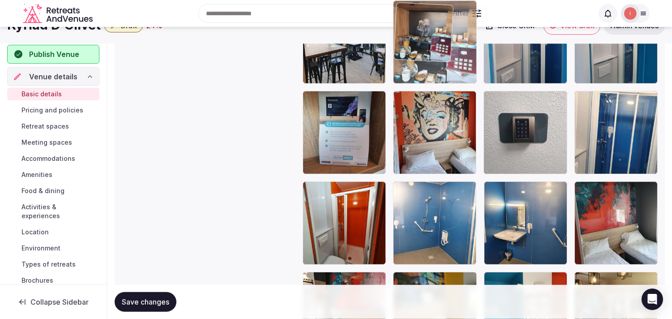
drag, startPoint x: 403, startPoint y: 178, endPoint x: 419, endPoint y: 104, distance: 75.1
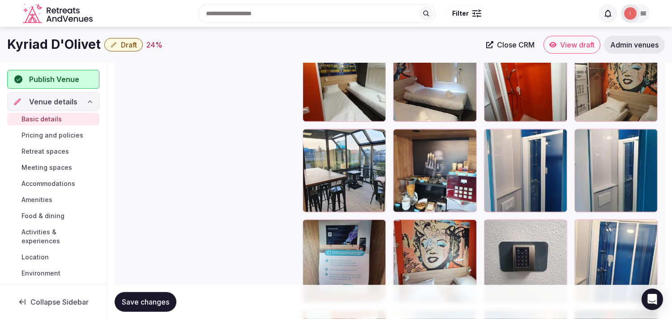
scroll to position [1150, 0]
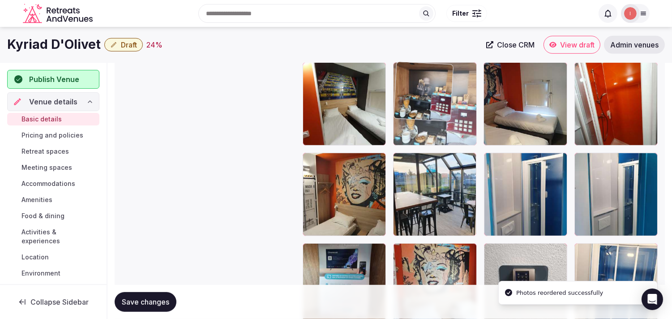
drag, startPoint x: 405, startPoint y: 158, endPoint x: 440, endPoint y: 89, distance: 77.5
click at [311, 89] on body "**********" at bounding box center [336, 28] width 672 height 2357
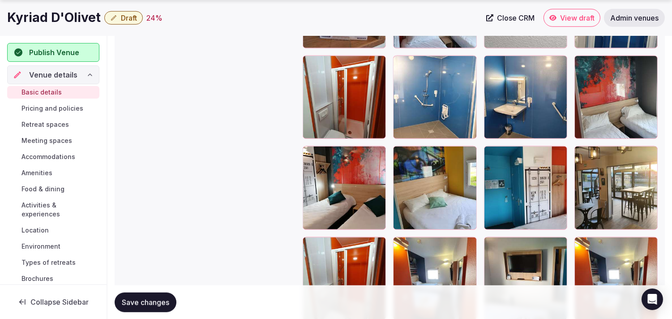
scroll to position [1448, 0]
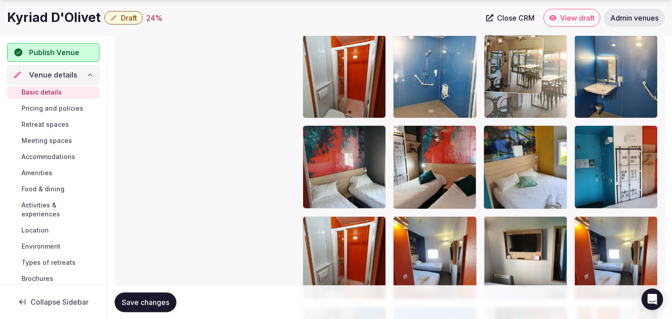
drag, startPoint x: 592, startPoint y: 127, endPoint x: 532, endPoint y: 91, distance: 70.3
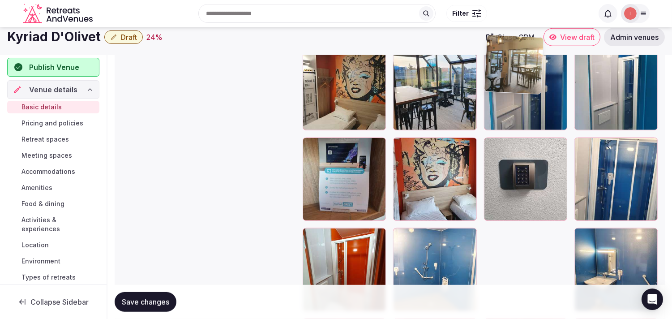
scroll to position [1249, 0]
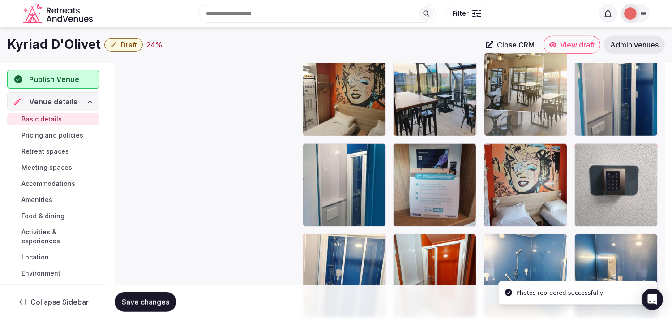
drag, startPoint x: 543, startPoint y: 90, endPoint x: 524, endPoint y: 79, distance: 21.4
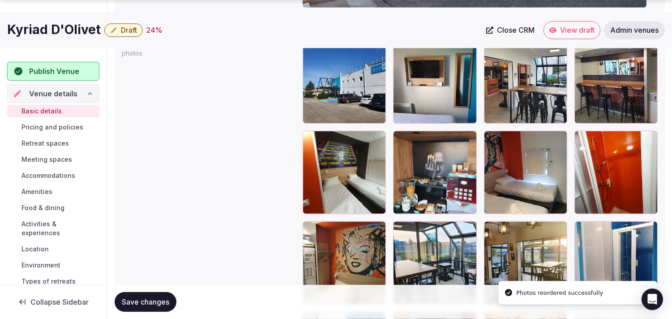
scroll to position [1100, 0]
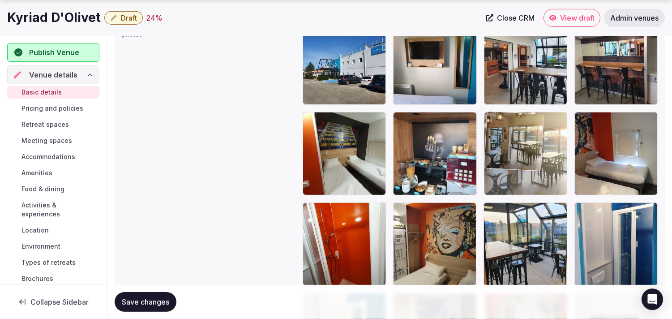
drag, startPoint x: 498, startPoint y: 207, endPoint x: 496, endPoint y: 150, distance: 56.9
click at [311, 150] on body "**********" at bounding box center [336, 78] width 672 height 2357
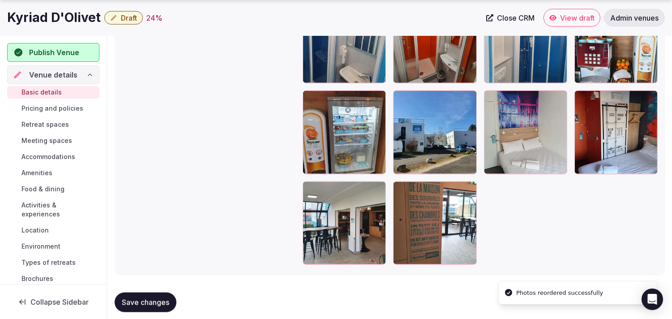
scroll to position [2038, 0]
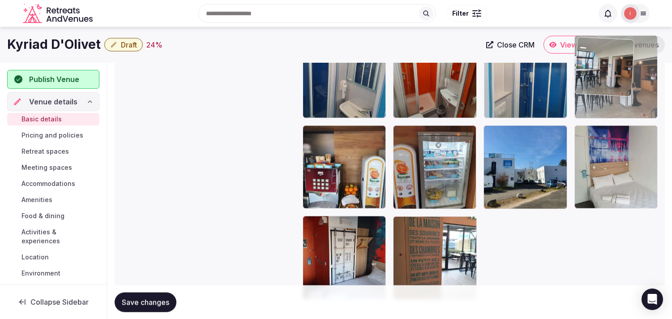
drag, startPoint x: 311, startPoint y: 175, endPoint x: 595, endPoint y: 58, distance: 307.1
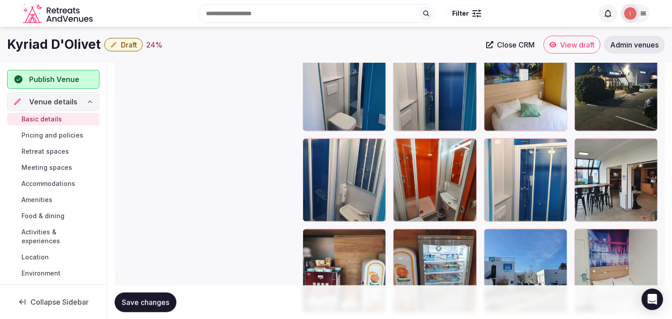
scroll to position [1790, 0]
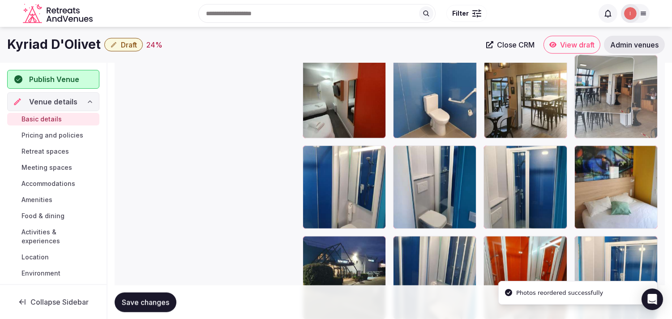
drag, startPoint x: 597, startPoint y: 114, endPoint x: 602, endPoint y: 73, distance: 41.1
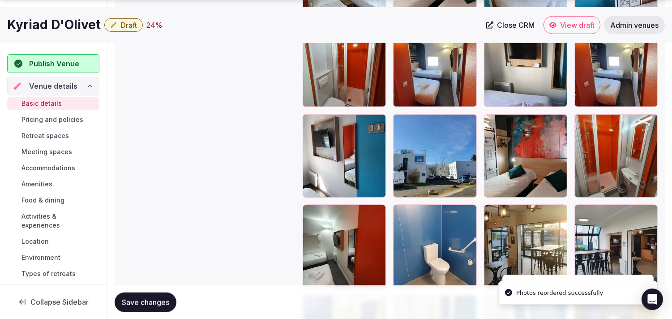
scroll to position [1641, 0]
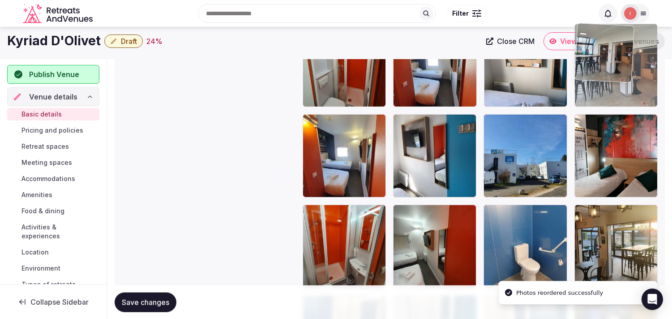
drag, startPoint x: 584, startPoint y: 215, endPoint x: 607, endPoint y: 60, distance: 157.1
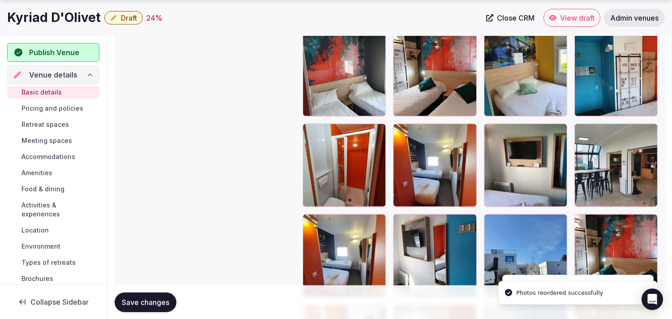
scroll to position [1541, 0]
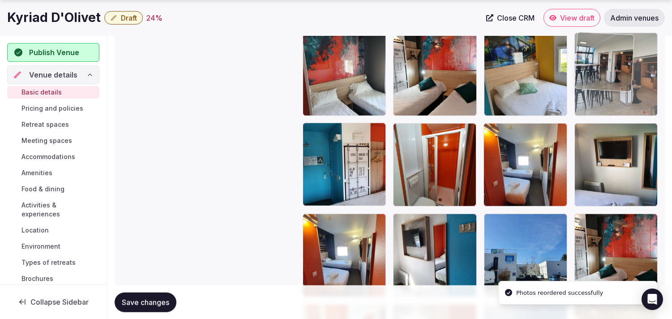
drag, startPoint x: 585, startPoint y: 125, endPoint x: 589, endPoint y: 69, distance: 57.0
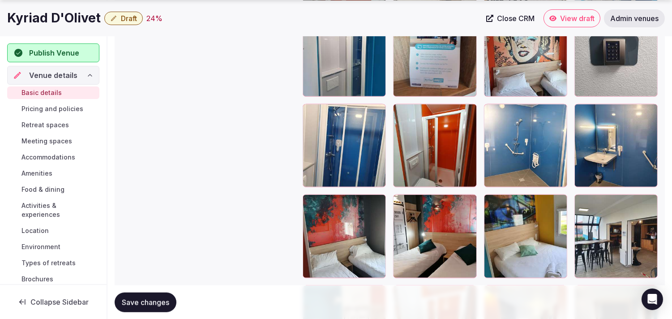
scroll to position [1442, 0]
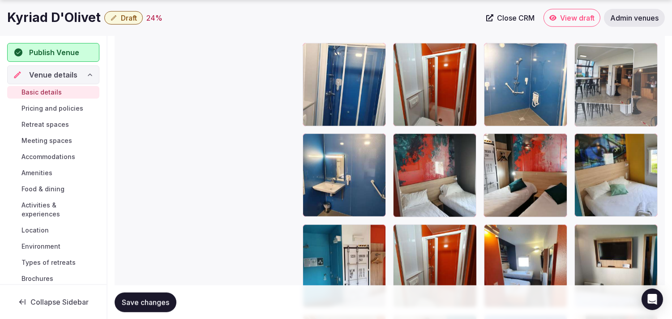
drag, startPoint x: 593, startPoint y: 132, endPoint x: 584, endPoint y: 54, distance: 77.9
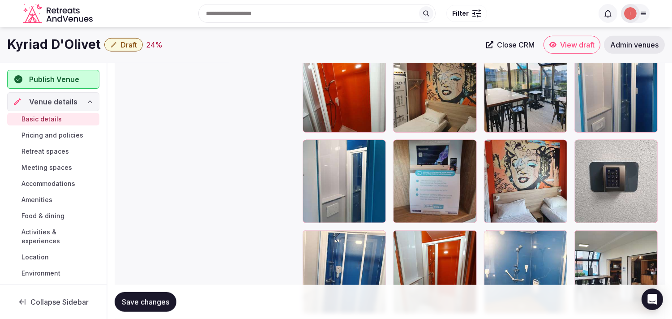
scroll to position [1238, 0]
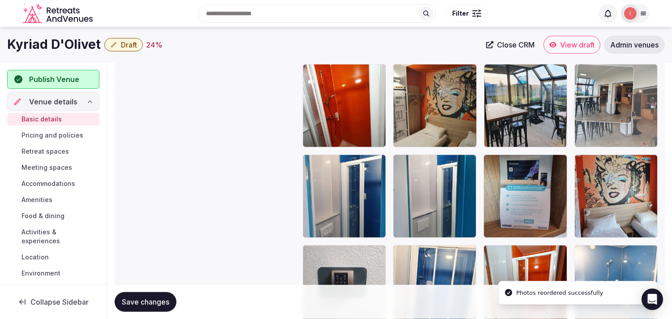
drag, startPoint x: 584, startPoint y: 249, endPoint x: 594, endPoint y: 88, distance: 161.1
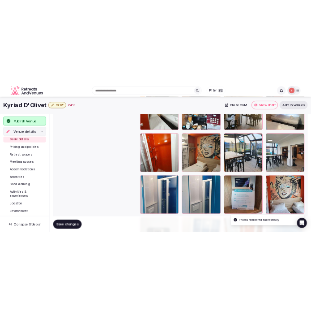
scroll to position [1139, 0]
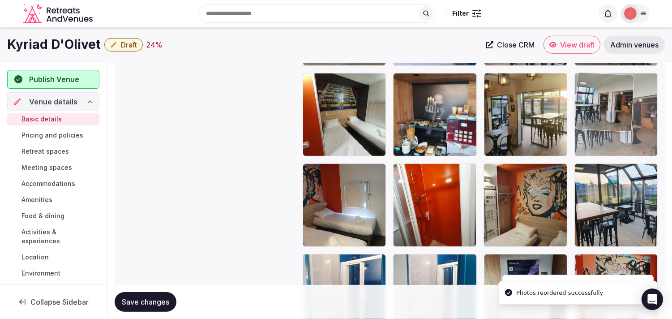
drag, startPoint x: 584, startPoint y: 172, endPoint x: 598, endPoint y: 109, distance: 64.2
click at [311, 109] on body "**********" at bounding box center [336, 39] width 672 height 2357
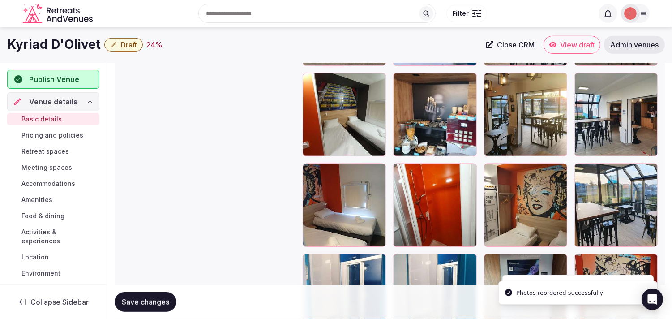
click at [132, 296] on button "Save changes" at bounding box center [146, 302] width 62 height 20
click at [62, 50] on h1 "Kyriad D'Olivet" at bounding box center [54, 44] width 94 height 17
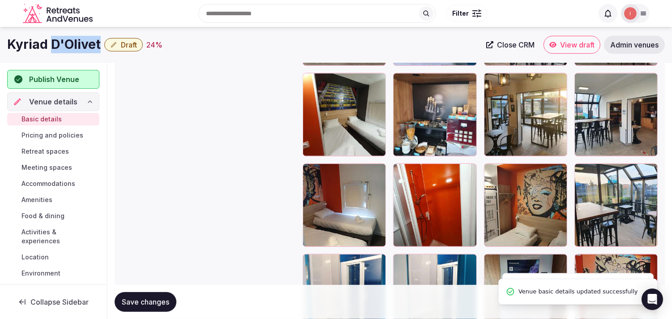
click at [62, 50] on h1 "Kyriad D'Olivet" at bounding box center [54, 44] width 94 height 17
copy div "Kyriad D'Olivet"
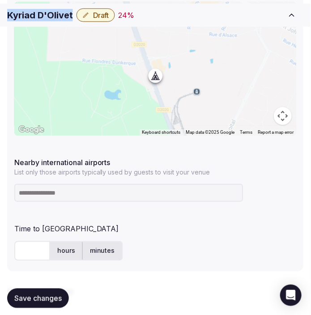
scroll to position [492, 0]
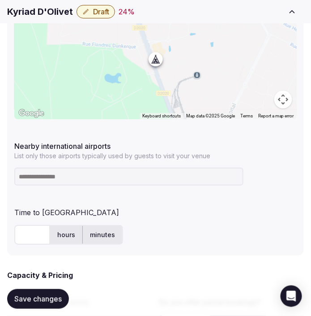
click at [94, 182] on input at bounding box center [128, 176] width 229 height 18
paste input "*****"
drag, startPoint x: 48, startPoint y: 177, endPoint x: 1, endPoint y: 182, distance: 47.3
paste input
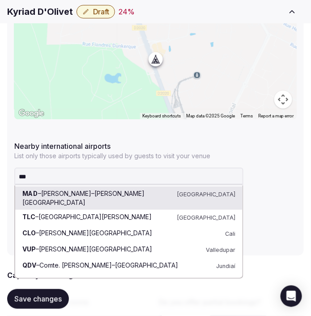
drag, startPoint x: 39, startPoint y: 181, endPoint x: 19, endPoint y: 182, distance: 19.3
click at [19, 182] on input "***" at bounding box center [128, 176] width 229 height 18
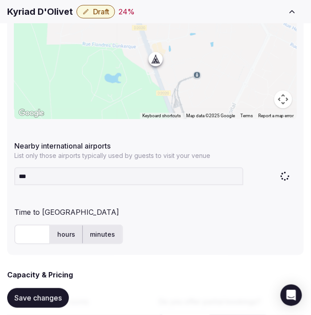
type input "****"
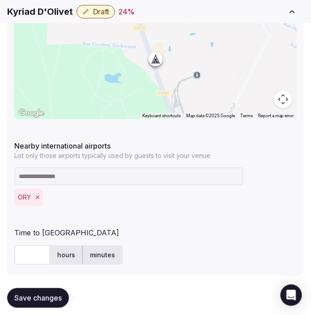
click at [18, 252] on input "text" at bounding box center [32, 255] width 36 height 20
type input "*"
click at [55, 256] on label "hours" at bounding box center [66, 255] width 32 height 23
click at [28, 303] on button "Save changes" at bounding box center [38, 298] width 62 height 20
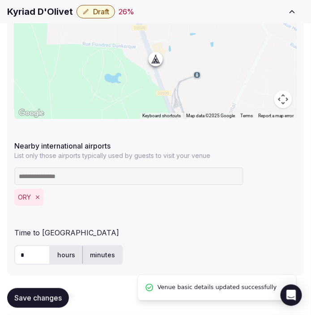
click at [27, 301] on span "Save changes" at bounding box center [37, 298] width 47 height 9
click at [107, 12] on span "Draft" at bounding box center [101, 11] width 16 height 9
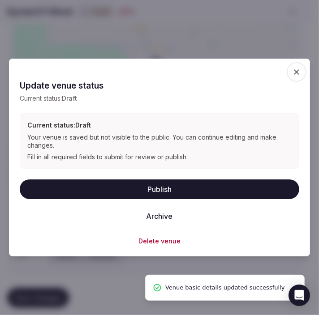
click at [146, 189] on button "Publish" at bounding box center [159, 190] width 279 height 20
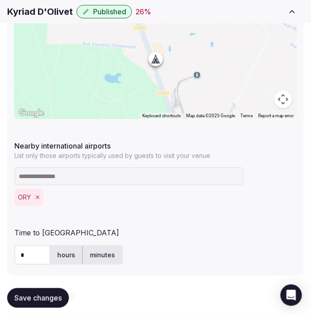
click at [53, 9] on h1 "Kyriad D'Olivet" at bounding box center [40, 11] width 66 height 13
click at [52, 9] on h1 "Kyriad D'Olivet" at bounding box center [40, 11] width 66 height 13
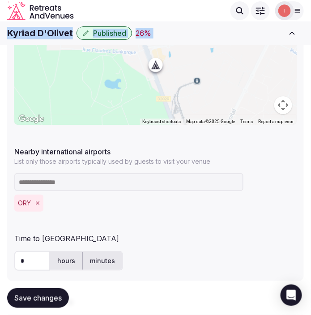
copy div "**********"
click at [46, 31] on h1 "Kyriad D'Olivet" at bounding box center [40, 33] width 66 height 13
click at [46, 30] on h1 "Kyriad D'Olivet" at bounding box center [40, 33] width 66 height 13
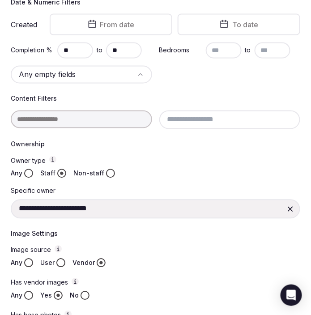
scroll to position [298, 0]
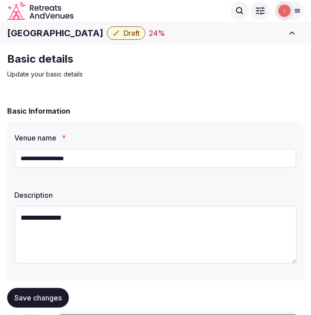
click at [67, 33] on h1 "[GEOGRAPHIC_DATA]" at bounding box center [55, 33] width 96 height 13
copy div "[GEOGRAPHIC_DATA]"
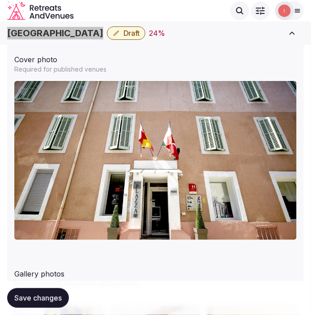
scroll to position [945, 0]
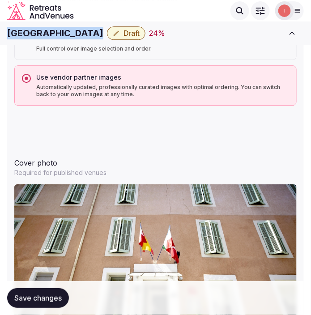
click at [128, 29] on span "Draft" at bounding box center [132, 33] width 16 height 9
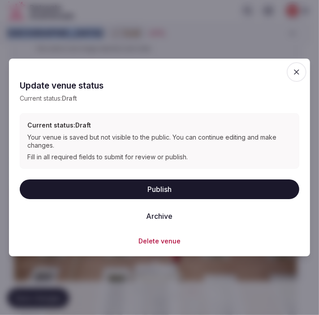
click at [169, 188] on button "Publish" at bounding box center [159, 190] width 279 height 20
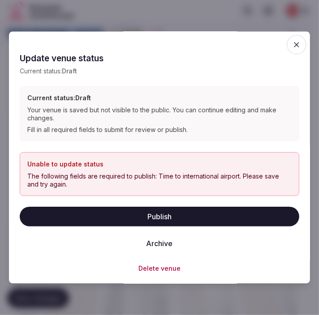
click at [287, 43] on span "button" at bounding box center [297, 45] width 20 height 20
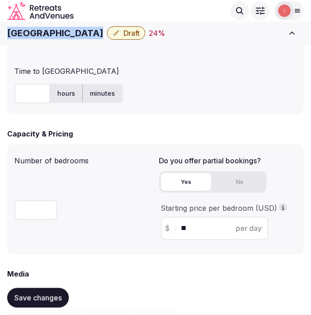
scroll to position [498, 0]
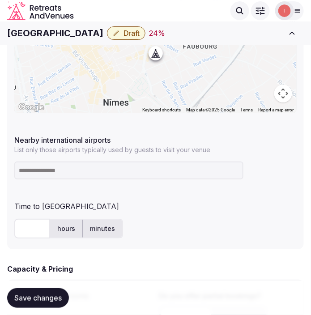
click at [104, 167] on input at bounding box center [128, 171] width 229 height 18
type input "*****"
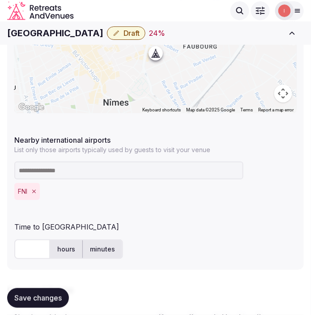
click at [19, 252] on input "text" at bounding box center [32, 250] width 36 height 20
type input "***"
drag, startPoint x: 38, startPoint y: 302, endPoint x: 33, endPoint y: 305, distance: 5.0
click at [37, 302] on span "Save changes" at bounding box center [37, 298] width 47 height 9
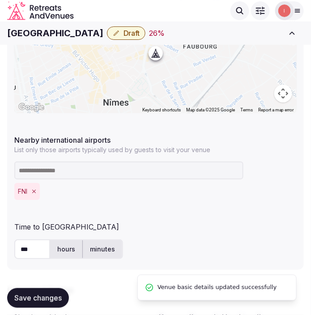
click at [113, 34] on icon "button" at bounding box center [116, 33] width 7 height 7
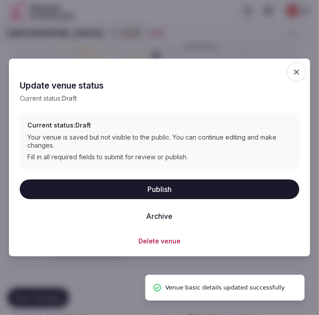
click at [180, 188] on button "Publish" at bounding box center [159, 190] width 279 height 20
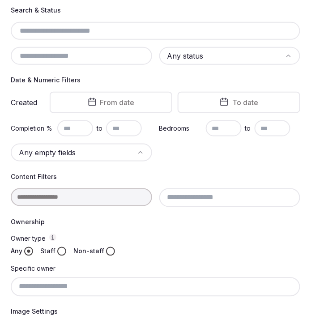
scroll to position [99, 0]
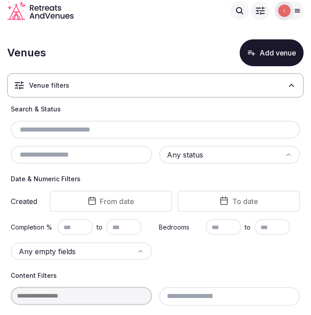
click at [73, 128] on input "text" at bounding box center [155, 130] width 283 height 11
paste input "**********"
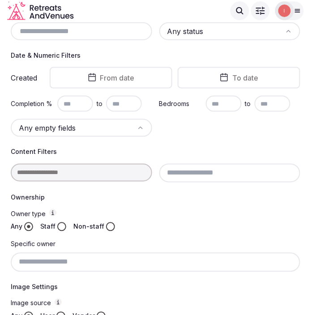
scroll to position [63, 0]
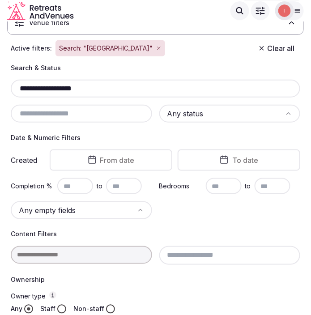
drag, startPoint x: 87, startPoint y: 86, endPoint x: 32, endPoint y: 90, distance: 55.6
click at [52, 86] on input "**********" at bounding box center [155, 88] width 283 height 11
drag, startPoint x: 26, startPoint y: 90, endPoint x: 13, endPoint y: 87, distance: 12.4
click at [14, 87] on input "**********" at bounding box center [155, 88] width 283 height 11
click at [32, 87] on input "**********" at bounding box center [155, 88] width 283 height 11
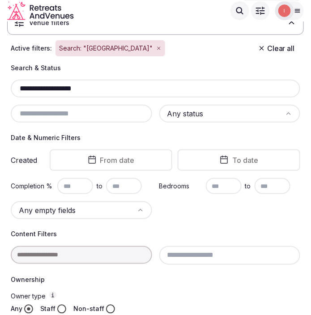
click at [32, 87] on input "**********" at bounding box center [155, 88] width 283 height 11
paste input "text"
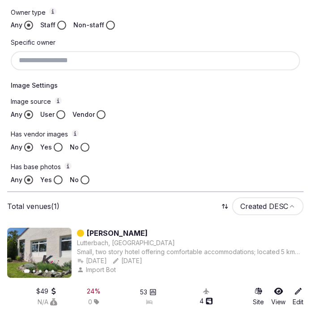
scroll to position [361, 0]
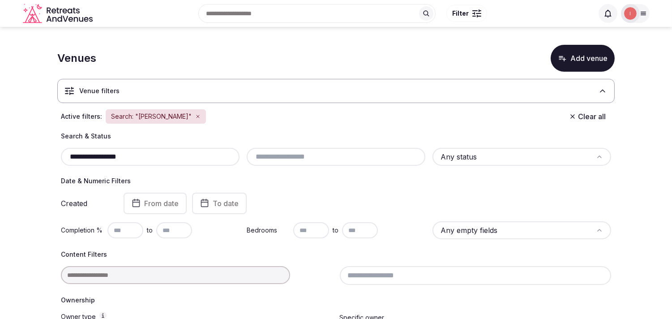
drag, startPoint x: 132, startPoint y: 157, endPoint x: 48, endPoint y: 167, distance: 83.9
click at [56, 163] on section "**********" at bounding box center [336, 264] width 672 height 475
paste input "**********"
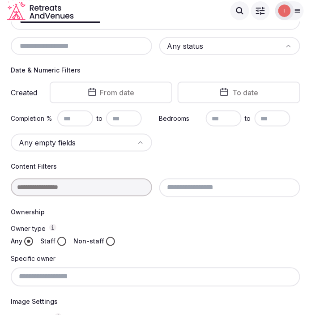
scroll to position [82, 0]
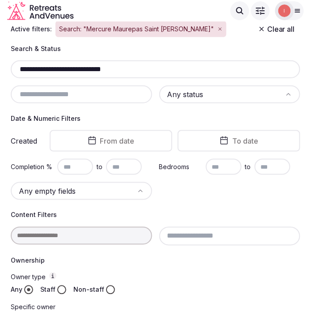
click at [79, 69] on input "**********" at bounding box center [155, 69] width 283 height 11
paste input "text"
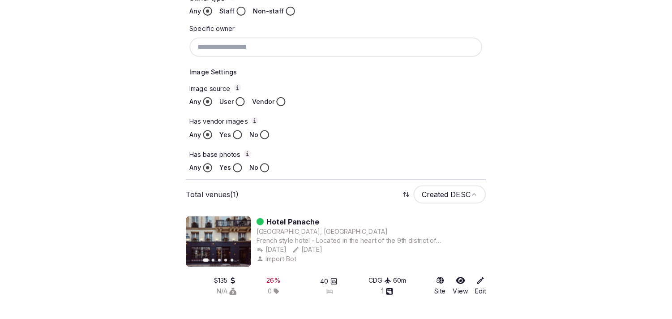
scroll to position [181, 0]
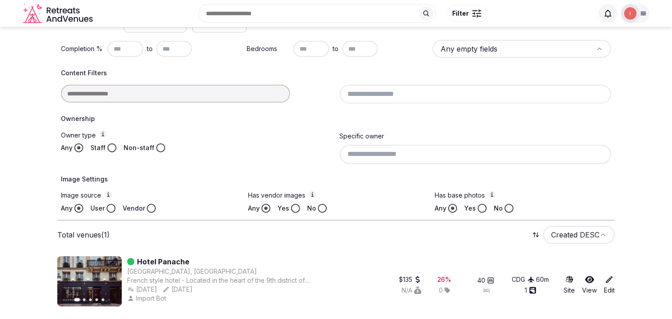
click at [155, 93] on div at bounding box center [197, 94] width 272 height 18
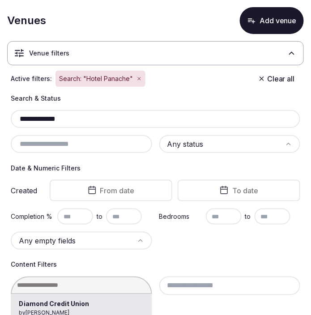
scroll to position [50, 0]
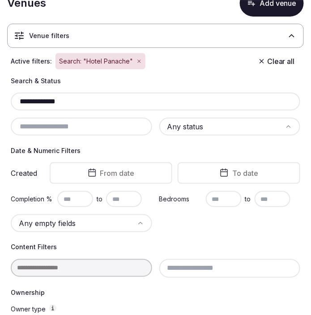
drag, startPoint x: 66, startPoint y: 100, endPoint x: 13, endPoint y: 108, distance: 54.3
paste input "text"
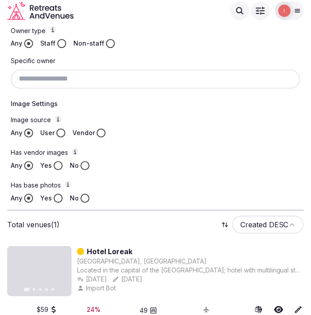
scroll to position [311, 0]
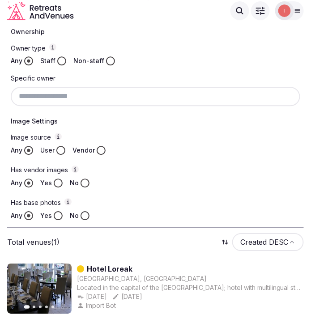
type input "**********"
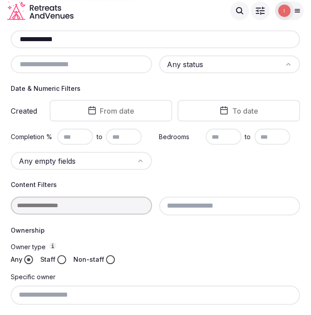
scroll to position [0, 0]
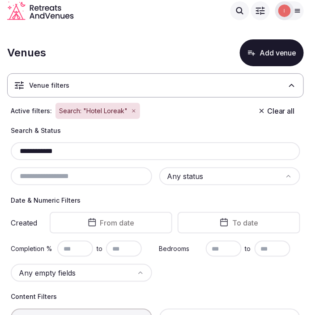
drag, startPoint x: 70, startPoint y: 154, endPoint x: 17, endPoint y: 151, distance: 53.3
click at [17, 151] on input "**********" at bounding box center [155, 151] width 283 height 11
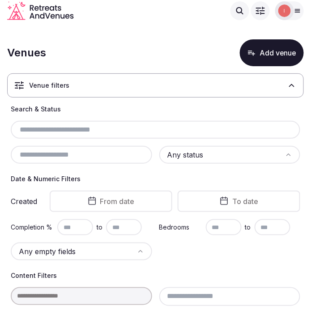
paste input "**********"
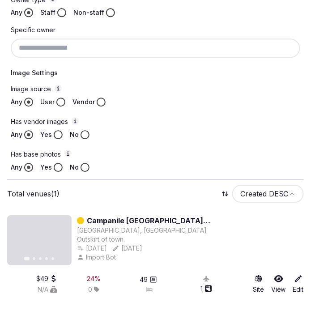
scroll to position [361, 0]
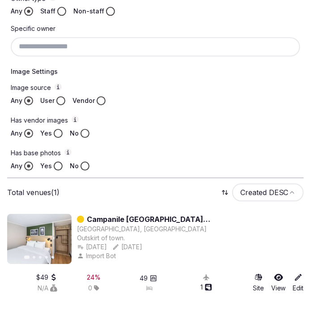
type input "**********"
click at [176, 214] on link "Campanile [GEOGRAPHIC_DATA] South/[GEOGRAPHIC_DATA]" at bounding box center [195, 219] width 217 height 11
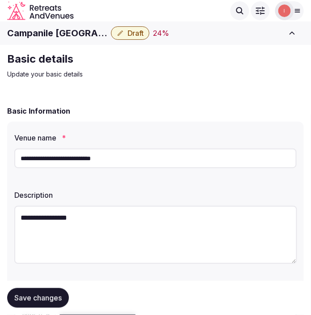
scroll to position [361, 0]
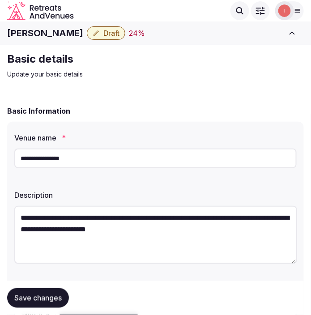
click at [59, 150] on input "**********" at bounding box center [155, 159] width 283 height 20
click at [59, 151] on input "**********" at bounding box center [155, 159] width 283 height 20
click at [59, 152] on input "**********" at bounding box center [155, 159] width 283 height 20
click at [57, 159] on input "**********" at bounding box center [155, 159] width 283 height 20
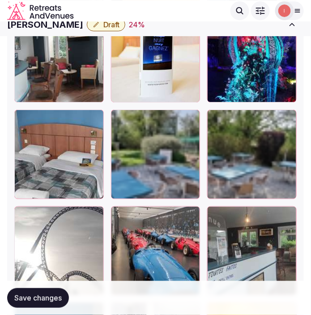
scroll to position [1592, 0]
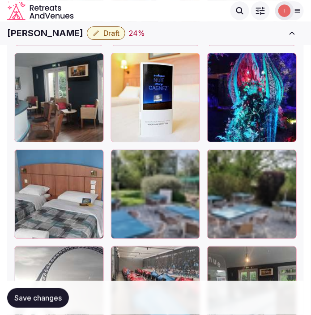
click at [54, 32] on h1 "[PERSON_NAME]" at bounding box center [45, 33] width 76 height 13
copy div "[PERSON_NAME]"
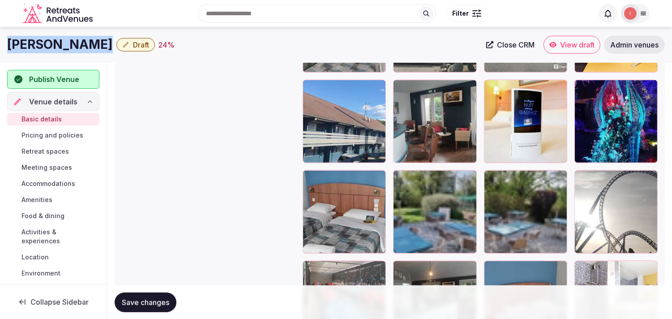
scroll to position [1205, 0]
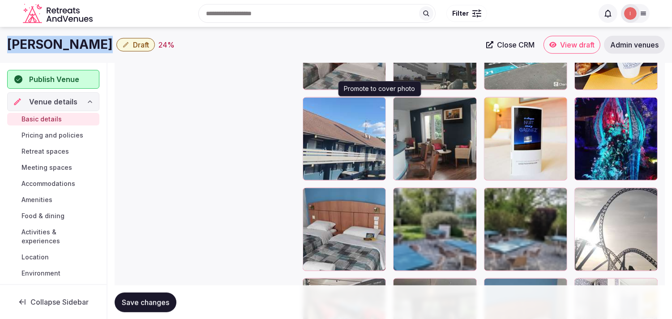
click at [311, 103] on icon "button" at bounding box center [377, 106] width 7 height 7
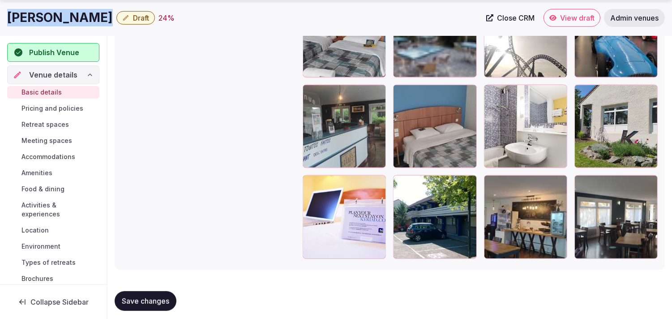
scroll to position [1404, 0]
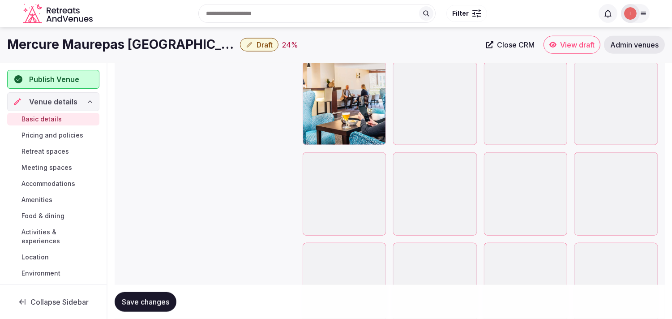
scroll to position [1617, 0]
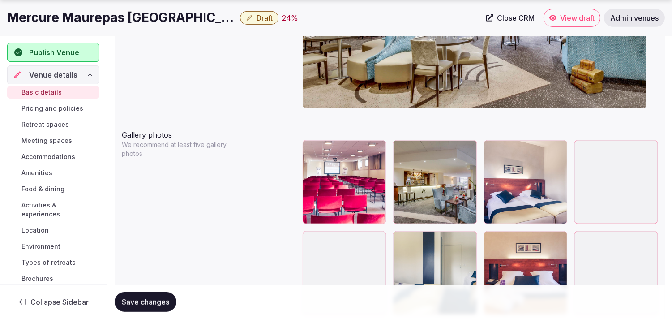
scroll to position [1020, 0]
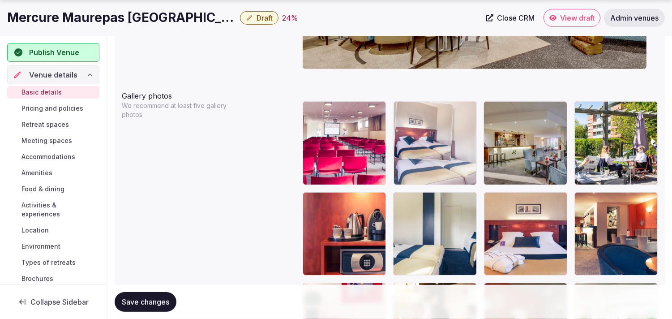
drag, startPoint x: 491, startPoint y: 109, endPoint x: 448, endPoint y: 120, distance: 44.0
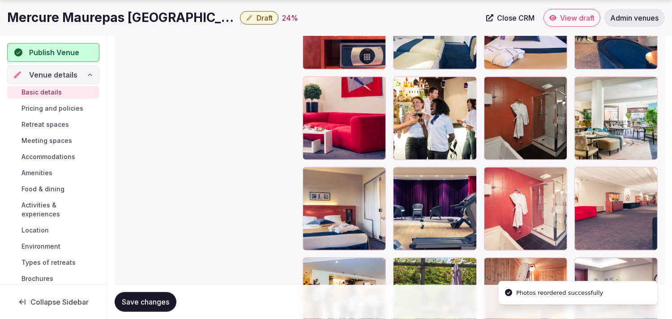
scroll to position [1269, 0]
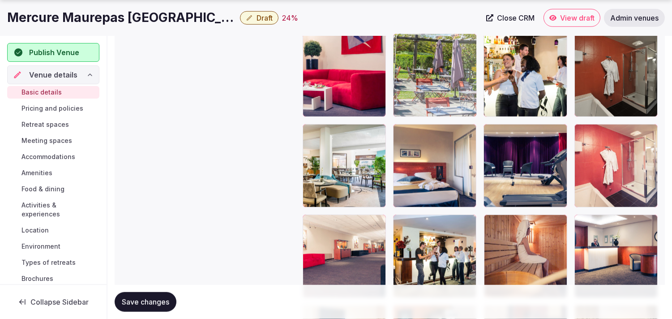
drag, startPoint x: 404, startPoint y: 222, endPoint x: 391, endPoint y: 65, distance: 156.8
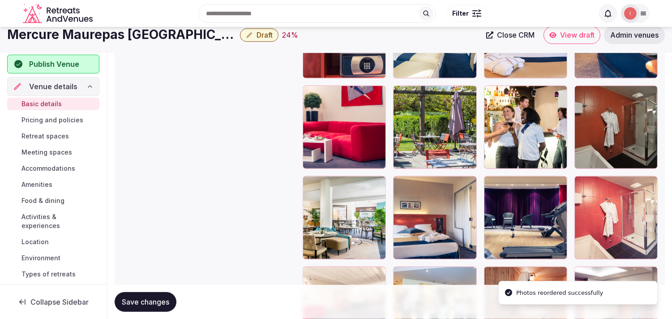
scroll to position [1169, 0]
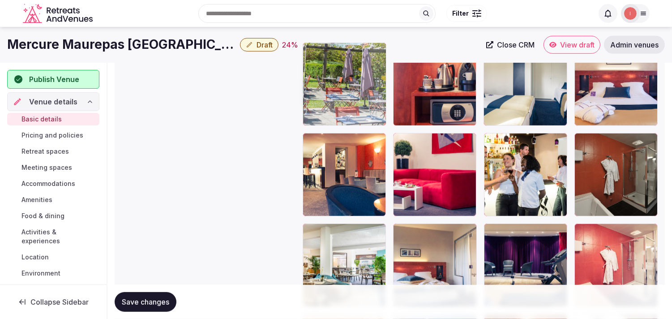
drag, startPoint x: 401, startPoint y: 138, endPoint x: 332, endPoint y: 97, distance: 80.0
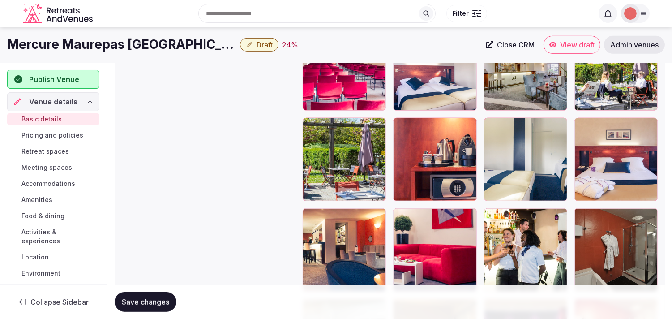
scroll to position [1069, 0]
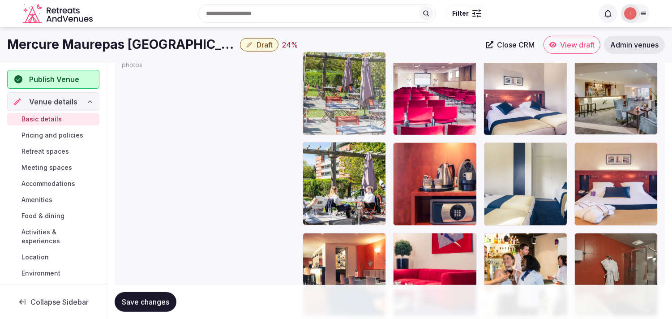
drag, startPoint x: 313, startPoint y: 91, endPoint x: 310, endPoint y: 80, distance: 11.4
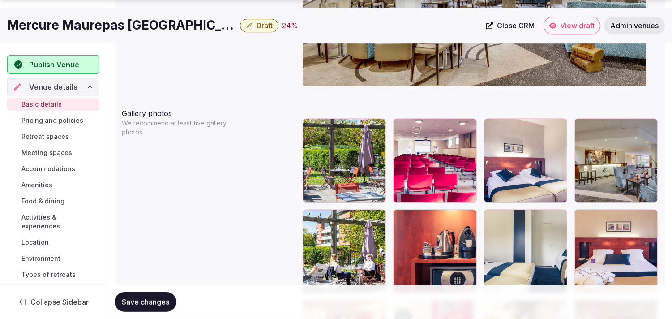
scroll to position [1020, 0]
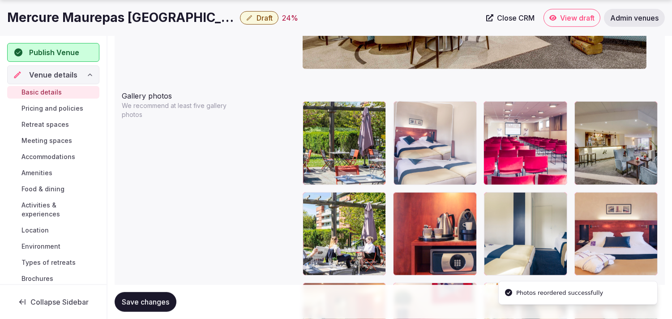
drag, startPoint x: 488, startPoint y: 107, endPoint x: 435, endPoint y: 117, distance: 54.3
click at [437, 116] on body "**********" at bounding box center [336, 23] width 672 height 2086
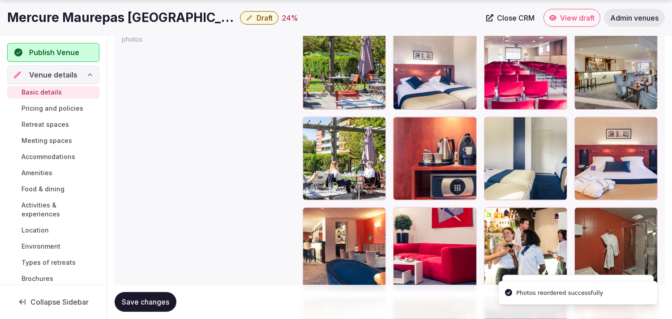
scroll to position [1120, 0]
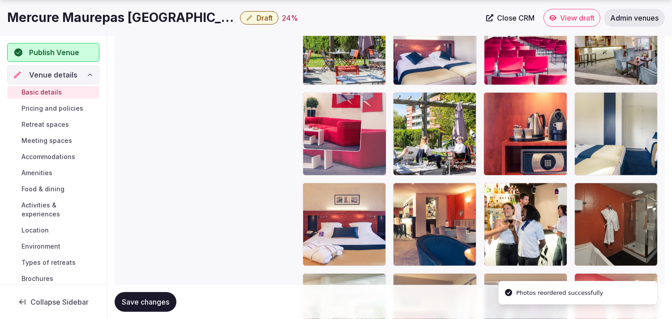
drag, startPoint x: 396, startPoint y: 189, endPoint x: 314, endPoint y: 129, distance: 101.3
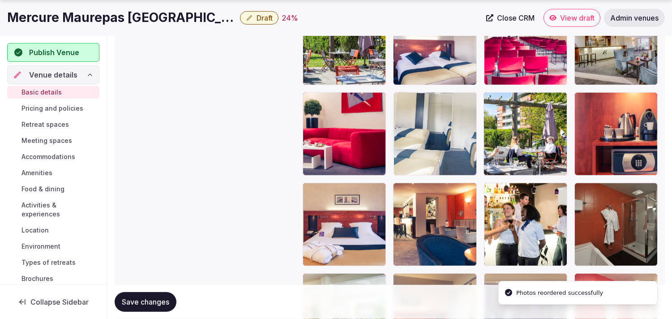
drag, startPoint x: 489, startPoint y: 113, endPoint x: 425, endPoint y: 120, distance: 64.8
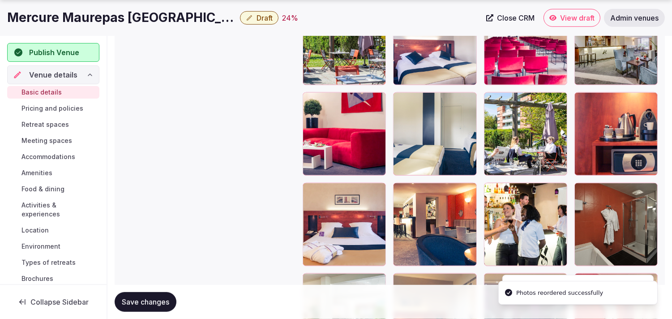
scroll to position [1169, 0]
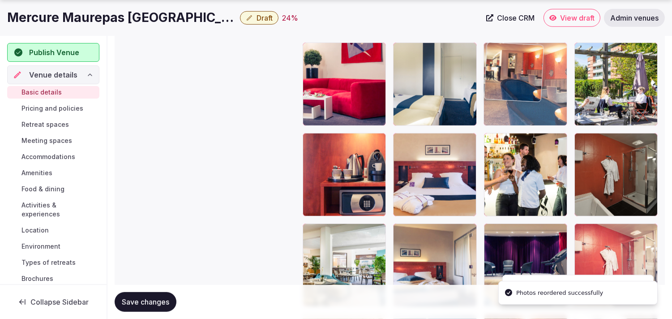
drag, startPoint x: 399, startPoint y: 137, endPoint x: 470, endPoint y: 77, distance: 92.8
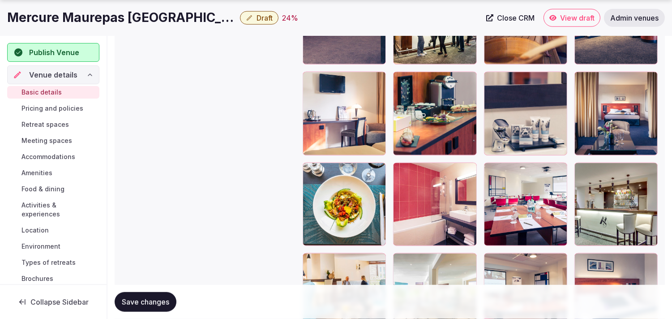
scroll to position [1517, 0]
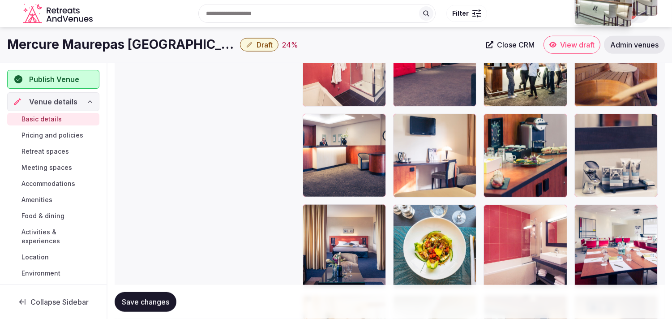
drag, startPoint x: 584, startPoint y: 153, endPoint x: 595, endPoint y: 29, distance: 124.5
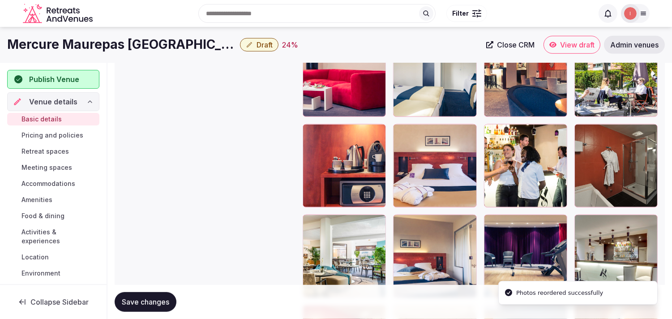
scroll to position [1176, 0]
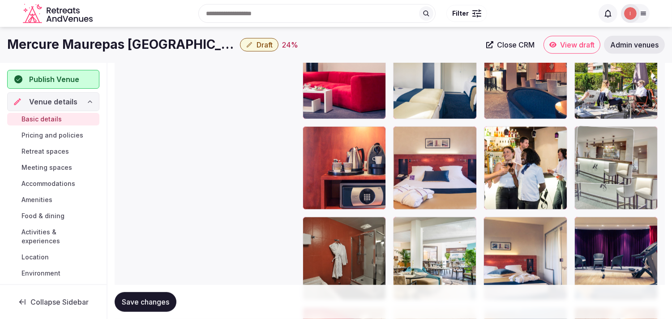
drag, startPoint x: 581, startPoint y: 222, endPoint x: 584, endPoint y: 130, distance: 92.3
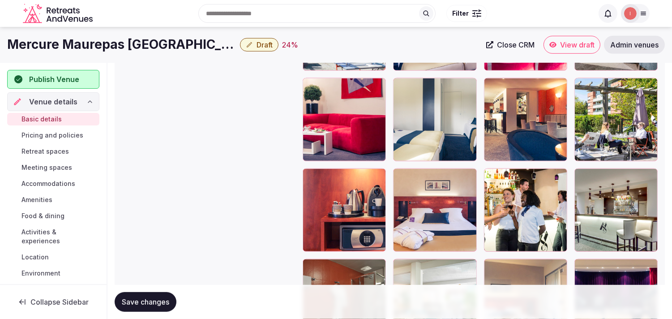
scroll to position [1077, 0]
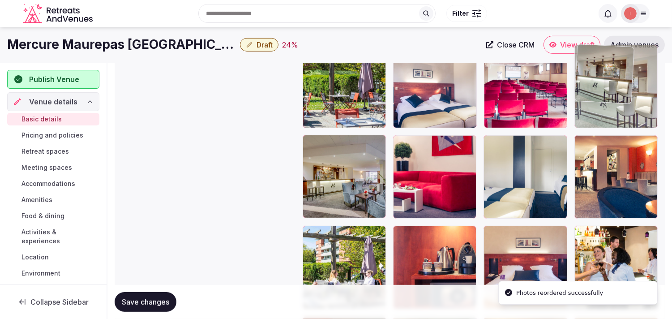
drag, startPoint x: 584, startPoint y: 136, endPoint x: 599, endPoint y: 97, distance: 42.1
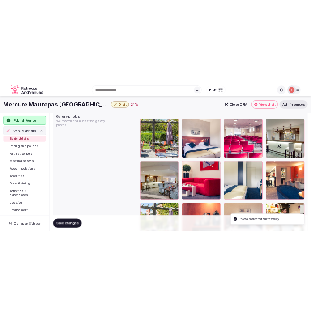
scroll to position [1027, 0]
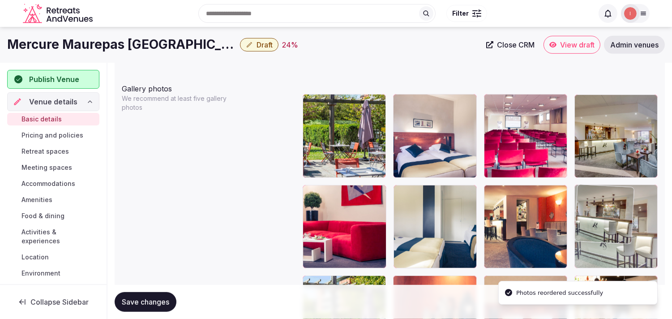
drag, startPoint x: 592, startPoint y: 105, endPoint x: 590, endPoint y: 210, distance: 105.3
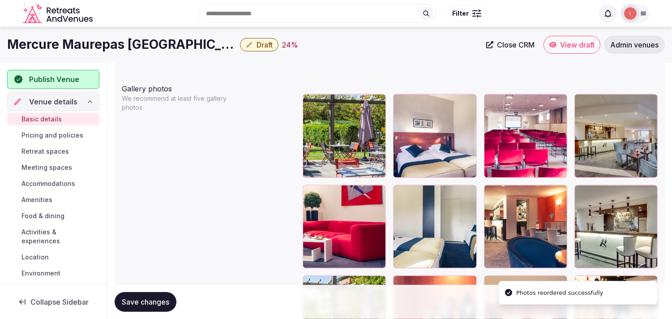
click at [149, 297] on button "Save changes" at bounding box center [146, 302] width 62 height 20
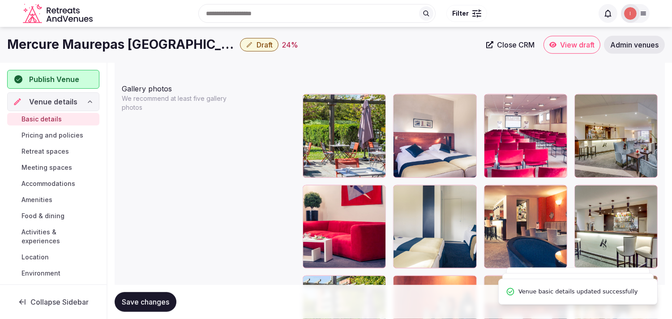
click at [112, 44] on h1 "Mercure Maurepas Saint Quentin" at bounding box center [121, 44] width 229 height 17
click at [111, 46] on h1 "Mercure Maurepas Saint Quentin" at bounding box center [121, 44] width 229 height 17
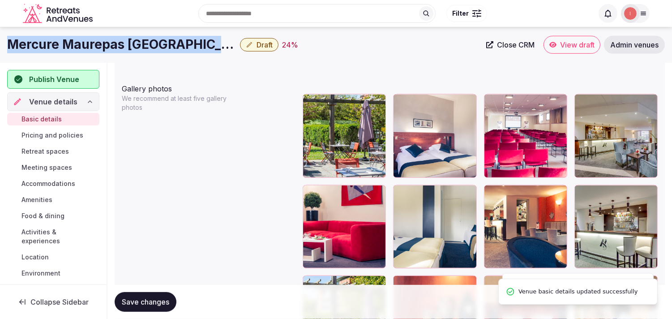
click at [111, 46] on h1 "Mercure Maurepas Saint Quentin" at bounding box center [121, 44] width 229 height 17
copy div "Mercure Maurepas Saint Quentin"
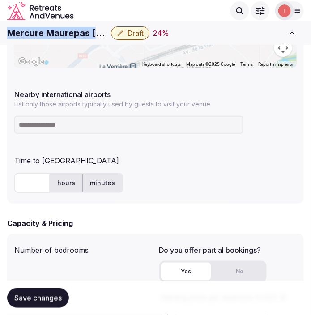
scroll to position [529, 0]
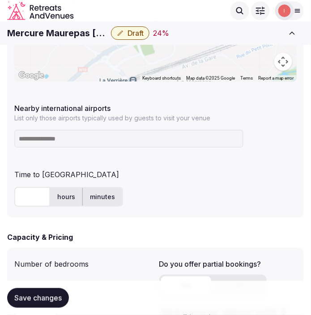
click at [61, 135] on input at bounding box center [128, 139] width 229 height 18
type input "****"
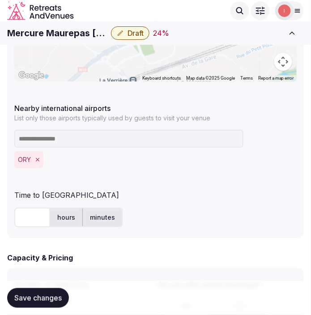
click at [17, 223] on input "text" at bounding box center [32, 218] width 36 height 20
type input "**"
click at [34, 301] on span "Save changes" at bounding box center [37, 298] width 47 height 9
click at [125, 39] on button "Draft" at bounding box center [130, 32] width 39 height 13
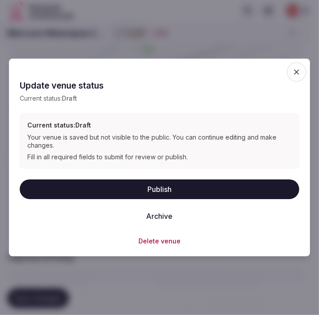
click at [161, 186] on button "Publish" at bounding box center [159, 190] width 279 height 20
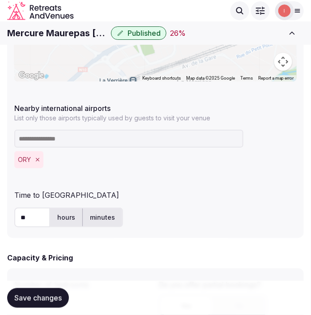
click at [74, 35] on h1 "Mercure Maurepas Saint Quentin" at bounding box center [57, 33] width 100 height 13
copy div "Mercure Maurepas Saint Quentin"
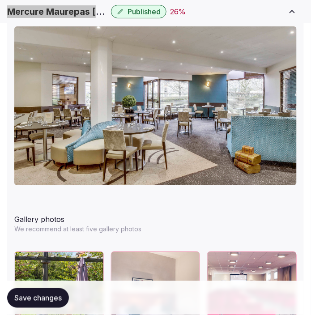
scroll to position [1144, 0]
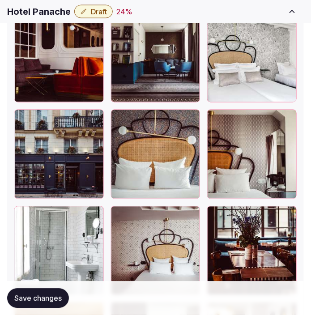
scroll to position [1344, 0]
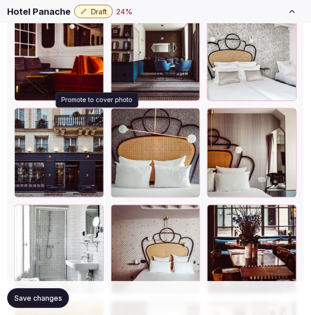
click at [97, 116] on icon "button" at bounding box center [94, 117] width 5 height 6
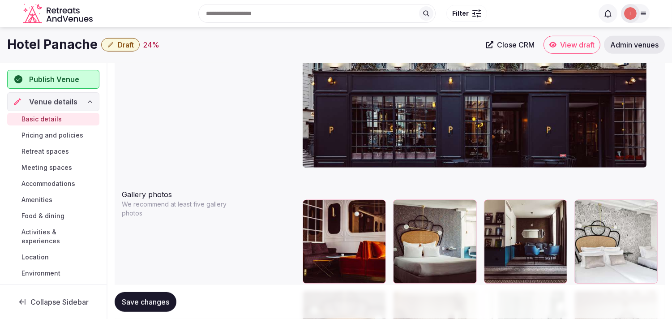
scroll to position [974, 0]
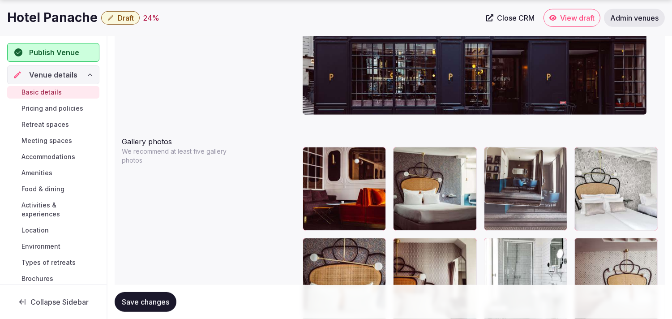
drag, startPoint x: 494, startPoint y: 153, endPoint x: 468, endPoint y: 158, distance: 27.2
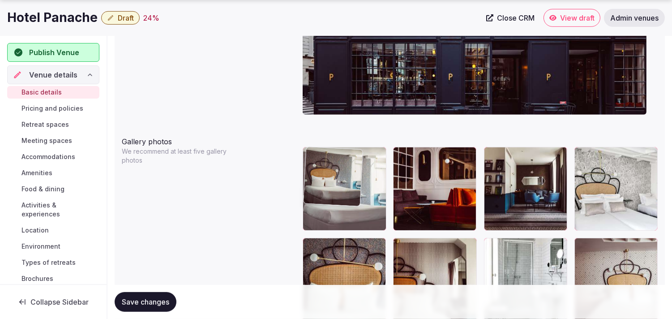
drag, startPoint x: 411, startPoint y: 153, endPoint x: 360, endPoint y: 146, distance: 52.1
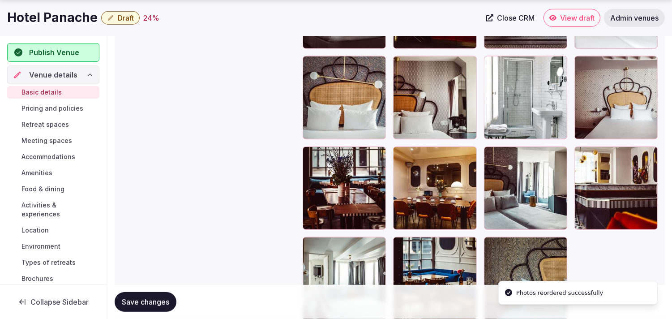
scroll to position [1173, 0]
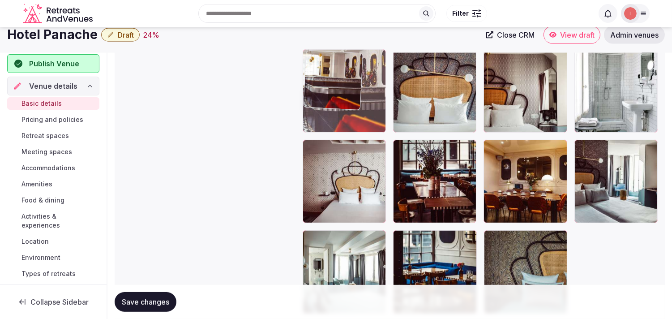
drag, startPoint x: 585, startPoint y: 135, endPoint x: 317, endPoint y: 34, distance: 286.4
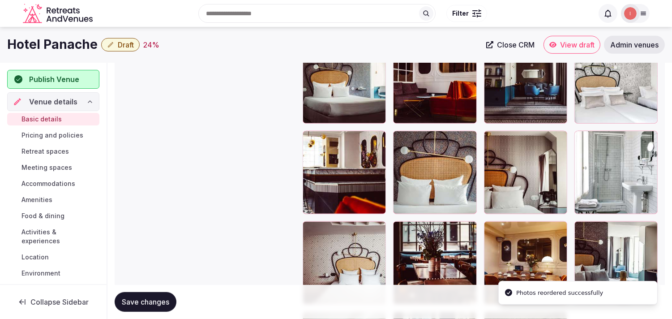
scroll to position [1062, 0]
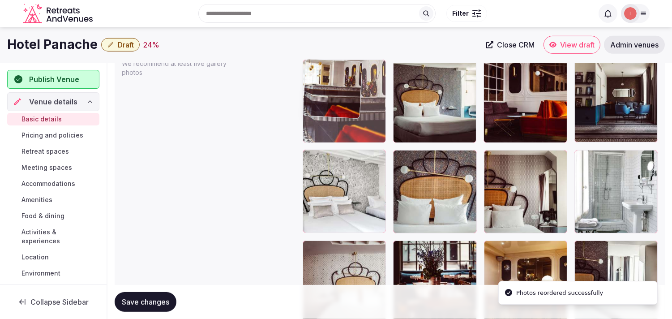
drag, startPoint x: 310, startPoint y: 153, endPoint x: 330, endPoint y: 91, distance: 65.0
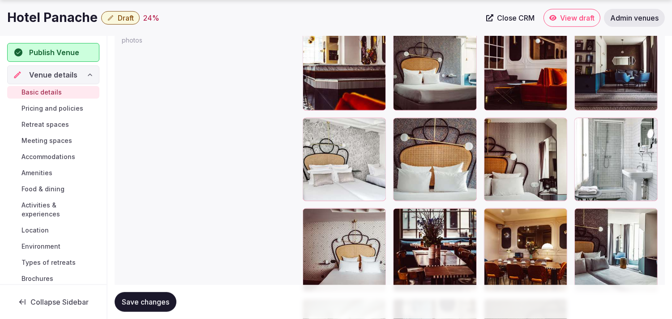
scroll to position [1112, 0]
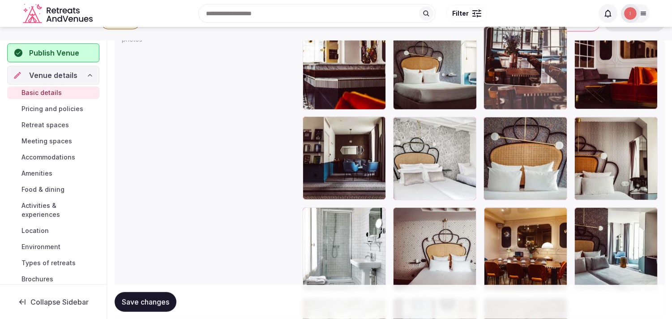
drag, startPoint x: 400, startPoint y: 199, endPoint x: 511, endPoint y: 46, distance: 189.2
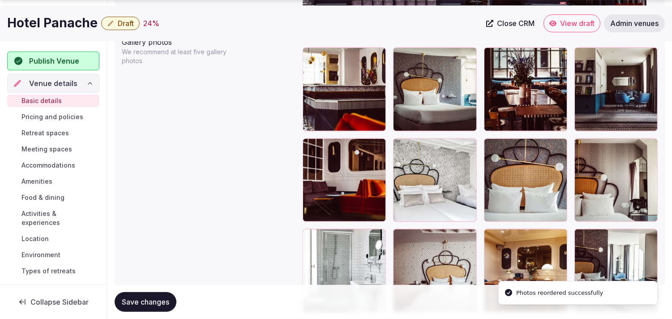
scroll to position [1094, 0]
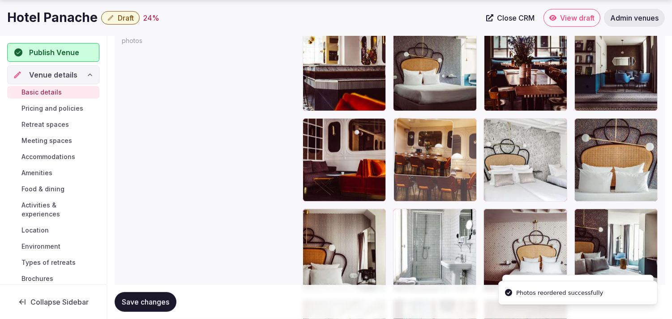
drag, startPoint x: 489, startPoint y: 214, endPoint x: 416, endPoint y: 133, distance: 108.5
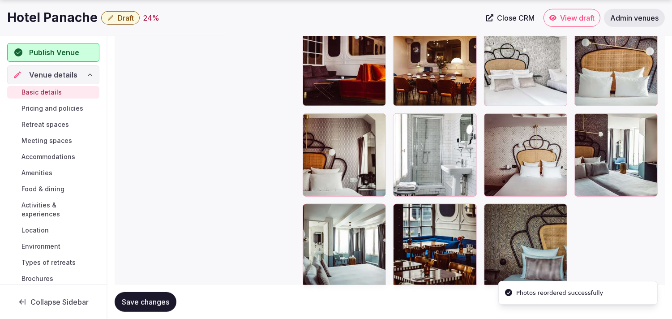
scroll to position [1193, 0]
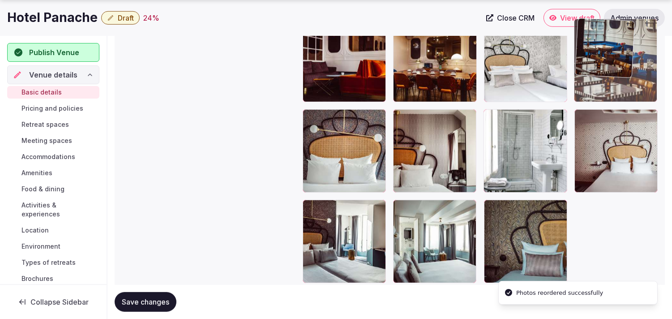
drag, startPoint x: 395, startPoint y: 207, endPoint x: 588, endPoint y: 62, distance: 241.5
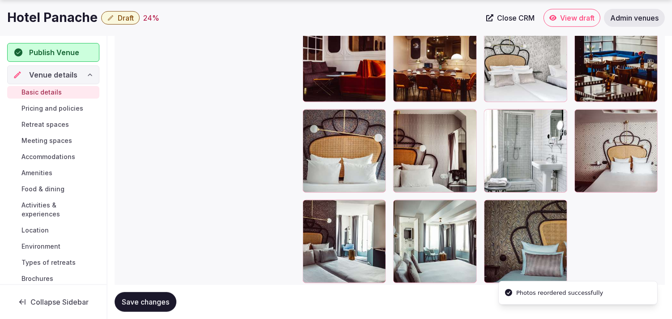
click at [154, 302] on span "Save changes" at bounding box center [145, 301] width 47 height 9
click at [114, 20] on button "Draft" at bounding box center [120, 17] width 39 height 13
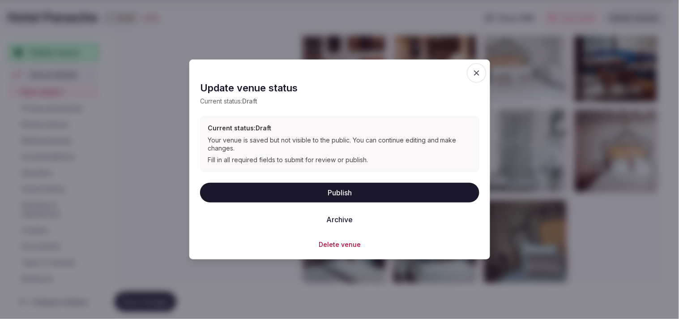
click at [311, 185] on button "Publish" at bounding box center [339, 192] width 279 height 20
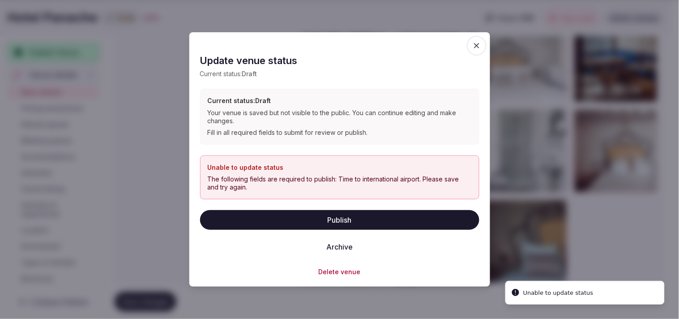
drag, startPoint x: 481, startPoint y: 42, endPoint x: 460, endPoint y: 48, distance: 22.0
click at [311, 43] on icon "button" at bounding box center [476, 45] width 9 height 9
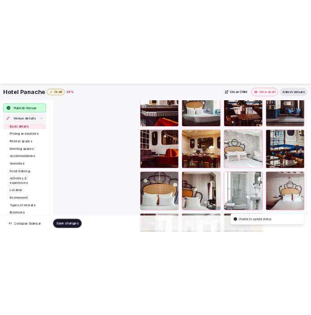
scroll to position [1044, 0]
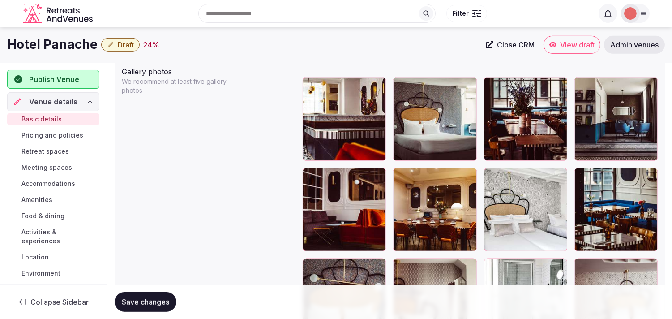
click at [60, 39] on h1 "Hotel Panache" at bounding box center [52, 44] width 90 height 17
copy div "Hotel Panache"
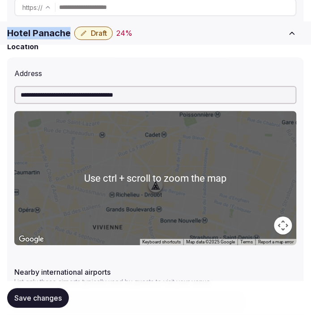
scroll to position [437, 0]
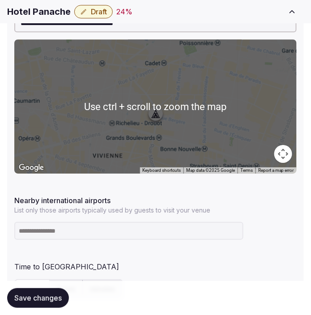
click at [64, 224] on input at bounding box center [128, 231] width 229 height 18
paste input "******"
type input "******"
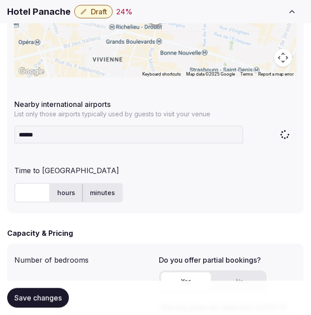
scroll to position [537, 0]
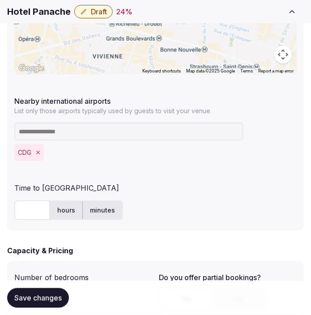
click at [26, 206] on input "text" at bounding box center [32, 211] width 36 height 20
type input "**"
click at [29, 307] on button "Save changes" at bounding box center [38, 298] width 62 height 20
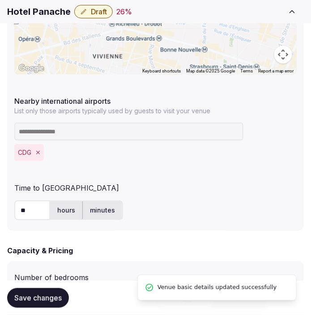
click at [114, 12] on div "Draft 26 %" at bounding box center [103, 11] width 58 height 13
click at [103, 13] on span "Draft" at bounding box center [99, 11] width 16 height 9
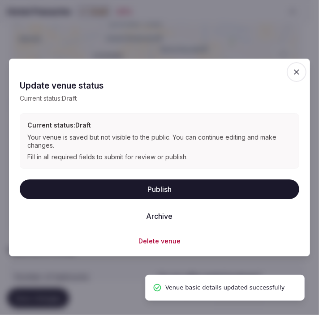
click at [166, 186] on button "Publish" at bounding box center [159, 190] width 279 height 20
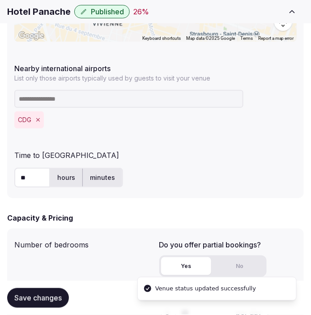
scroll to position [587, 0]
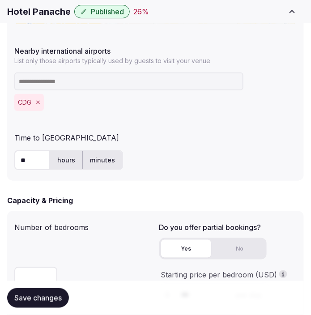
click at [60, 299] on span "Save changes" at bounding box center [37, 298] width 47 height 9
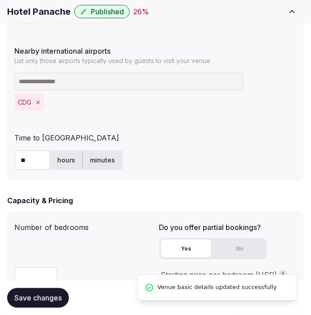
click at [39, 10] on h1 "Hotel Panache" at bounding box center [39, 11] width 64 height 13
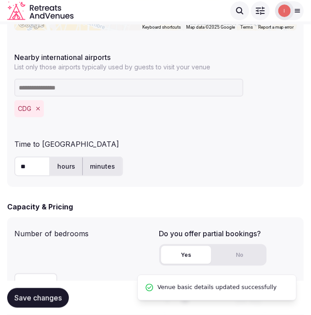
drag, startPoint x: 41, startPoint y: 9, endPoint x: 47, endPoint y: 2, distance: 9.2
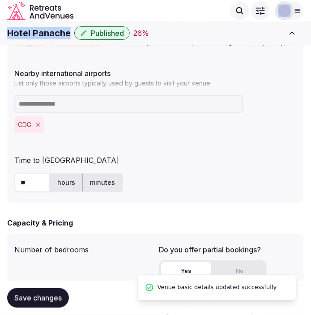
copy body "Explore venues Filter Logged in as [PERSON_NAME] Account Staff admin Group flig…"
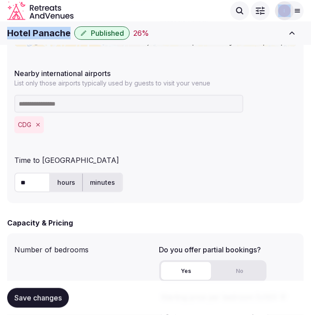
copy body "Explore venues Filter Logged in as [PERSON_NAME] Account Staff admin Group flig…"
click at [34, 33] on h1 "Hotel Panache" at bounding box center [39, 33] width 64 height 13
click at [37, 43] on div "Hotel Panache Published 26 % Close CRM View listing Admin venues" at bounding box center [155, 32] width 311 height 23
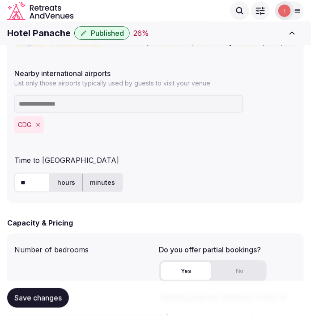
click at [32, 33] on h1 "Hotel Panache" at bounding box center [39, 33] width 64 height 13
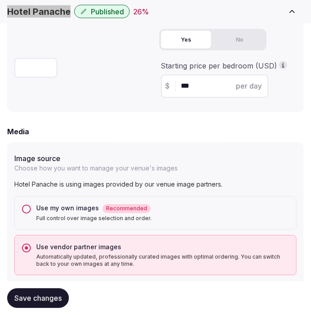
scroll to position [1045, 0]
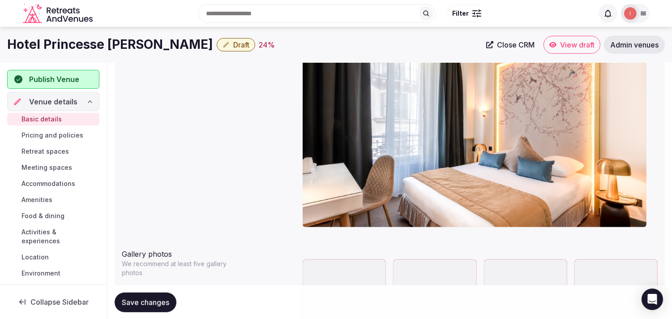
scroll to position [857, 0]
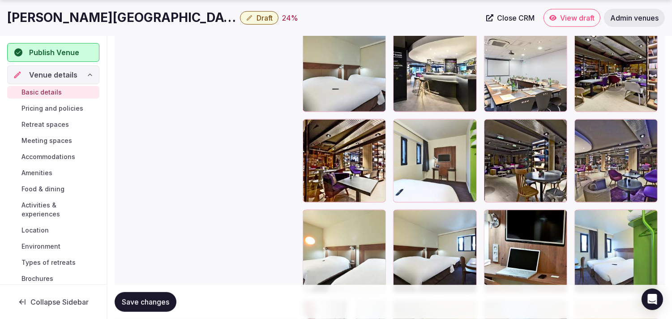
scroll to position [1194, 0]
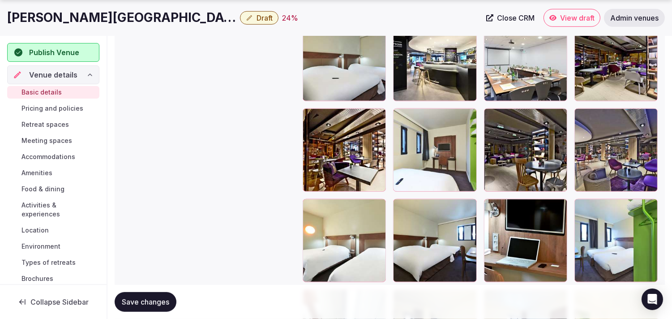
click at [107, 18] on h1 "[PERSON_NAME][GEOGRAPHIC_DATA]" at bounding box center [121, 17] width 229 height 17
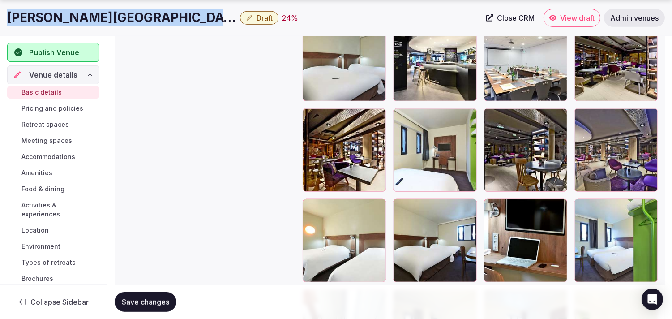
click at [107, 18] on h1 "[PERSON_NAME][GEOGRAPHIC_DATA]" at bounding box center [121, 17] width 229 height 17
copy div "[PERSON_NAME][GEOGRAPHIC_DATA]"
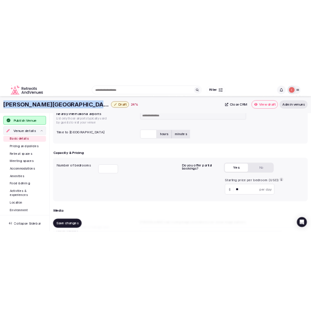
scroll to position [348, 0]
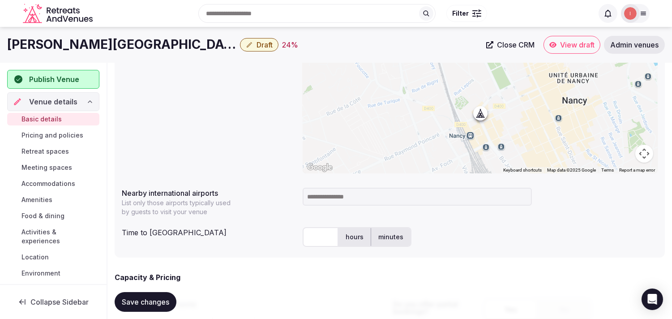
click at [334, 194] on input at bounding box center [417, 197] width 229 height 18
type input "****"
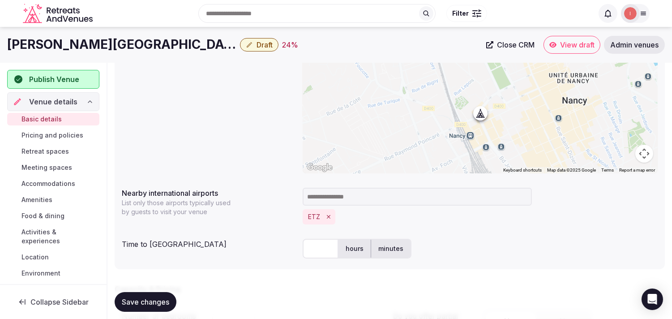
click at [313, 252] on input "text" at bounding box center [321, 249] width 36 height 20
type input "**"
click at [144, 301] on span "Save changes" at bounding box center [145, 301] width 47 height 9
click at [240, 49] on button "Draft" at bounding box center [259, 44] width 39 height 13
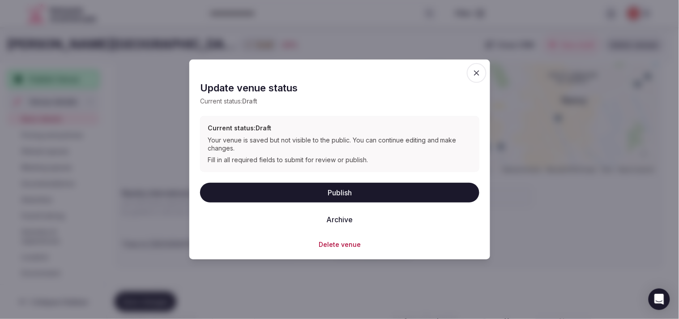
click at [356, 197] on button "Publish" at bounding box center [339, 192] width 279 height 20
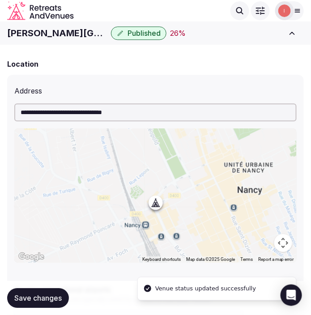
click at [53, 35] on h1 "[PERSON_NAME][GEOGRAPHIC_DATA]" at bounding box center [57, 33] width 100 height 13
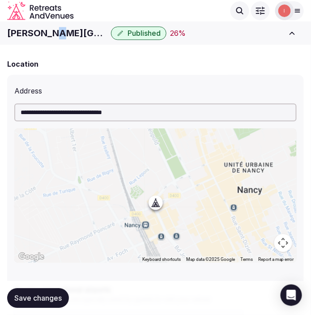
click at [53, 35] on h1 "[PERSON_NAME][GEOGRAPHIC_DATA]" at bounding box center [57, 33] width 100 height 13
copy div "[PERSON_NAME][GEOGRAPHIC_DATA]"
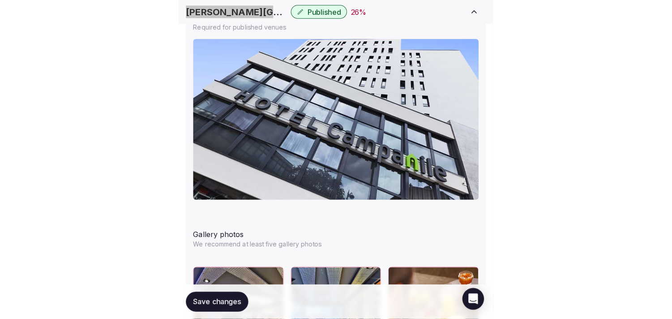
scroll to position [1244, 0]
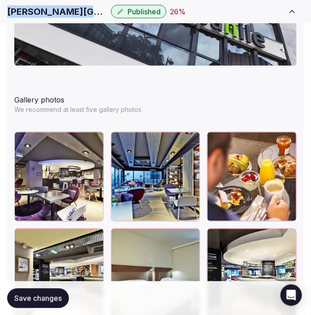
click at [45, 299] on span "Save changes" at bounding box center [37, 298] width 47 height 9
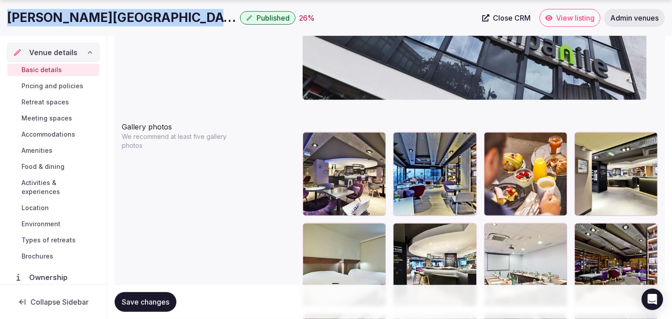
scroll to position [1045, 0]
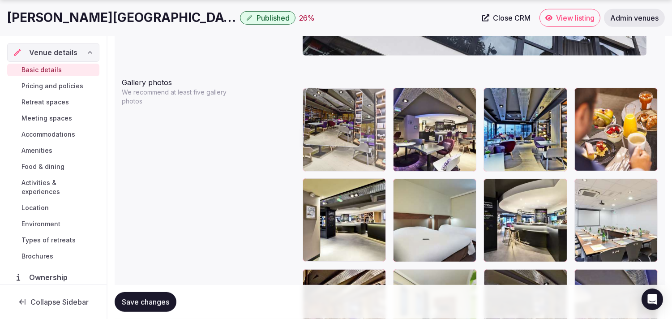
drag, startPoint x: 581, startPoint y: 185, endPoint x: 314, endPoint y: 128, distance: 272.6
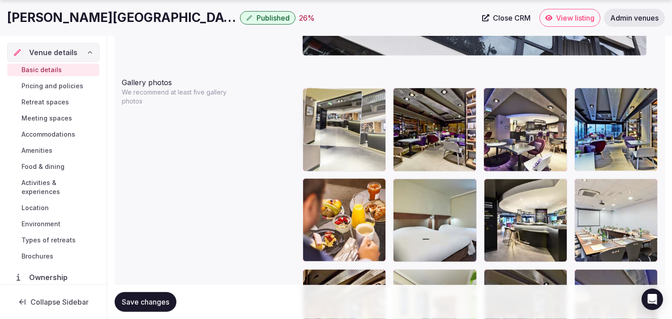
drag, startPoint x: 309, startPoint y: 184, endPoint x: 328, endPoint y: 119, distance: 67.7
click at [323, 121] on body "**********" at bounding box center [336, 49] width 672 height 2188
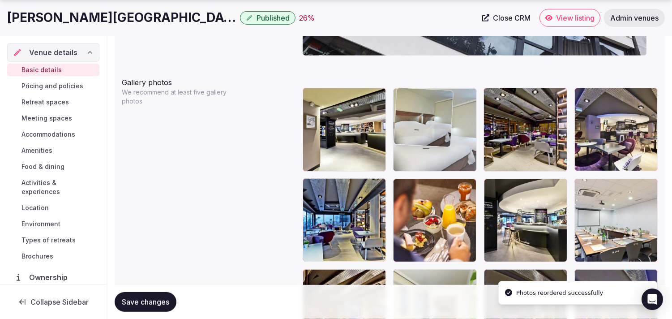
drag, startPoint x: 397, startPoint y: 184, endPoint x: 408, endPoint y: 124, distance: 61.4
click at [408, 124] on body "**********" at bounding box center [336, 49] width 672 height 2188
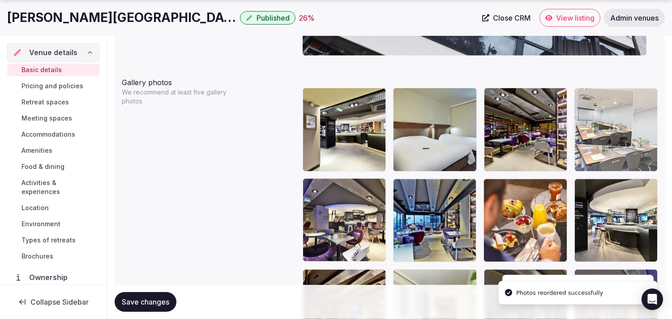
drag, startPoint x: 579, startPoint y: 185, endPoint x: 567, endPoint y: 120, distance: 66.0
click at [567, 120] on body "**********" at bounding box center [336, 49] width 672 height 2188
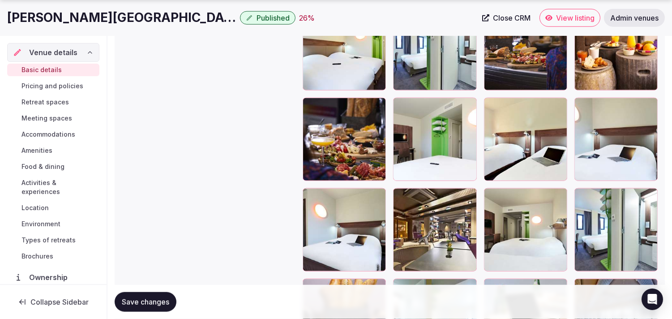
scroll to position [1691, 0]
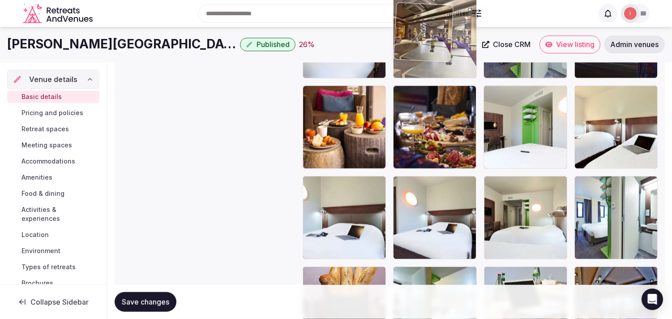
drag, startPoint x: 404, startPoint y: 173, endPoint x: 408, endPoint y: 69, distance: 104.0
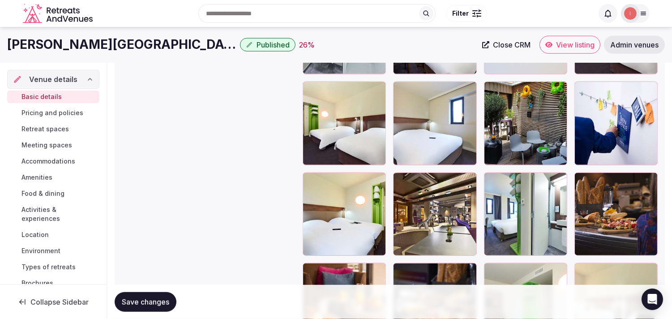
scroll to position [1474, 0]
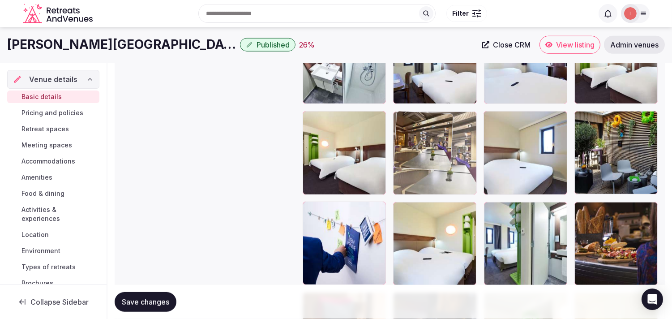
drag, startPoint x: 401, startPoint y: 204, endPoint x: 406, endPoint y: 130, distance: 74.1
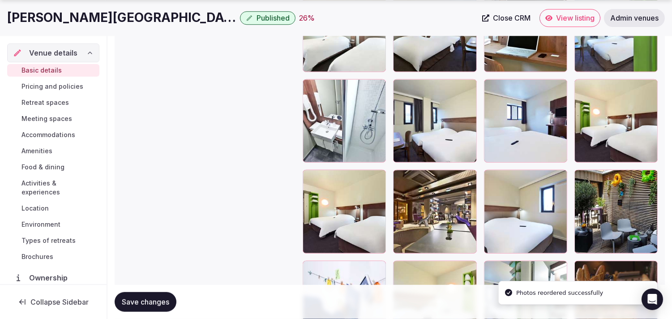
scroll to position [1425, 0]
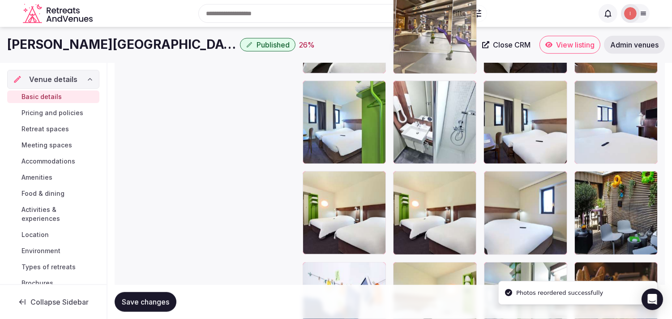
drag, startPoint x: 400, startPoint y: 163, endPoint x: 408, endPoint y: 64, distance: 100.1
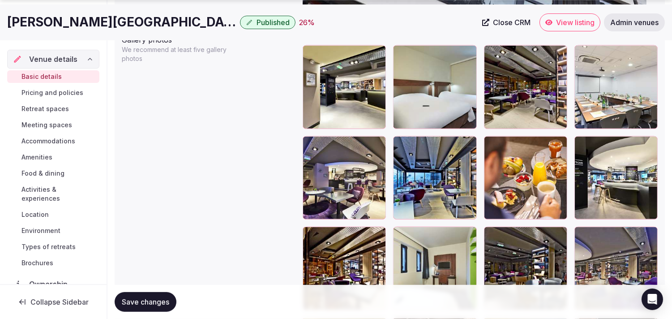
scroll to position [1112, 0]
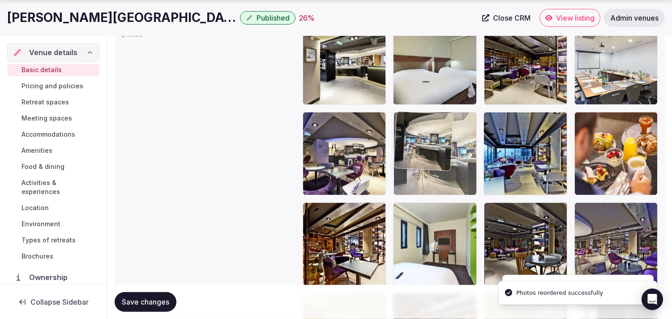
drag, startPoint x: 580, startPoint y: 117, endPoint x: 417, endPoint y: 127, distance: 162.9
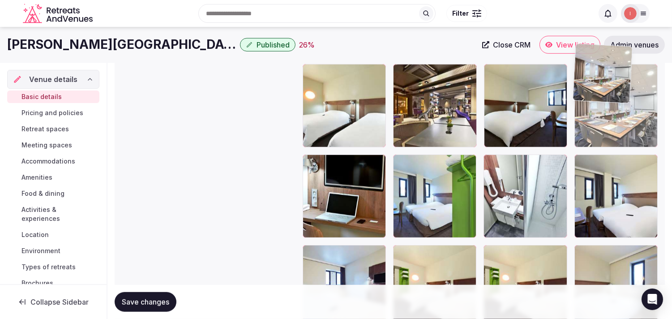
scroll to position [1338, 0]
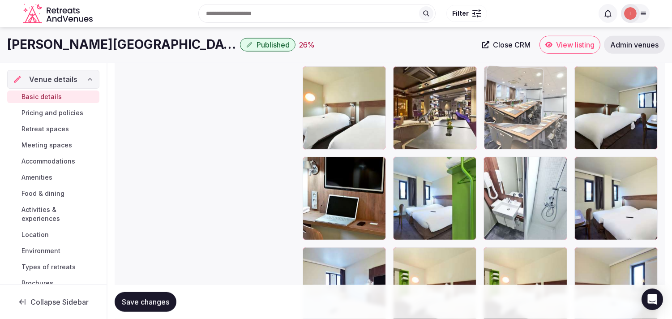
drag, startPoint x: 491, startPoint y: 181, endPoint x: 494, endPoint y: 96, distance: 85.6
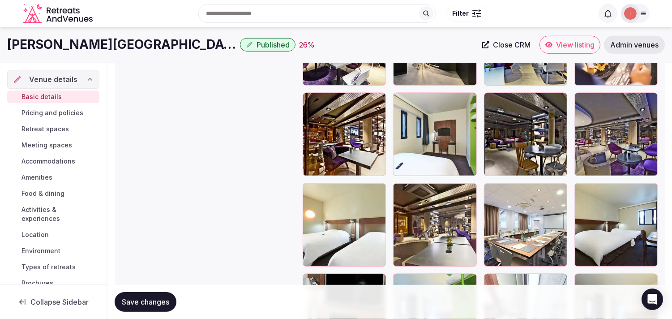
scroll to position [1239, 0]
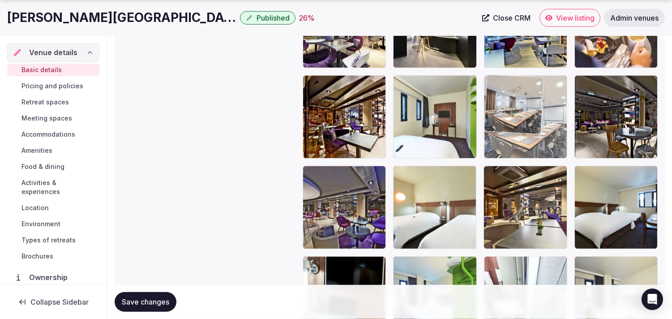
drag, startPoint x: 488, startPoint y: 176, endPoint x: 505, endPoint y: 102, distance: 75.7
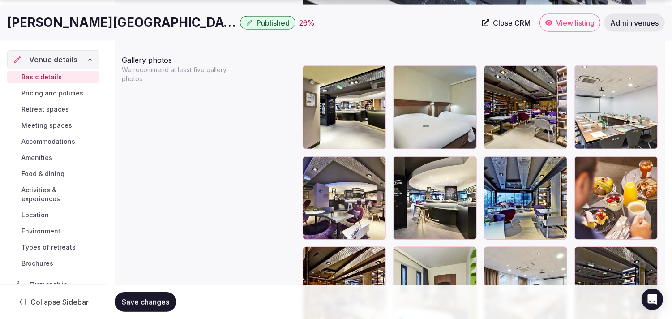
scroll to position [1090, 0]
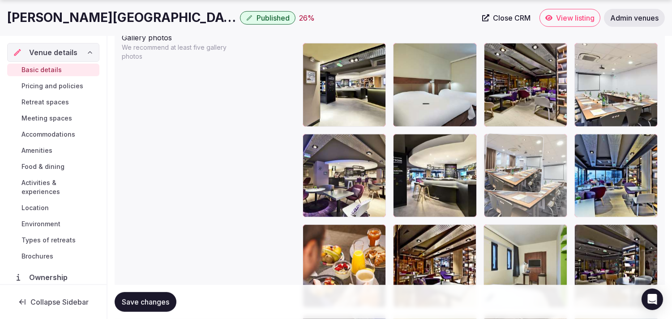
drag, startPoint x: 494, startPoint y: 230, endPoint x: 494, endPoint y: 148, distance: 82.0
click at [488, 150] on body "**********" at bounding box center [336, 4] width 672 height 2188
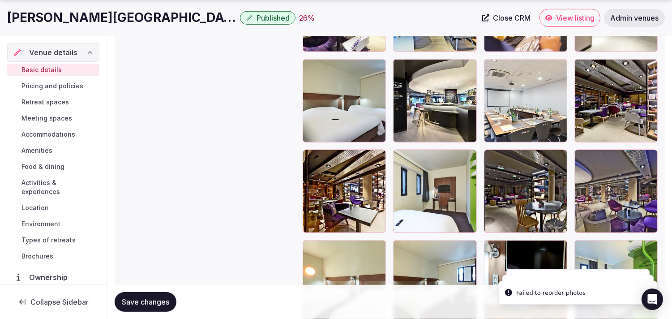
scroll to position [1139, 0]
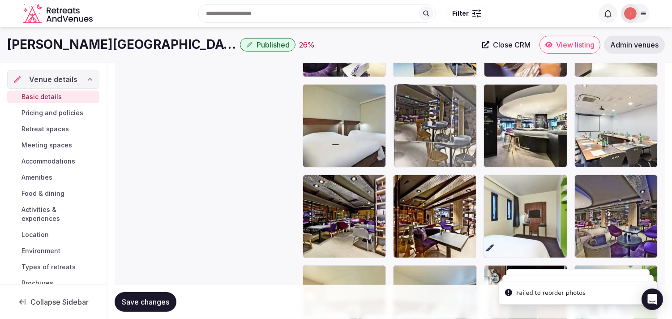
drag, startPoint x: 495, startPoint y: 181, endPoint x: 437, endPoint y: 109, distance: 92.7
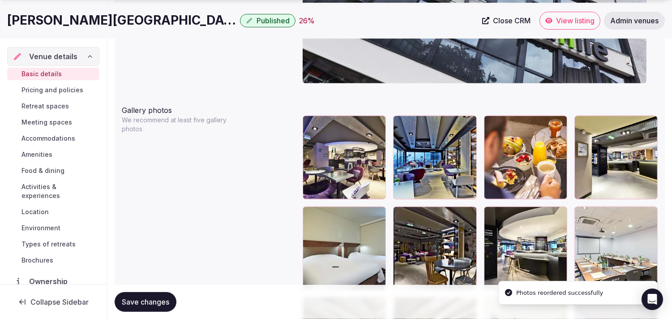
scroll to position [1040, 0]
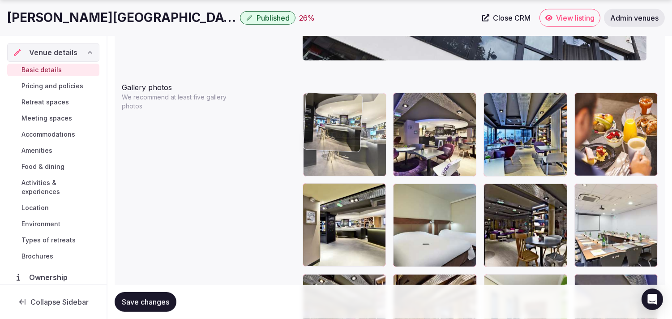
drag, startPoint x: 491, startPoint y: 190, endPoint x: 321, endPoint y: 125, distance: 181.6
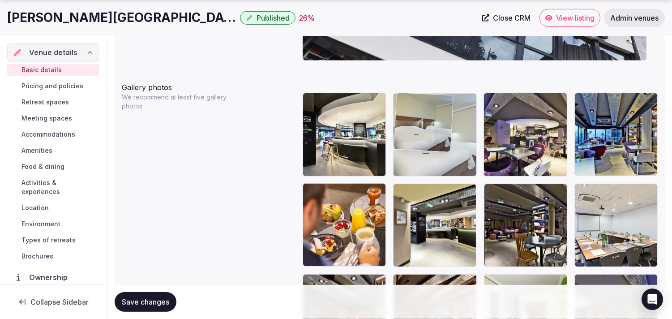
drag, startPoint x: 399, startPoint y: 186, endPoint x: 399, endPoint y: 134, distance: 51.5
click at [399, 134] on body "**********" at bounding box center [336, 54] width 672 height 2188
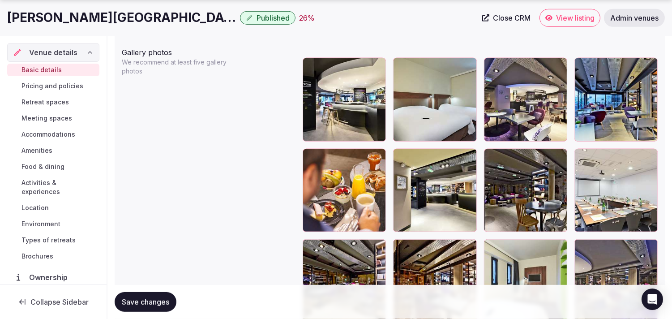
scroll to position [1090, 0]
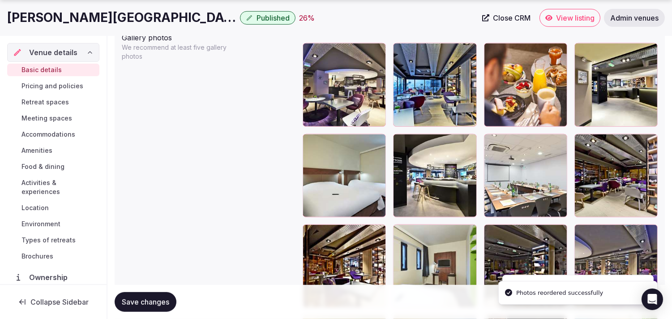
click at [580, 142] on icon at bounding box center [581, 141] width 11 height 11
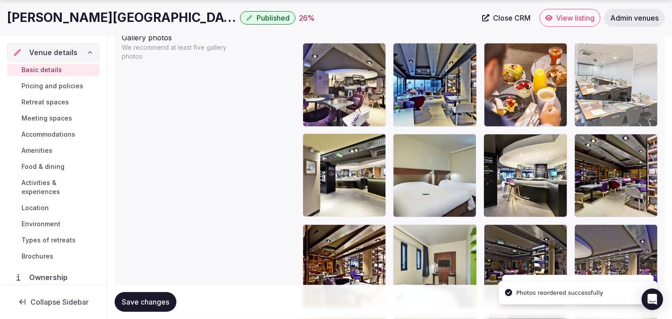
drag, startPoint x: 491, startPoint y: 142, endPoint x: 579, endPoint y: 84, distance: 105.3
click at [579, 84] on body "**********" at bounding box center [336, 4] width 672 height 2188
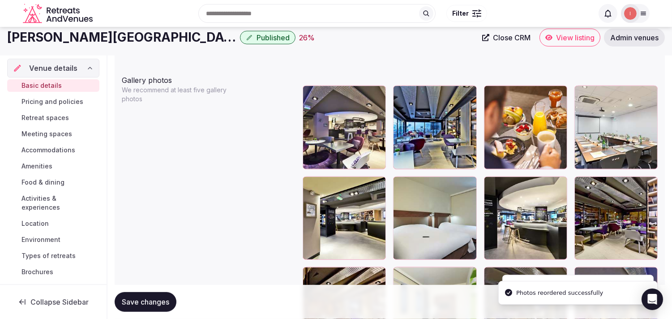
scroll to position [990, 0]
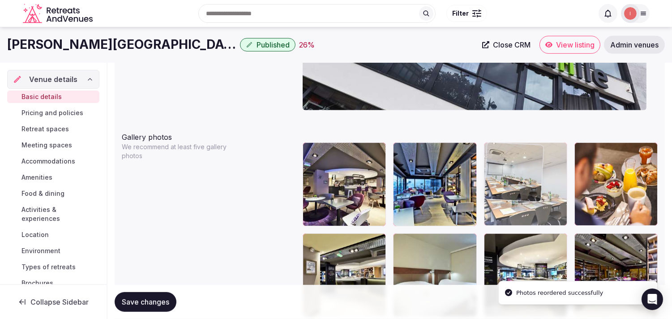
drag, startPoint x: 580, startPoint y: 150, endPoint x: 503, endPoint y: 158, distance: 77.4
click at [506, 153] on body "**********" at bounding box center [336, 104] width 672 height 2188
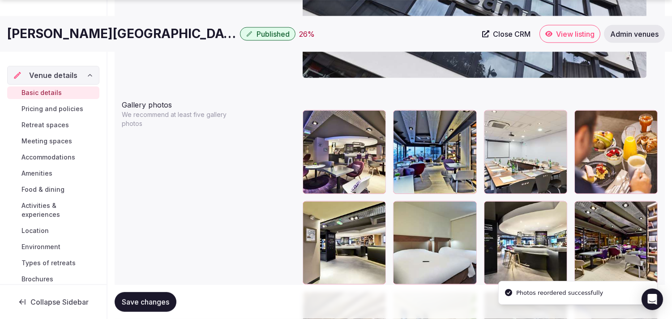
scroll to position [1040, 0]
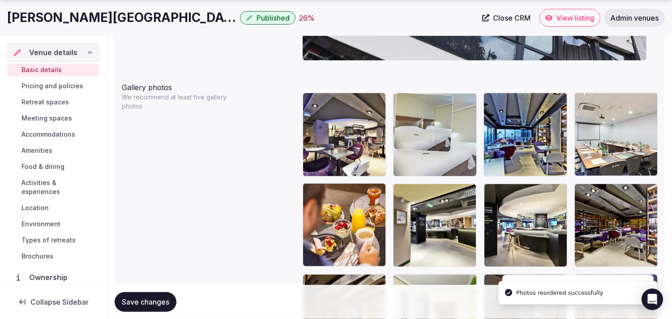
drag, startPoint x: 400, startPoint y: 189, endPoint x: 414, endPoint y: 131, distance: 59.5
click at [414, 131] on body "**********" at bounding box center [336, 54] width 672 height 2188
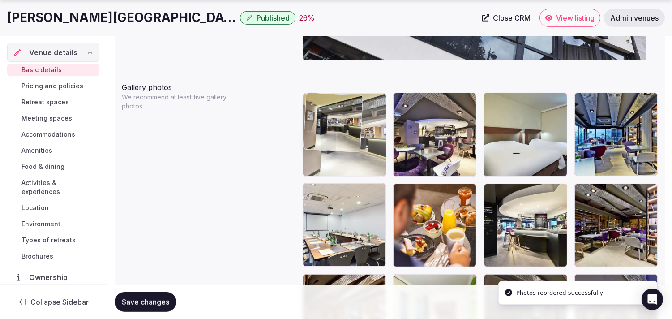
drag, startPoint x: 401, startPoint y: 190, endPoint x: 338, endPoint y: 128, distance: 89.0
click at [338, 128] on body "**********" at bounding box center [336, 54] width 672 height 2188
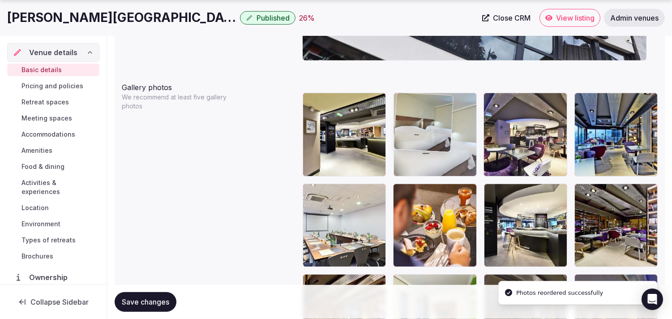
drag, startPoint x: 495, startPoint y: 104, endPoint x: 438, endPoint y: 103, distance: 57.3
click at [438, 103] on body "**********" at bounding box center [336, 54] width 672 height 2188
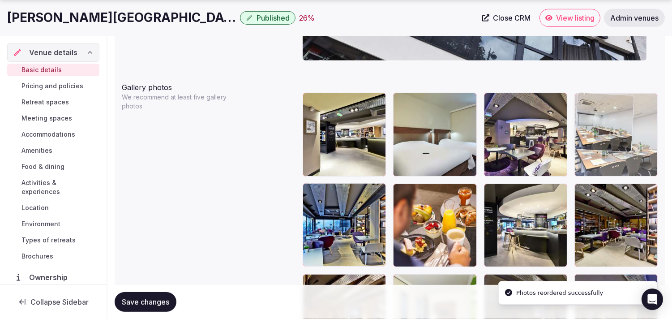
drag, startPoint x: 311, startPoint y: 190, endPoint x: 544, endPoint y: 138, distance: 239.1
click at [562, 125] on body "**********" at bounding box center [336, 54] width 672 height 2188
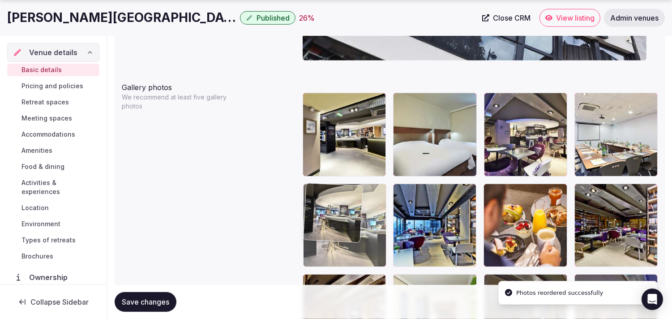
drag, startPoint x: 491, startPoint y: 191, endPoint x: 331, endPoint y: 214, distance: 162.3
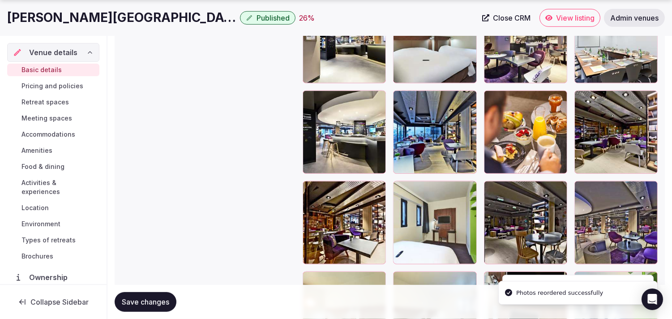
scroll to position [1139, 0]
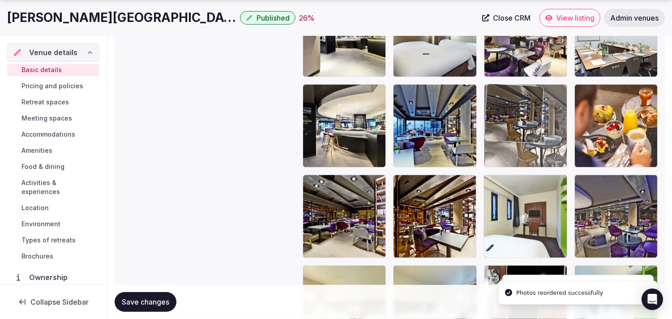
drag, startPoint x: 489, startPoint y: 177, endPoint x: 495, endPoint y: 118, distance: 59.9
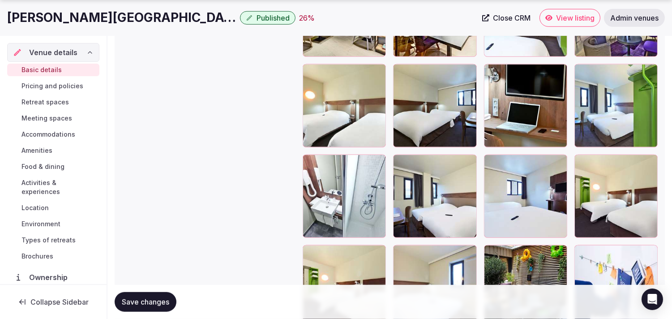
scroll to position [1371, 0]
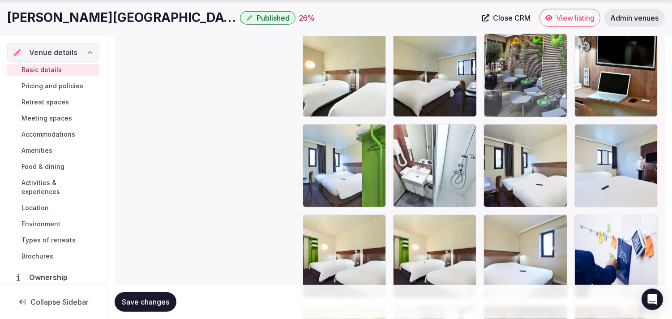
drag, startPoint x: 489, startPoint y: 217, endPoint x: 506, endPoint y: 68, distance: 150.6
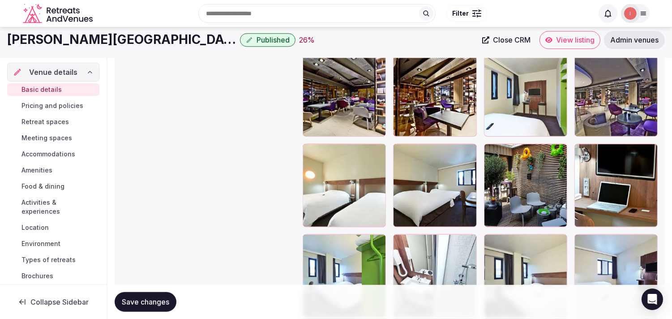
scroll to position [1221, 0]
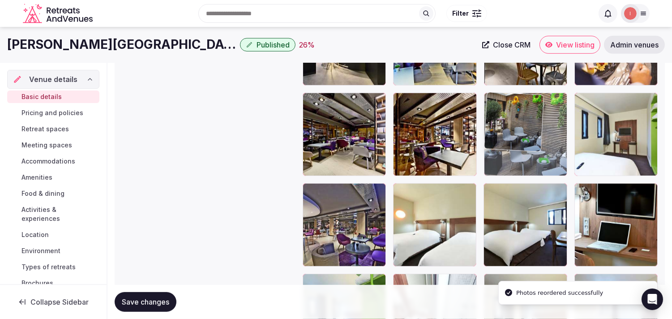
drag, startPoint x: 493, startPoint y: 189, endPoint x: 508, endPoint y: 137, distance: 54.0
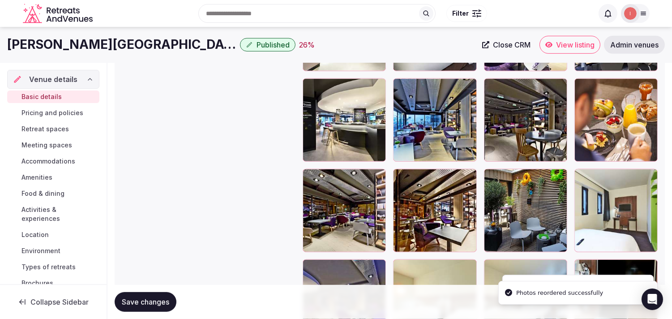
scroll to position [1122, 0]
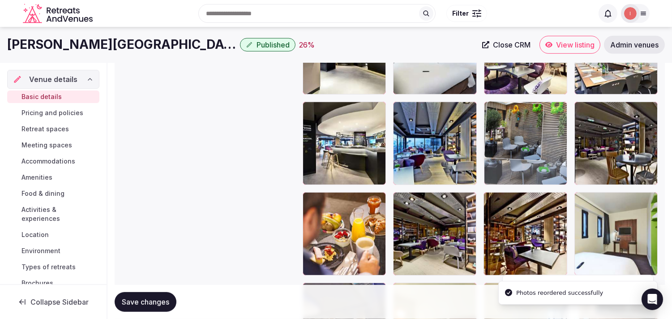
drag, startPoint x: 491, startPoint y: 200, endPoint x: 489, endPoint y: 139, distance: 61.4
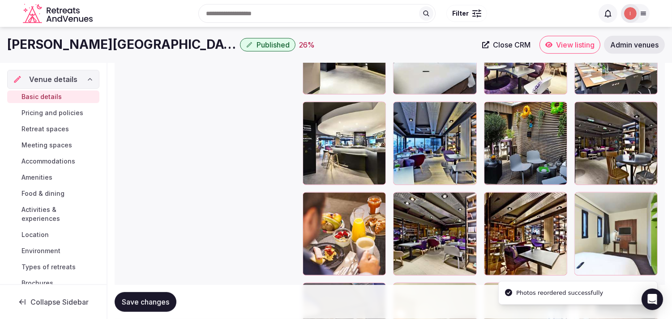
click at [147, 300] on span "Save changes" at bounding box center [145, 301] width 47 height 9
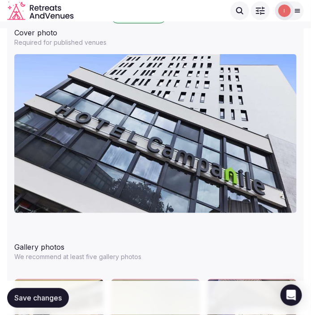
scroll to position [1072, 0]
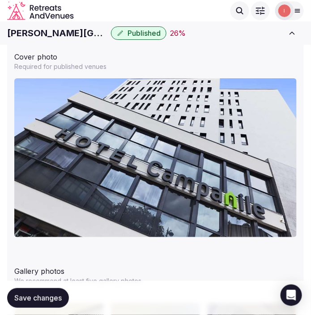
click at [30, 33] on h1 "Campanile Nancy East" at bounding box center [57, 33] width 100 height 13
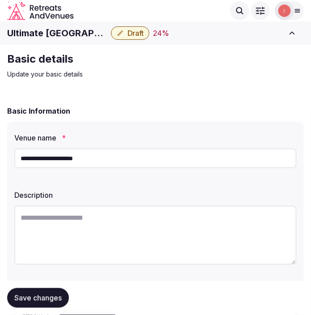
click at [48, 158] on input "**********" at bounding box center [155, 159] width 283 height 20
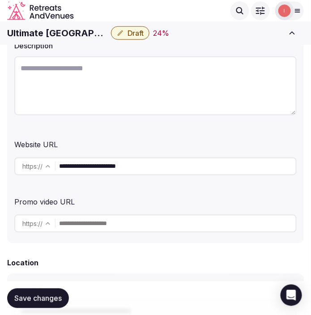
scroll to position [149, 0]
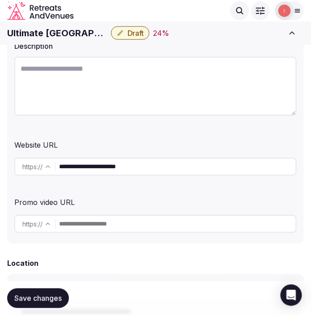
click at [81, 162] on input "**********" at bounding box center [177, 167] width 237 height 18
click at [110, 91] on textarea at bounding box center [155, 86] width 283 height 59
paste textarea "**********"
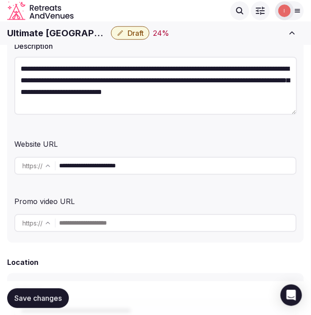
scroll to position [16, 0]
type textarea "**********"
click at [48, 295] on span "Save changes" at bounding box center [37, 298] width 47 height 9
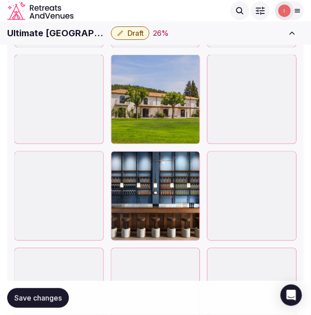
scroll to position [1593, 0]
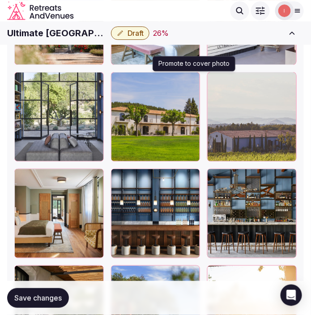
click at [189, 82] on icon "button" at bounding box center [191, 80] width 7 height 7
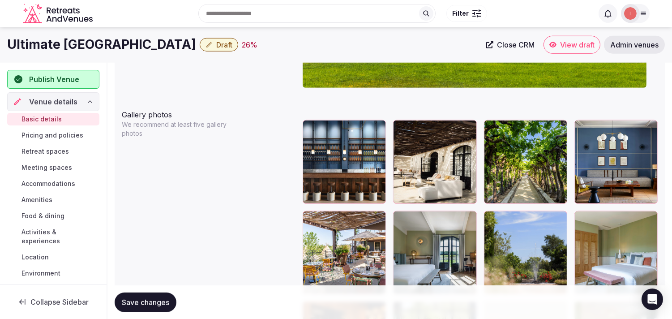
scroll to position [1008, 0]
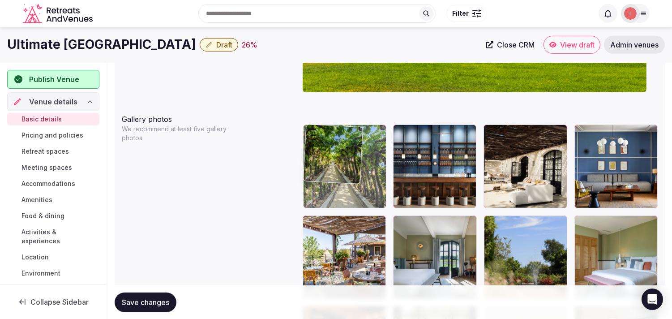
drag, startPoint x: 485, startPoint y: 133, endPoint x: 360, endPoint y: 145, distance: 125.4
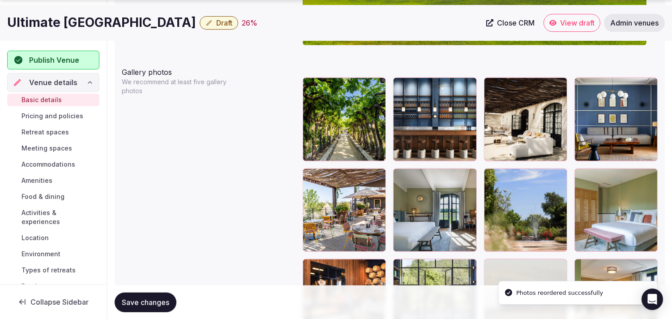
scroll to position [1058, 0]
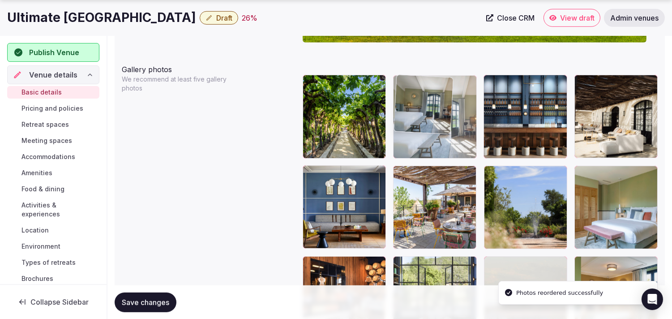
drag, startPoint x: 400, startPoint y: 177, endPoint x: 399, endPoint y: 107, distance: 69.9
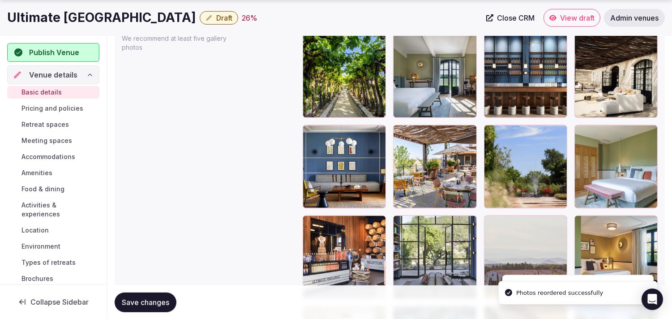
scroll to position [1108, 0]
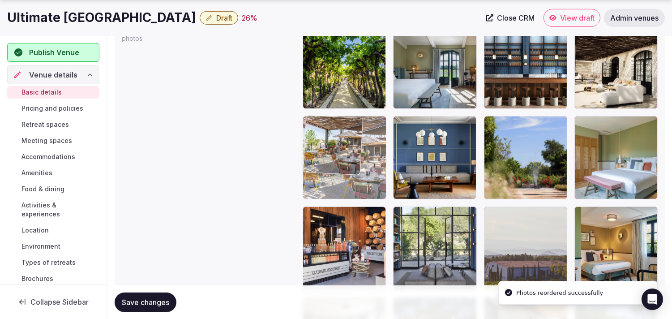
drag, startPoint x: 397, startPoint y: 124, endPoint x: 337, endPoint y: 118, distance: 60.3
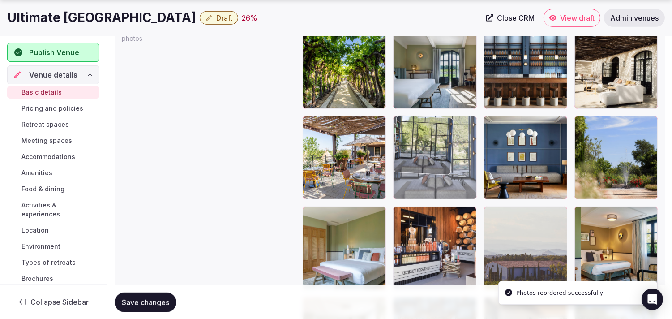
drag, startPoint x: 405, startPoint y: 212, endPoint x: 415, endPoint y: 154, distance: 59.0
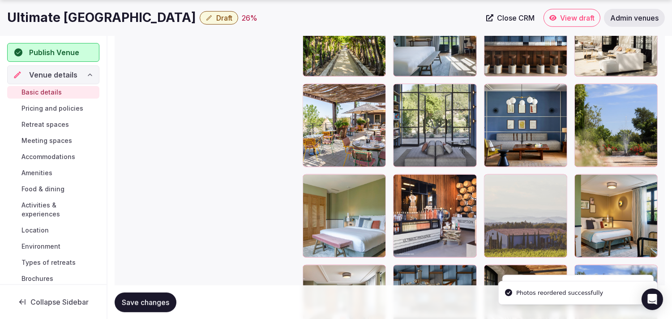
scroll to position [1157, 0]
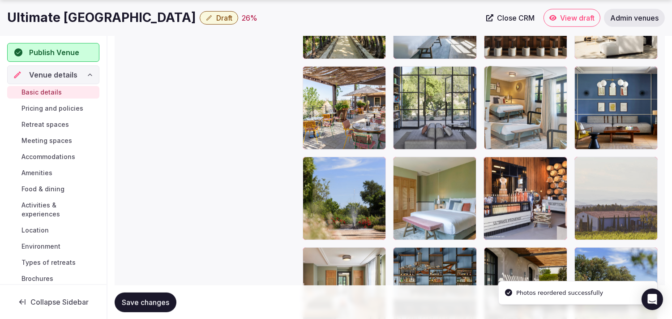
drag, startPoint x: 575, startPoint y: 162, endPoint x: 520, endPoint y: 106, distance: 78.5
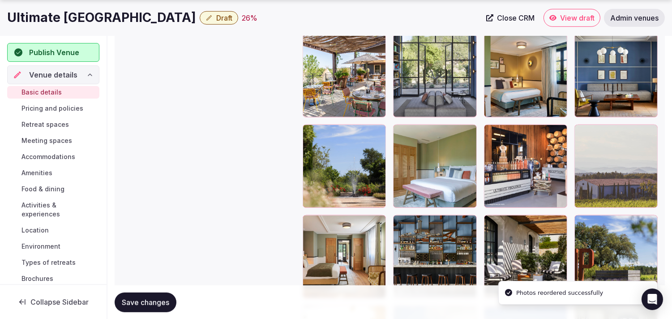
scroll to position [1207, 0]
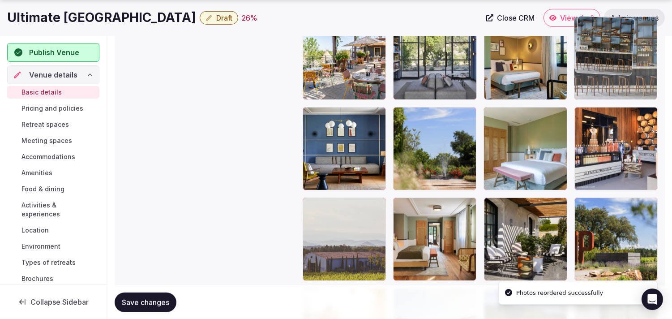
drag, startPoint x: 402, startPoint y: 204, endPoint x: 574, endPoint y: 78, distance: 212.5
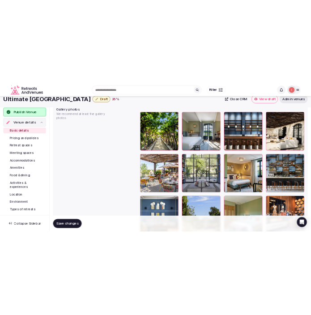
scroll to position [1058, 0]
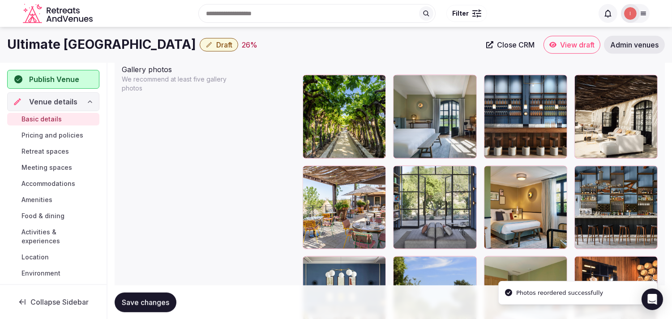
click at [163, 298] on span "Save changes" at bounding box center [145, 301] width 47 height 9
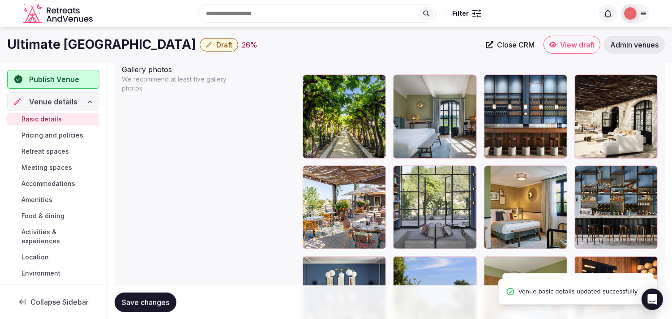
click at [216, 47] on span "Draft" at bounding box center [224, 44] width 16 height 9
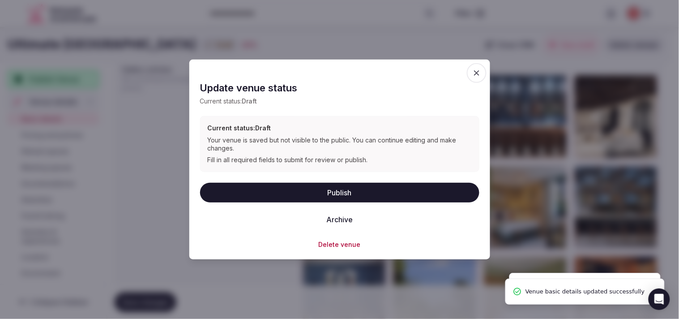
click at [311, 196] on button "Publish" at bounding box center [339, 192] width 279 height 20
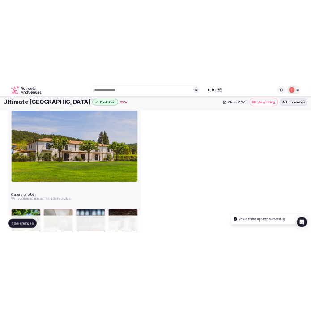
scroll to position [16, 0]
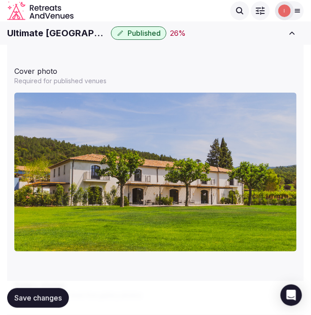
click at [54, 33] on h1 "Ultimate [GEOGRAPHIC_DATA]" at bounding box center [57, 33] width 100 height 13
click at [53, 34] on h1 "Ultimate [GEOGRAPHIC_DATA]" at bounding box center [57, 33] width 100 height 13
copy h1 "[GEOGRAPHIC_DATA]"
click at [45, 34] on h1 "Ultimate [GEOGRAPHIC_DATA]" at bounding box center [57, 33] width 100 height 13
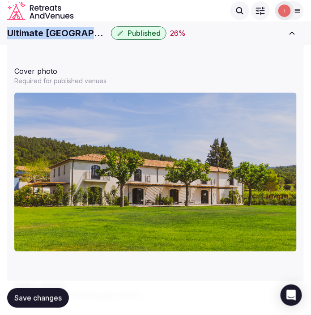
click at [45, 36] on h1 "Ultimate [GEOGRAPHIC_DATA]" at bounding box center [57, 33] width 100 height 13
click at [50, 297] on span "Save changes" at bounding box center [37, 298] width 47 height 9
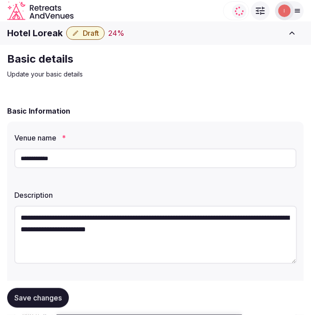
click at [34, 30] on h1 "Hotel Loreak" at bounding box center [35, 33] width 56 height 13
click at [34, 31] on h1 "Hotel Loreak" at bounding box center [35, 33] width 56 height 13
copy div "Hotel Loreak"
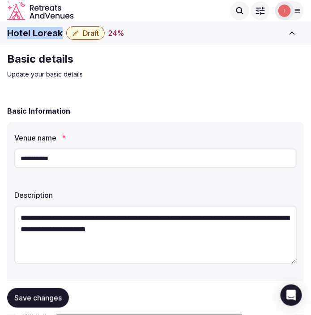
copy div "Hotel Loreak"
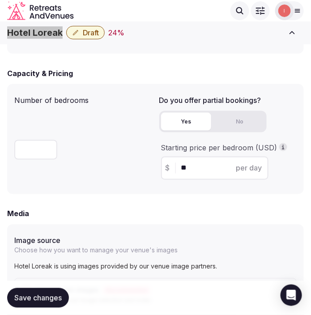
scroll to position [597, 0]
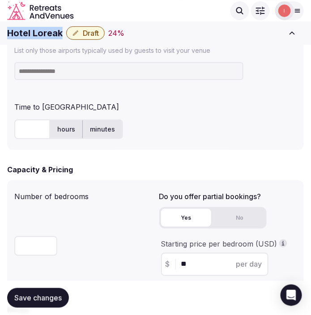
copy div "Hotel Loreak"
click at [84, 70] on input at bounding box center [128, 71] width 229 height 18
paste input "********"
type input "********"
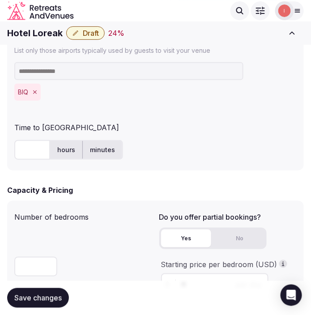
click at [36, 146] on input "text" at bounding box center [32, 150] width 36 height 20
type input "**"
click at [194, 156] on div "** hours minutes" at bounding box center [155, 150] width 283 height 20
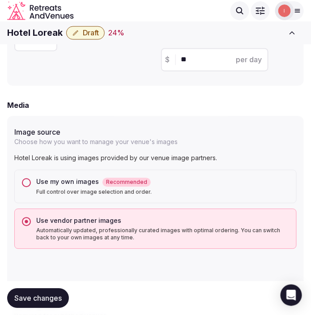
scroll to position [802, 0]
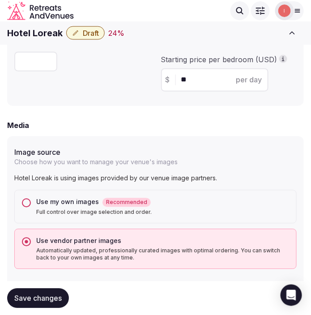
click at [29, 204] on button "Use my own images Recommended Full control over image selection and order." at bounding box center [26, 203] width 9 height 9
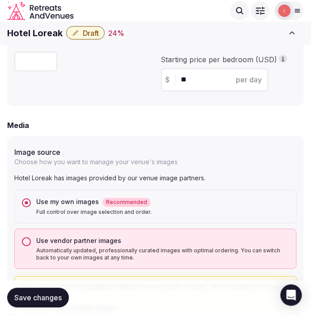
click at [43, 293] on button "Save changes" at bounding box center [38, 298] width 62 height 20
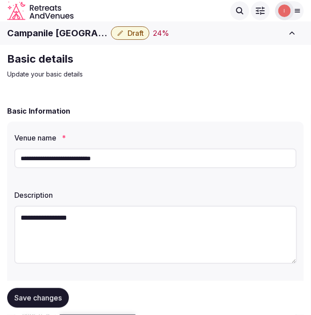
click at [50, 30] on h1 "Campanile [GEOGRAPHIC_DATA] South/[GEOGRAPHIC_DATA]" at bounding box center [57, 33] width 100 height 13
copy div "Campanile [GEOGRAPHIC_DATA] South/[GEOGRAPHIC_DATA]"
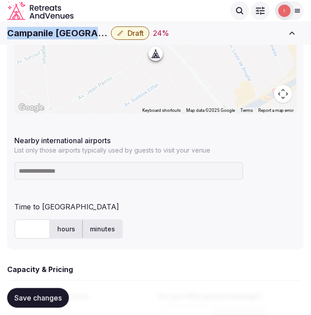
scroll to position [478, 0]
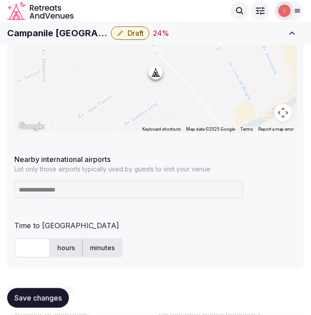
click at [65, 187] on input at bounding box center [128, 190] width 229 height 18
type input "***"
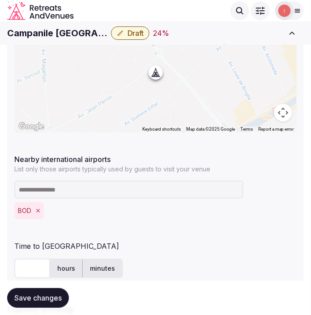
click at [24, 271] on input "text" at bounding box center [32, 269] width 36 height 20
type input "*"
click at [34, 299] on span "Save changes" at bounding box center [37, 298] width 47 height 9
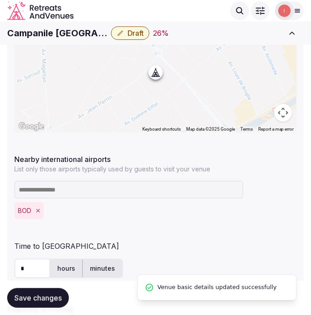
click at [132, 39] on div "Campanile Bordeaux South/Pessac Draft 26 % Close CRM View draft Admin venues" at bounding box center [155, 33] width 311 height 20
click at [133, 34] on span "Draft" at bounding box center [136, 33] width 16 height 9
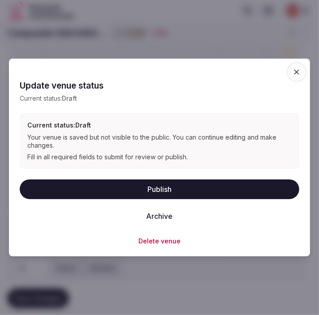
click at [137, 186] on button "Publish" at bounding box center [159, 190] width 279 height 20
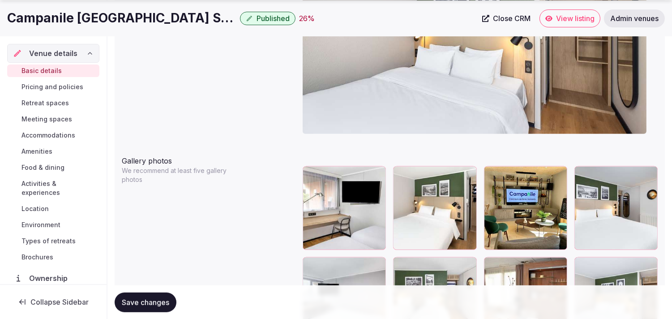
scroll to position [968, 0]
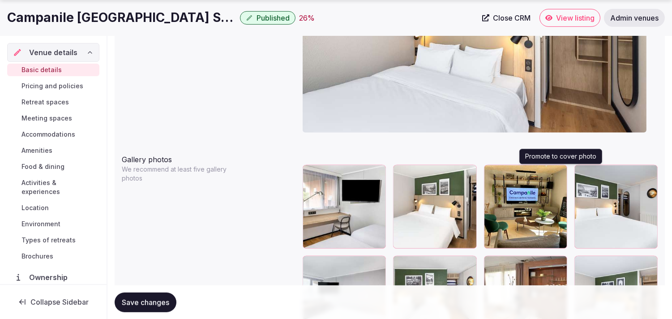
click at [311, 174] on icon "button" at bounding box center [558, 173] width 7 height 7
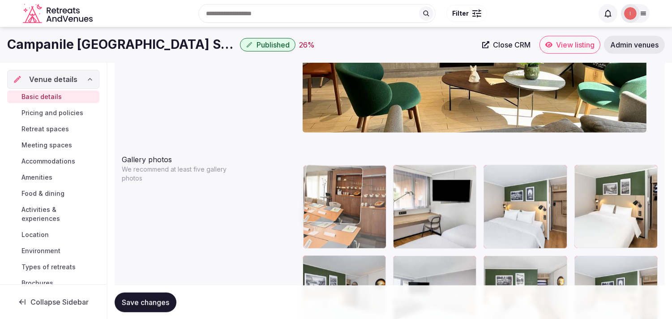
drag, startPoint x: 492, startPoint y: 258, endPoint x: 334, endPoint y: 191, distance: 171.6
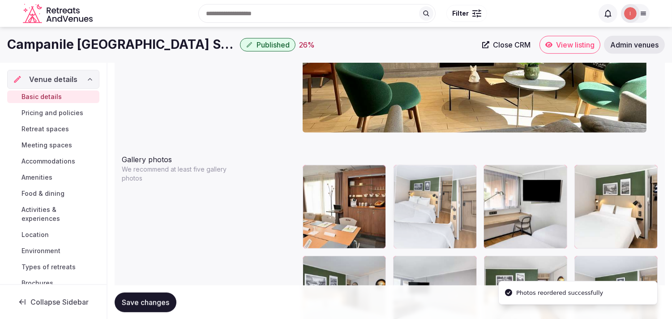
drag, startPoint x: 487, startPoint y: 171, endPoint x: 435, endPoint y: 175, distance: 52.1
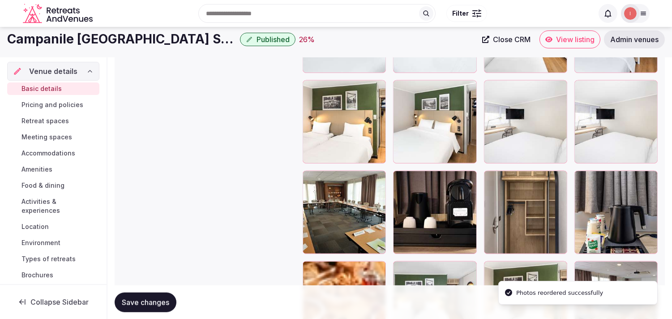
scroll to position [1216, 0]
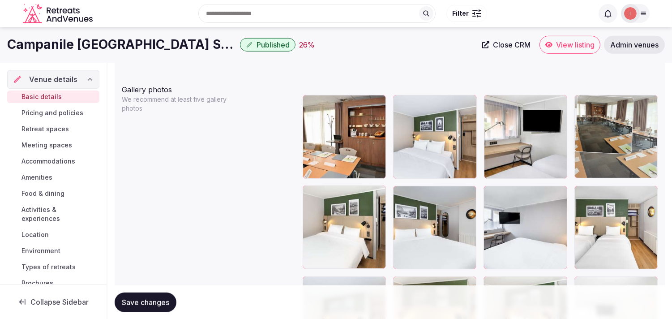
drag, startPoint x: 313, startPoint y: 189, endPoint x: 574, endPoint y: 106, distance: 273.5
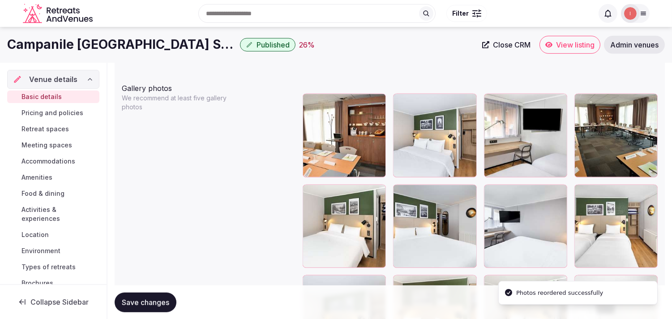
scroll to position [1038, 0]
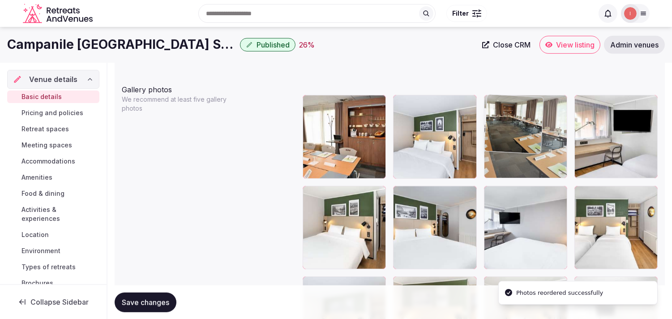
drag, startPoint x: 584, startPoint y: 100, endPoint x: 527, endPoint y: 112, distance: 58.9
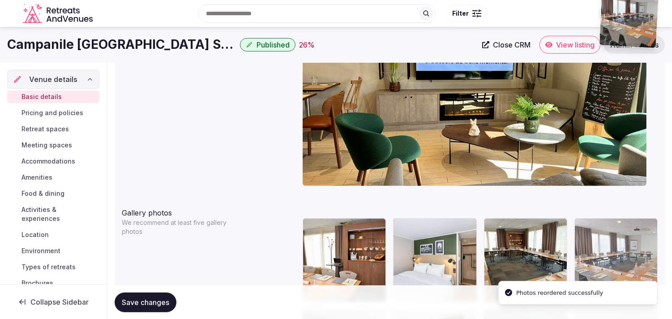
scroll to position [914, 0]
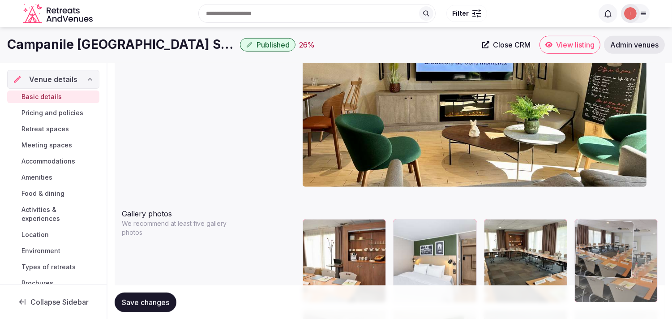
drag, startPoint x: 585, startPoint y: 113, endPoint x: 592, endPoint y: 228, distance: 115.3
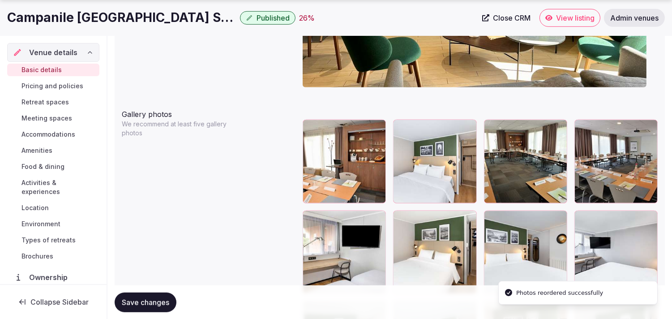
scroll to position [1063, 0]
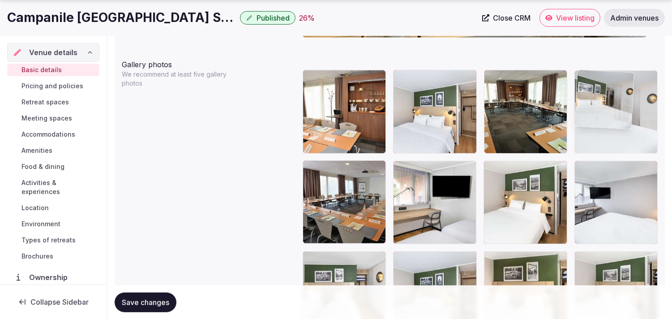
drag, startPoint x: 494, startPoint y: 168, endPoint x: 591, endPoint y: 109, distance: 113.4
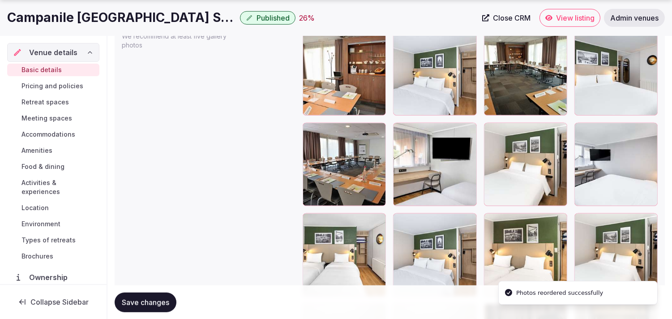
scroll to position [1112, 0]
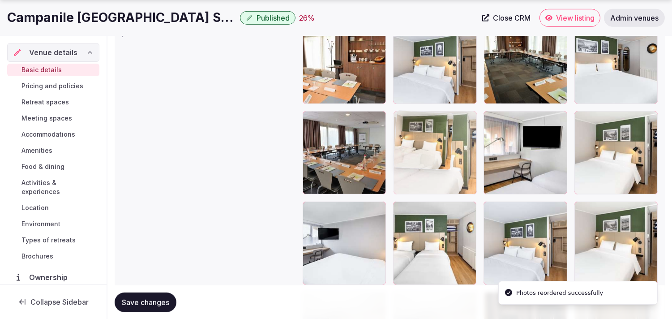
drag, startPoint x: 493, startPoint y: 211, endPoint x: 391, endPoint y: 146, distance: 120.6
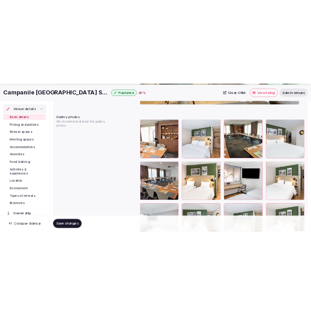
scroll to position [1063, 0]
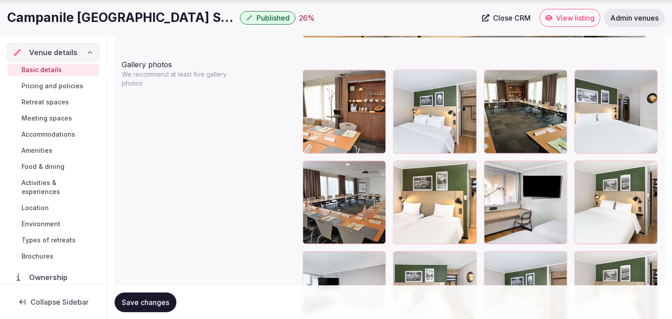
drag, startPoint x: 140, startPoint y: 305, endPoint x: 141, endPoint y: 300, distance: 4.5
click at [141, 301] on span "Save changes" at bounding box center [145, 301] width 47 height 9
